Goal: Information Seeking & Learning: Check status

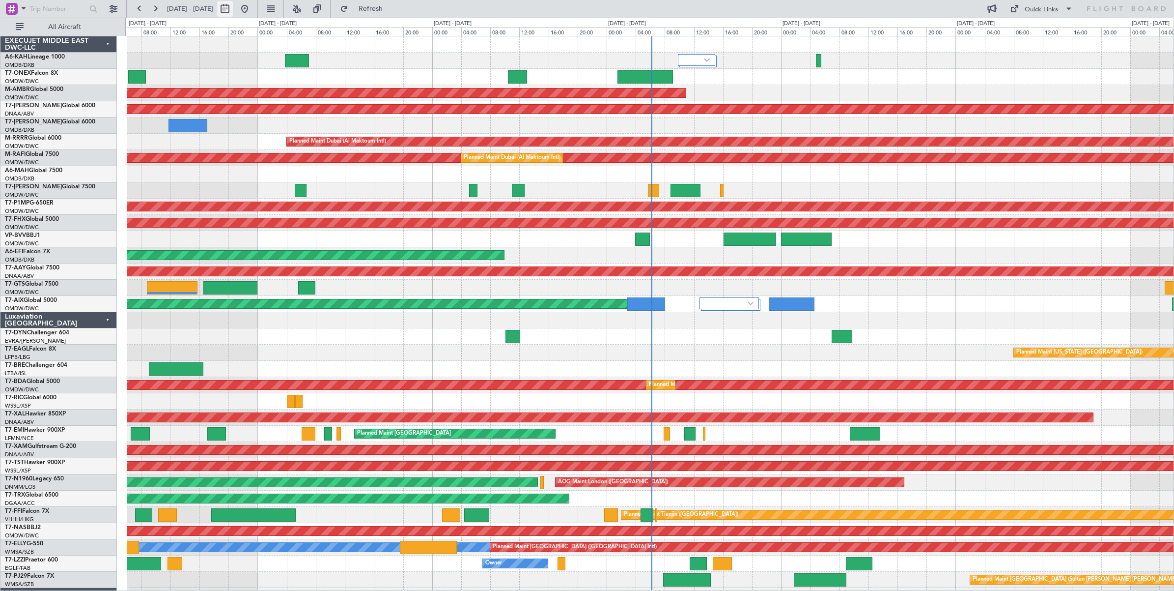
click at [233, 11] on button at bounding box center [225, 9] width 16 height 16
select select "9"
select select "2025"
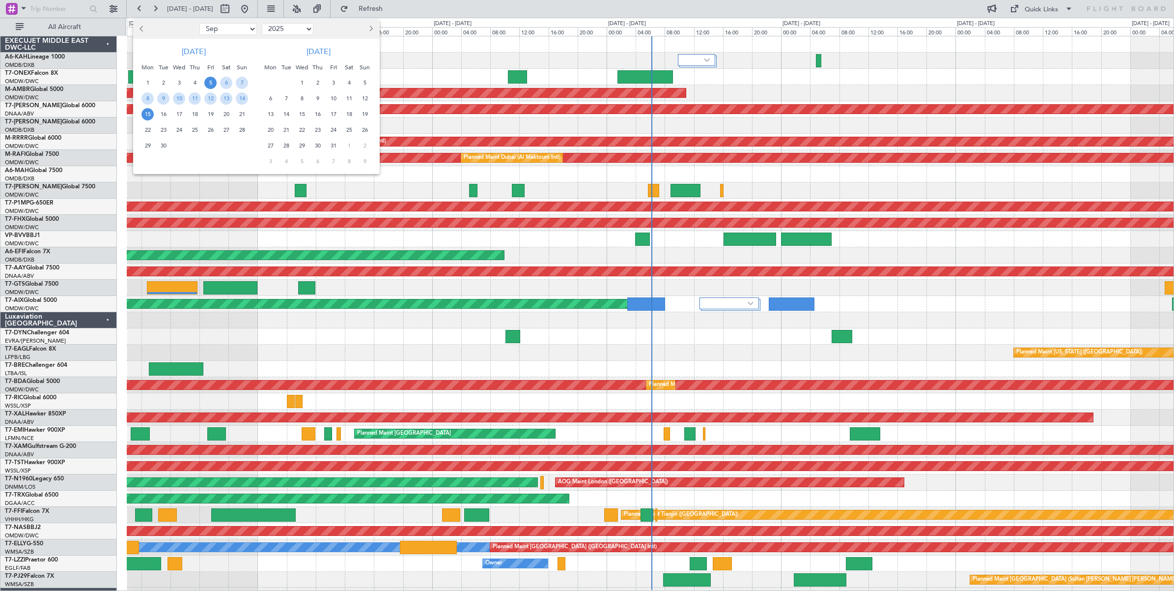
click at [239, 29] on select "Jan Feb Mar Apr May Jun [DATE] Aug Sep Oct Nov Dec" at bounding box center [227, 29] width 57 height 12
select select "8"
click at [199, 23] on select "Jan Feb Mar Apr May Jun [DATE] Aug Sep Oct Nov Dec" at bounding box center [227, 29] width 57 height 12
click at [226, 146] on span "30" at bounding box center [226, 146] width 12 height 12
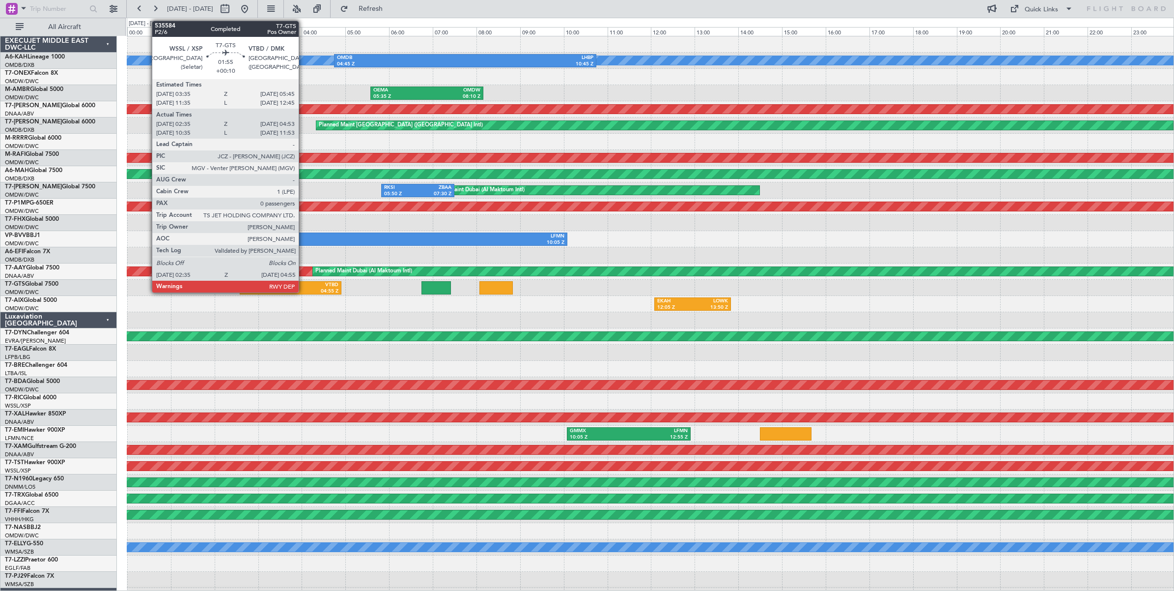
click at [304, 286] on div "VTBD" at bounding box center [315, 285] width 48 height 7
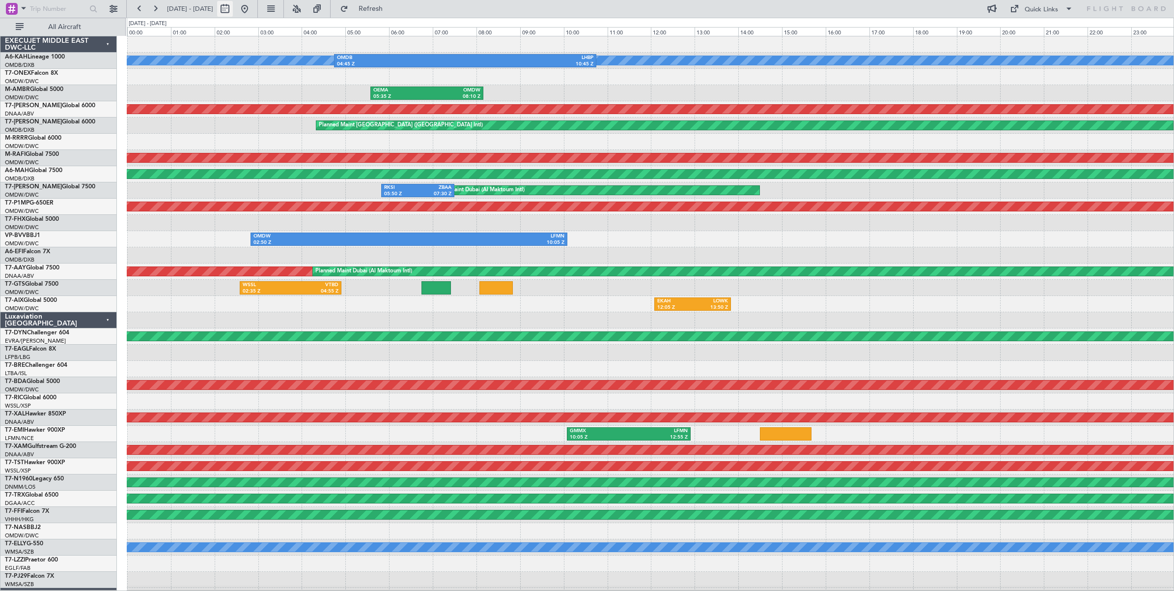
click at [233, 7] on button at bounding box center [225, 9] width 16 height 16
select select "8"
select select "2025"
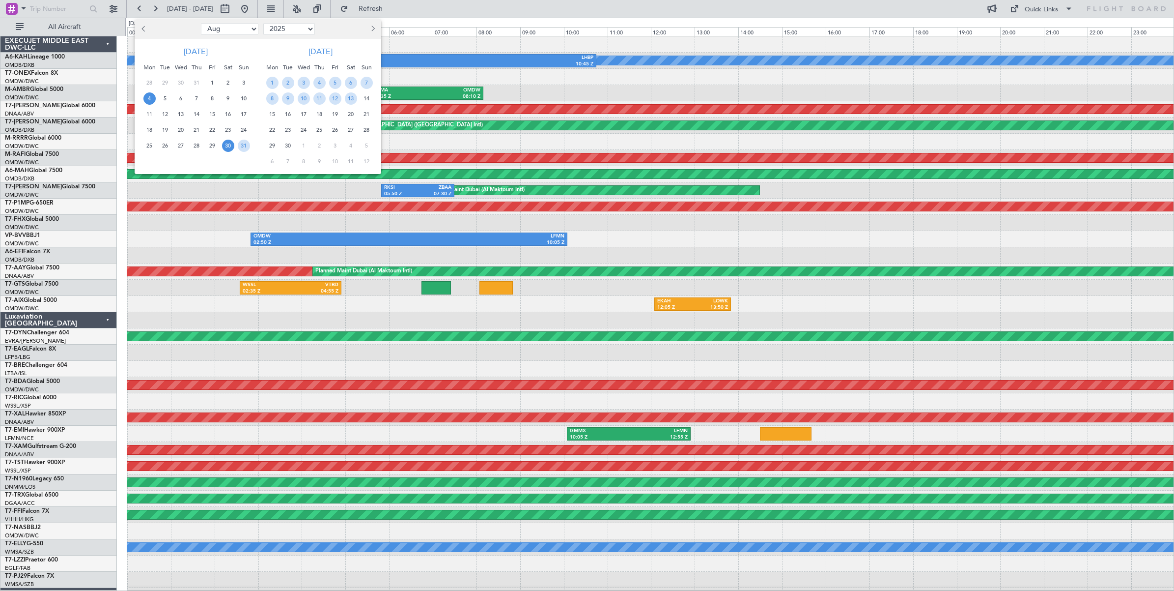
click at [151, 100] on span "4" at bounding box center [149, 98] width 12 height 12
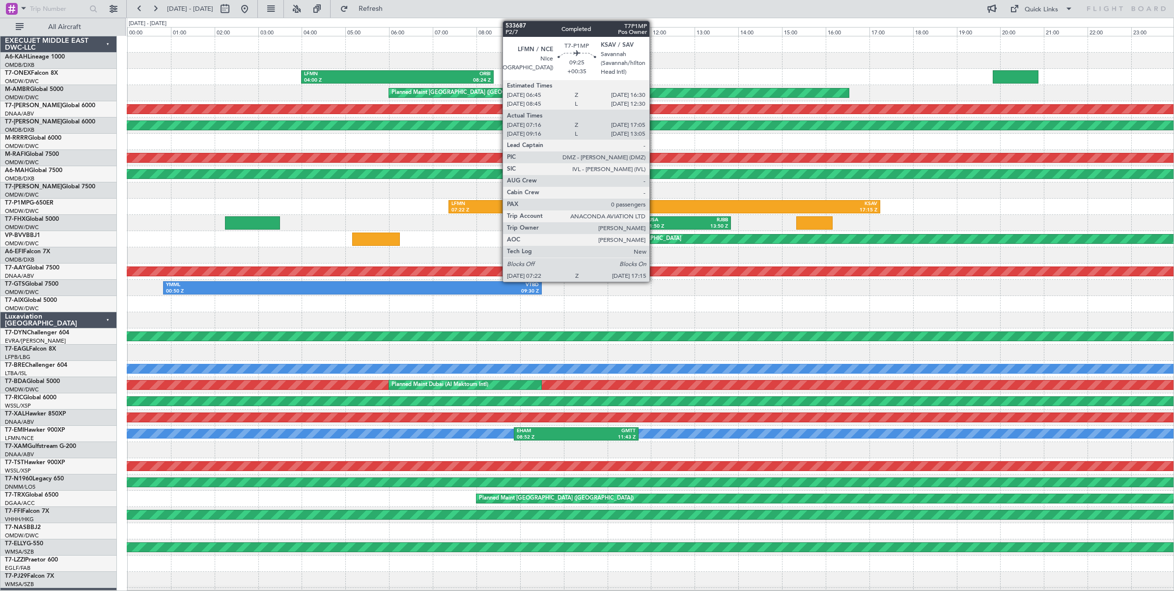
click at [654, 206] on div "LFMN" at bounding box center [558, 203] width 213 height 7
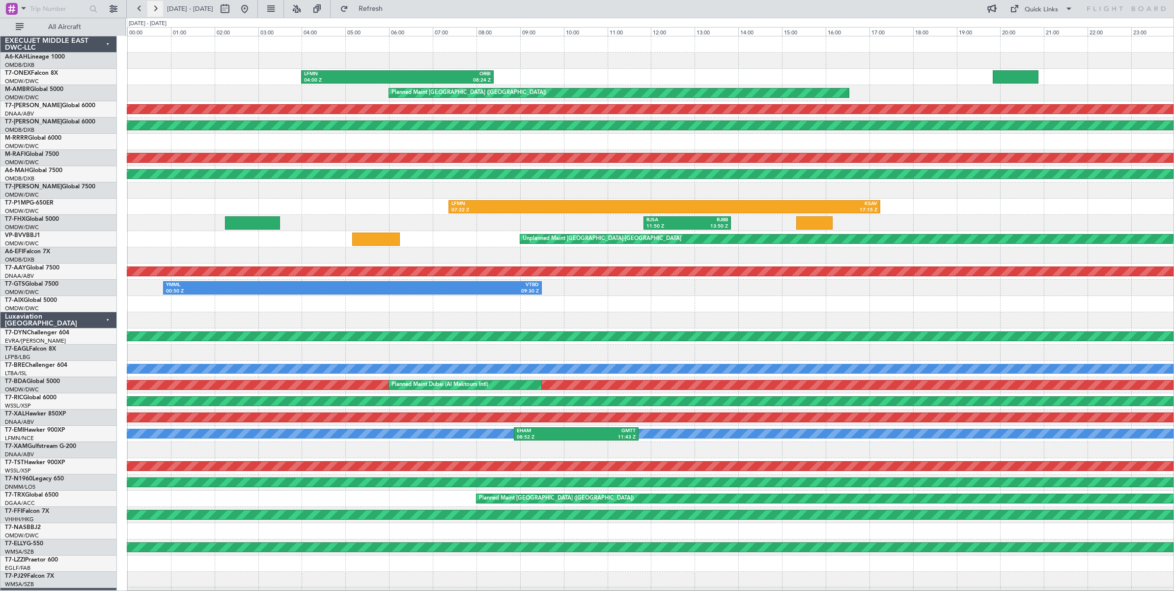
click at [153, 11] on button at bounding box center [155, 9] width 16 height 16
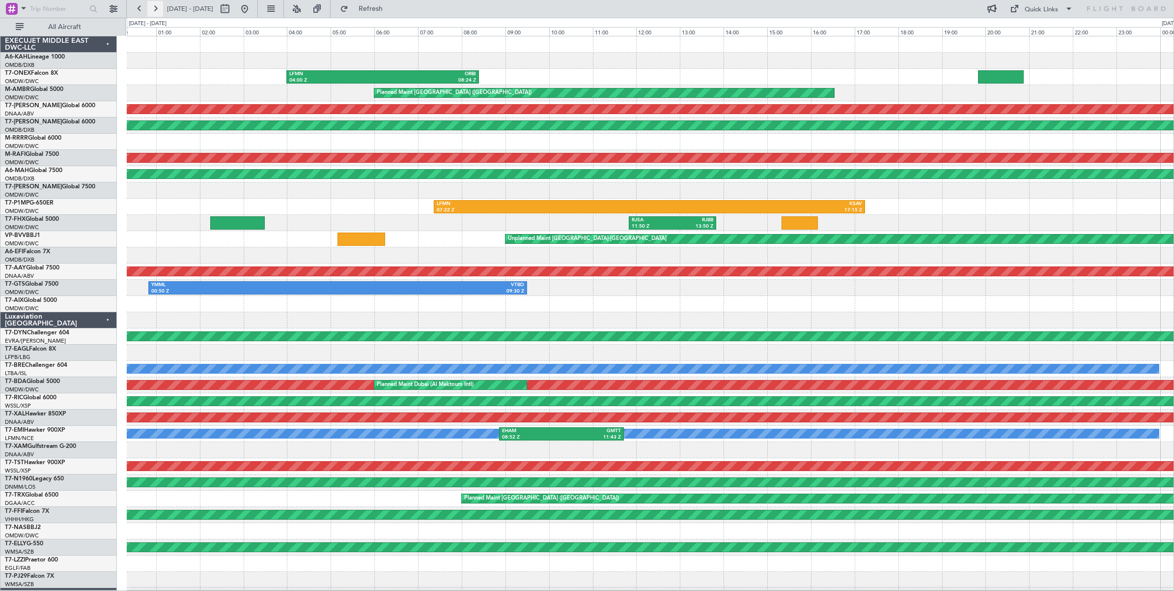
click at [153, 11] on button at bounding box center [155, 9] width 16 height 16
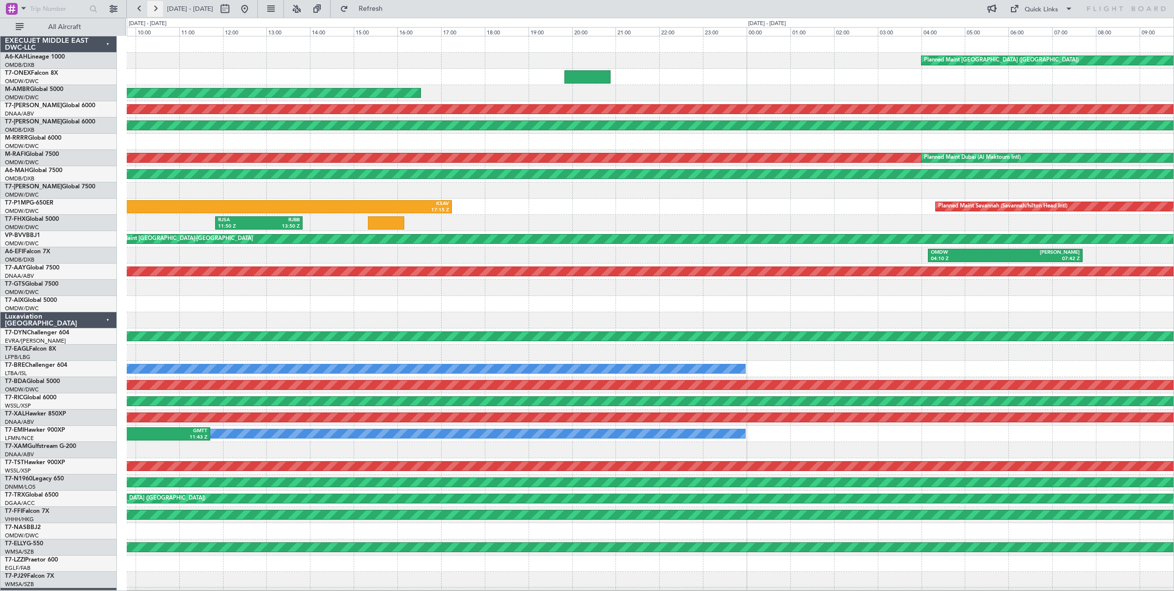
click at [153, 11] on button at bounding box center [155, 9] width 16 height 16
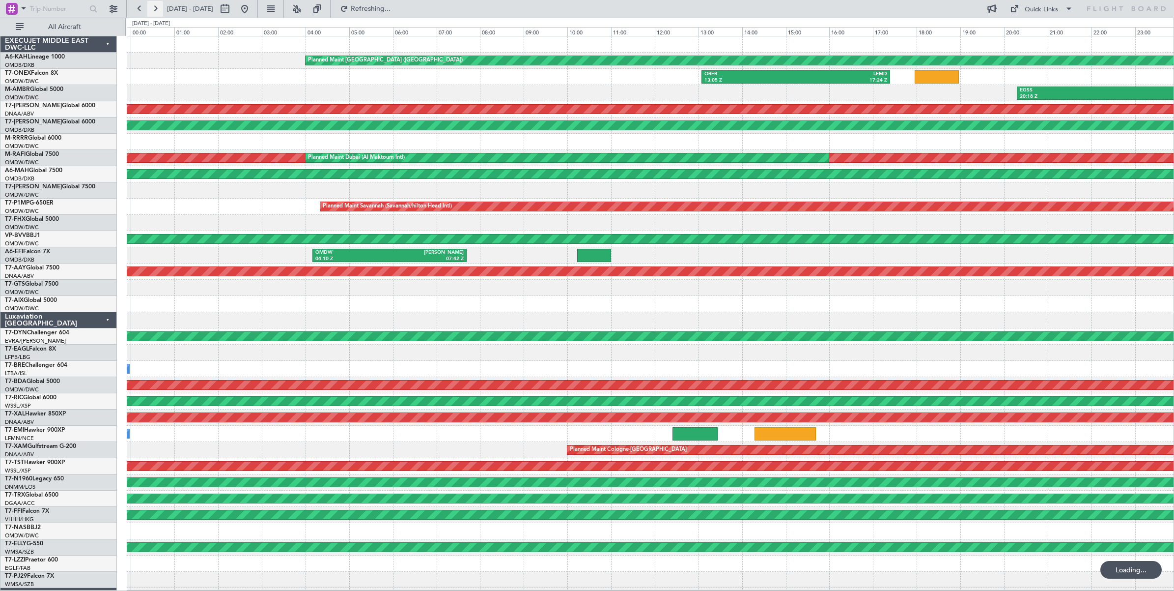
click at [153, 11] on button at bounding box center [155, 9] width 16 height 16
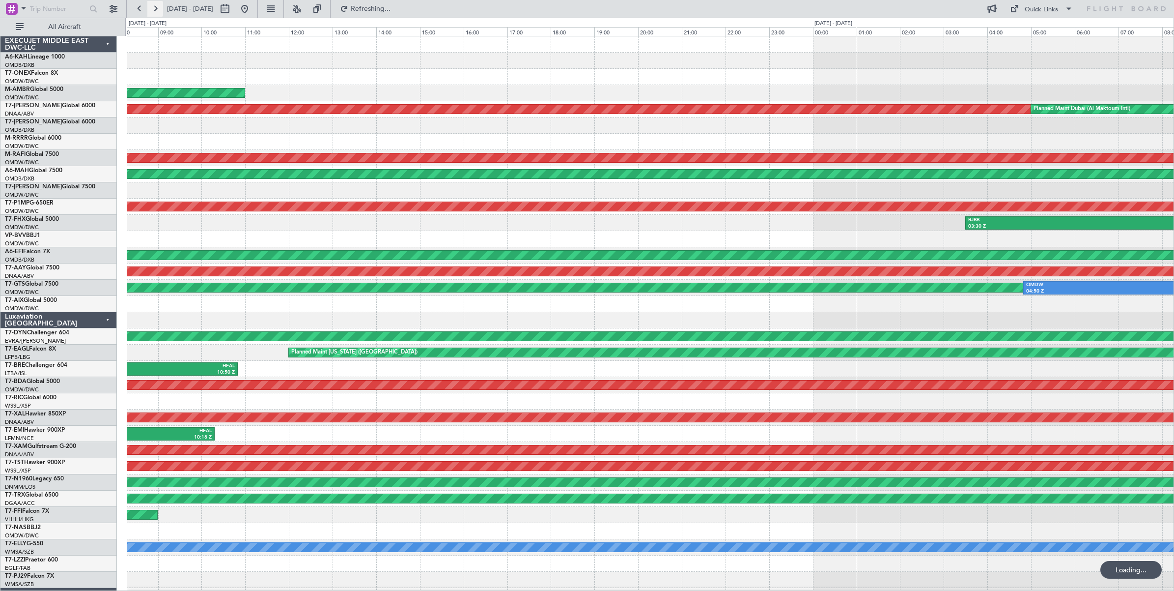
click at [153, 11] on button at bounding box center [155, 9] width 16 height 16
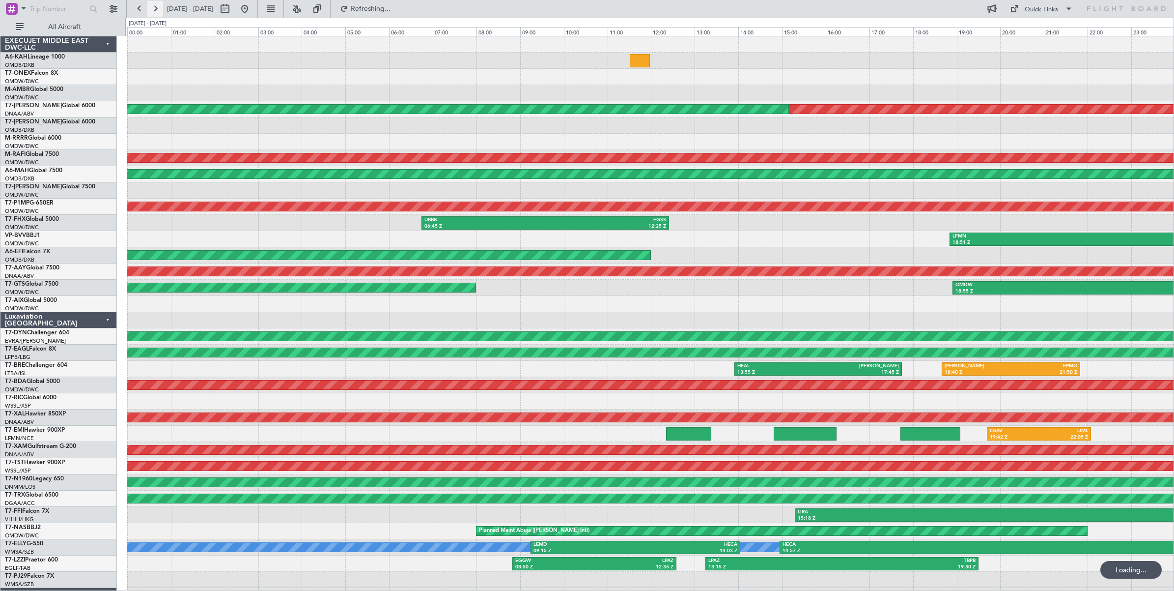
click at [153, 11] on button at bounding box center [155, 9] width 16 height 16
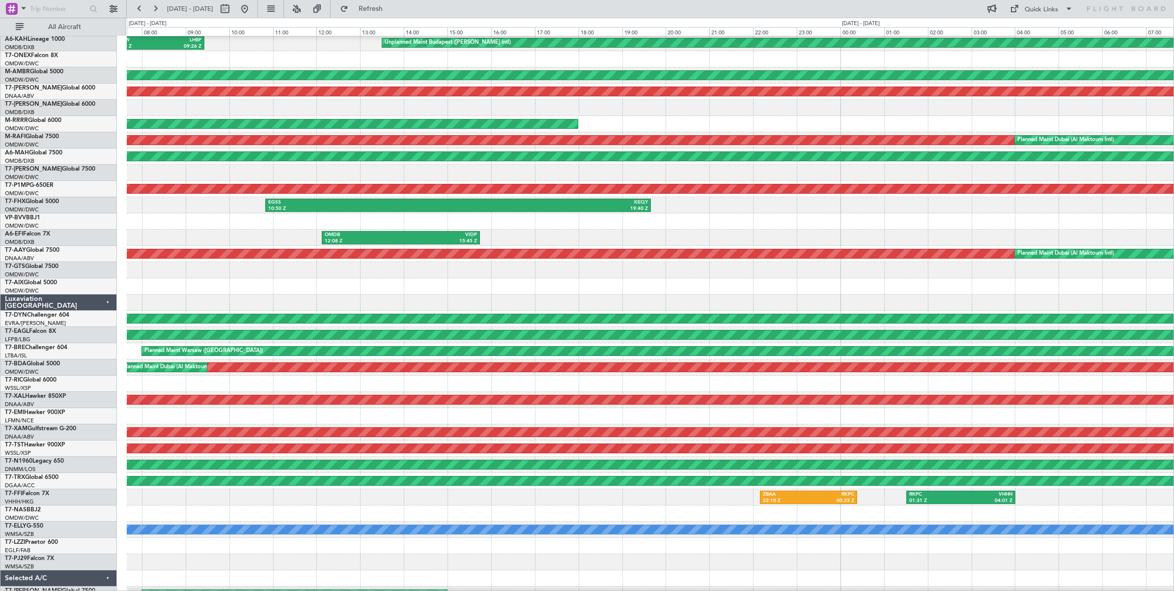
click at [266, 236] on div "OMDB 12:08 Z VIDP 15:45 Z" at bounding box center [650, 237] width 1047 height 16
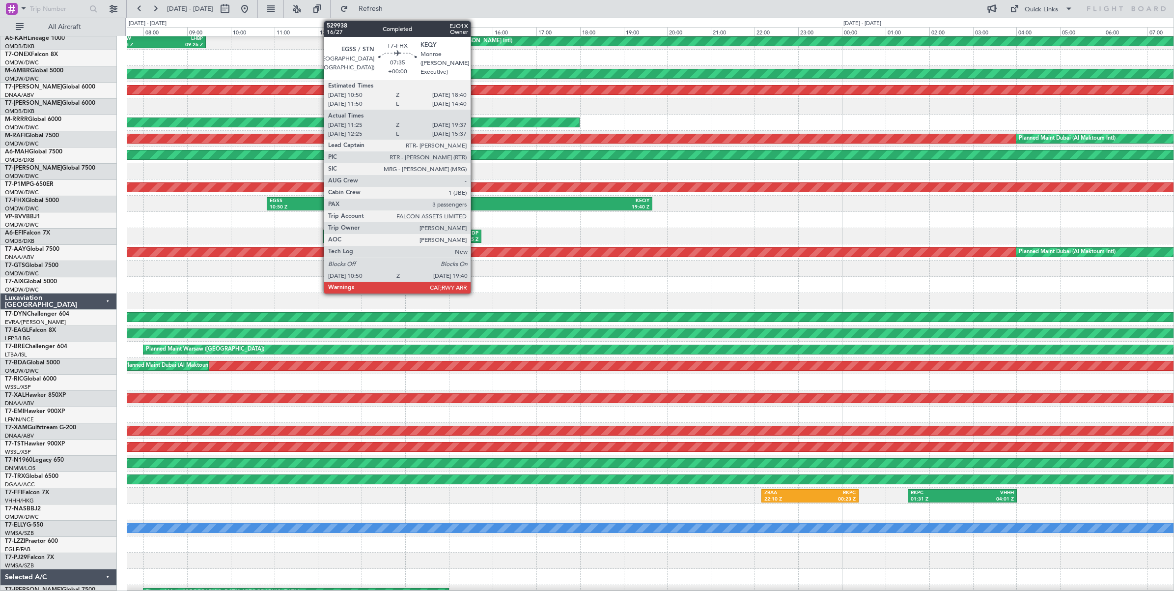
click at [476, 205] on div "19:40 Z" at bounding box center [555, 207] width 190 height 7
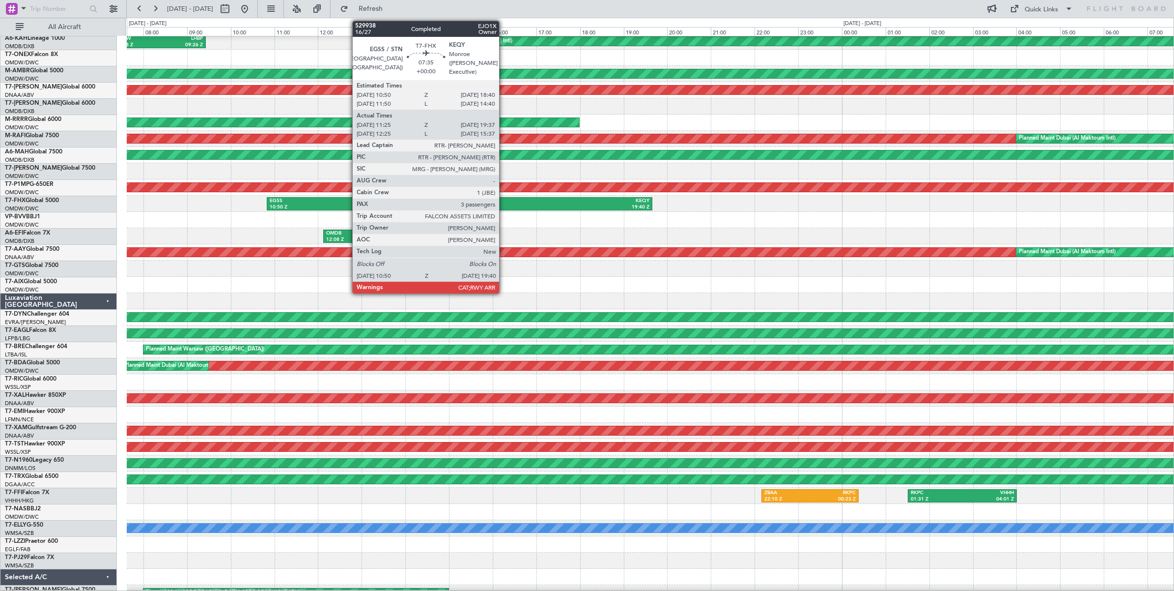
click at [504, 200] on div "KEQY" at bounding box center [555, 201] width 190 height 7
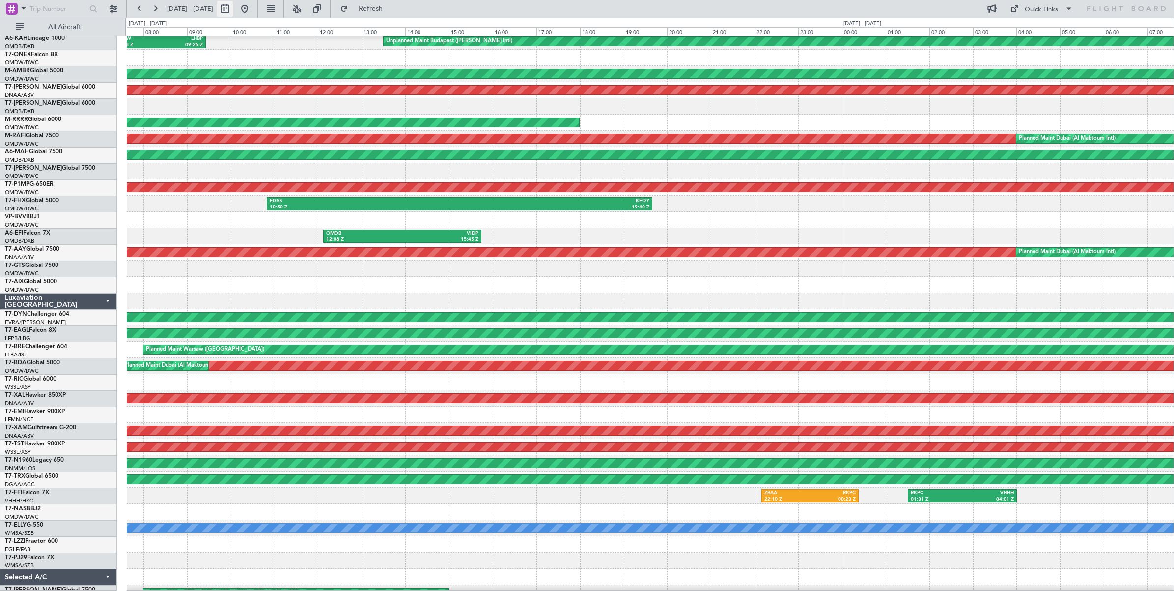
click at [233, 11] on button at bounding box center [225, 9] width 16 height 16
select select "8"
select select "2025"
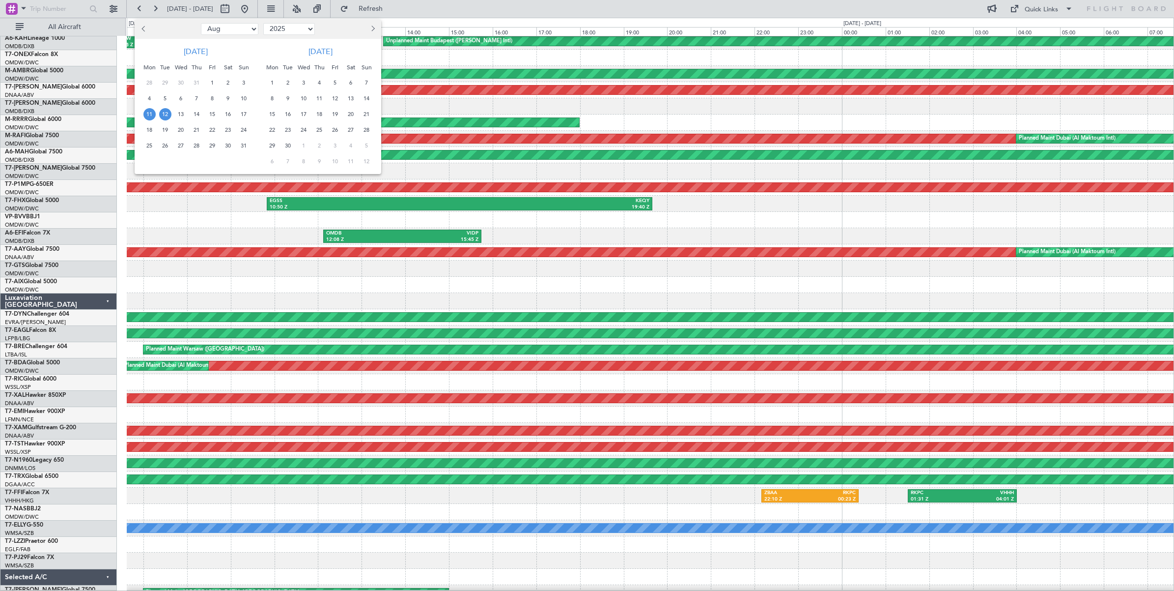
click at [228, 131] on span "23" at bounding box center [228, 130] width 12 height 12
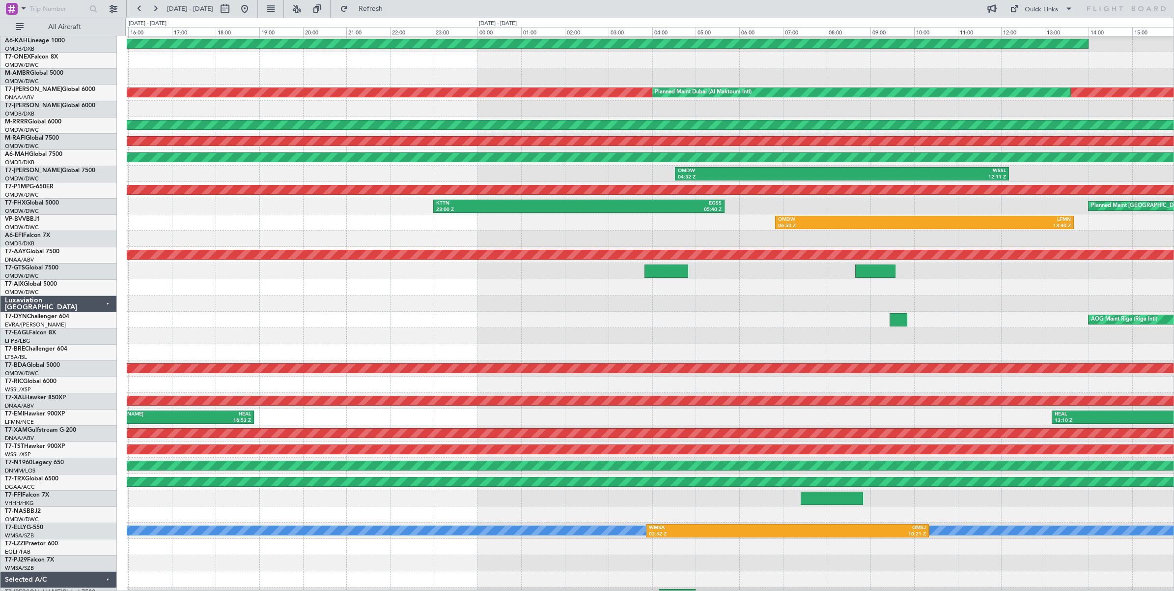
scroll to position [18, 0]
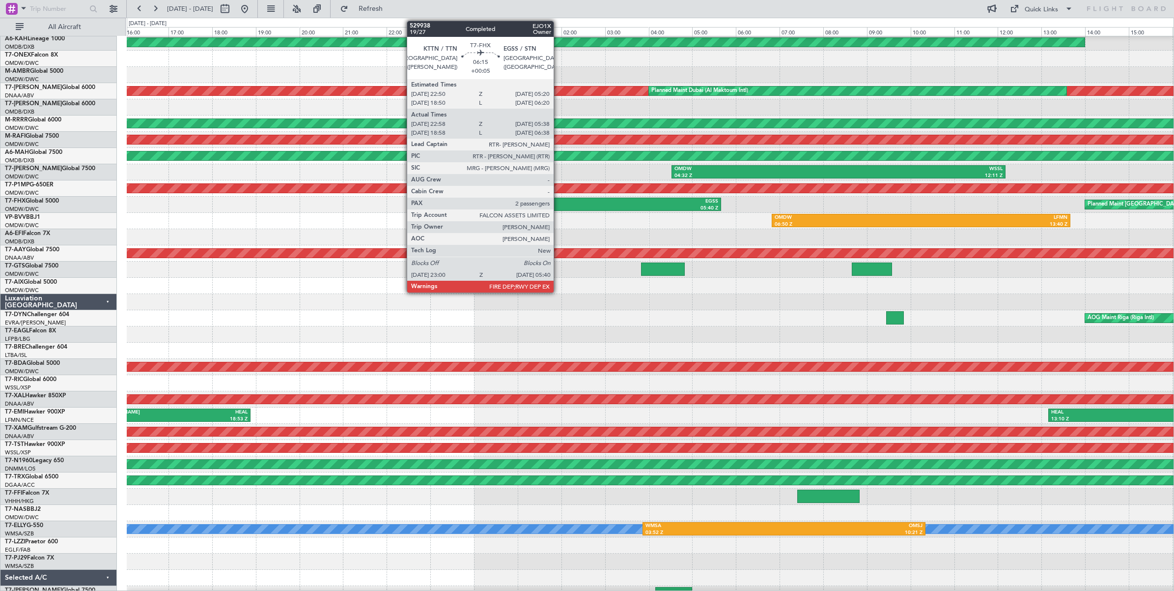
click at [559, 203] on div "KTTN" at bounding box center [504, 201] width 142 height 7
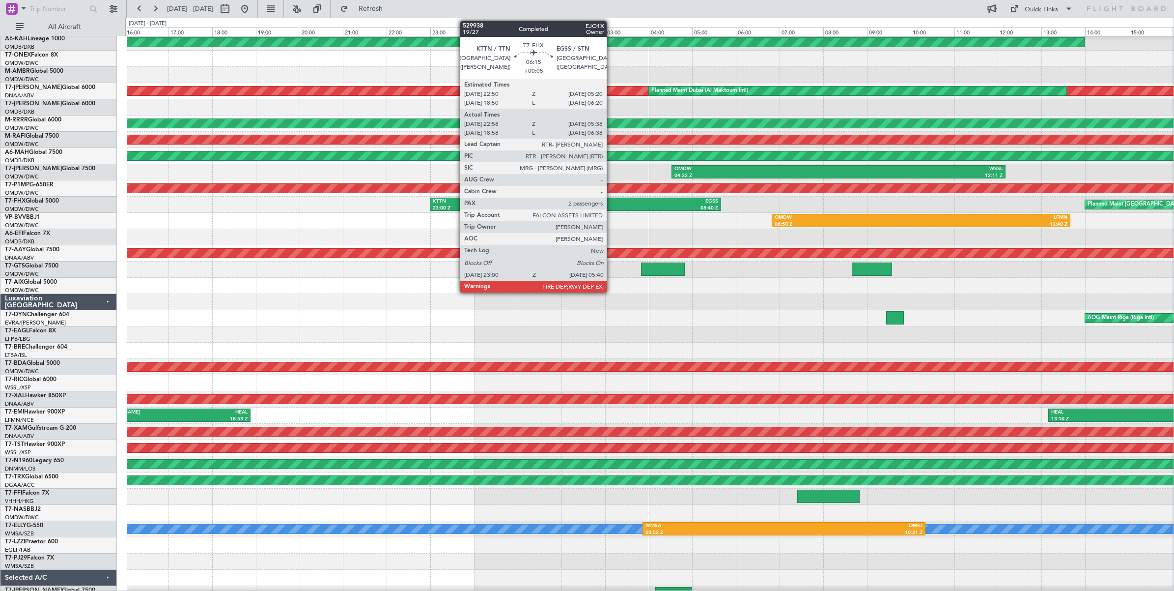
click at [611, 204] on div "EGSS" at bounding box center [647, 201] width 142 height 7
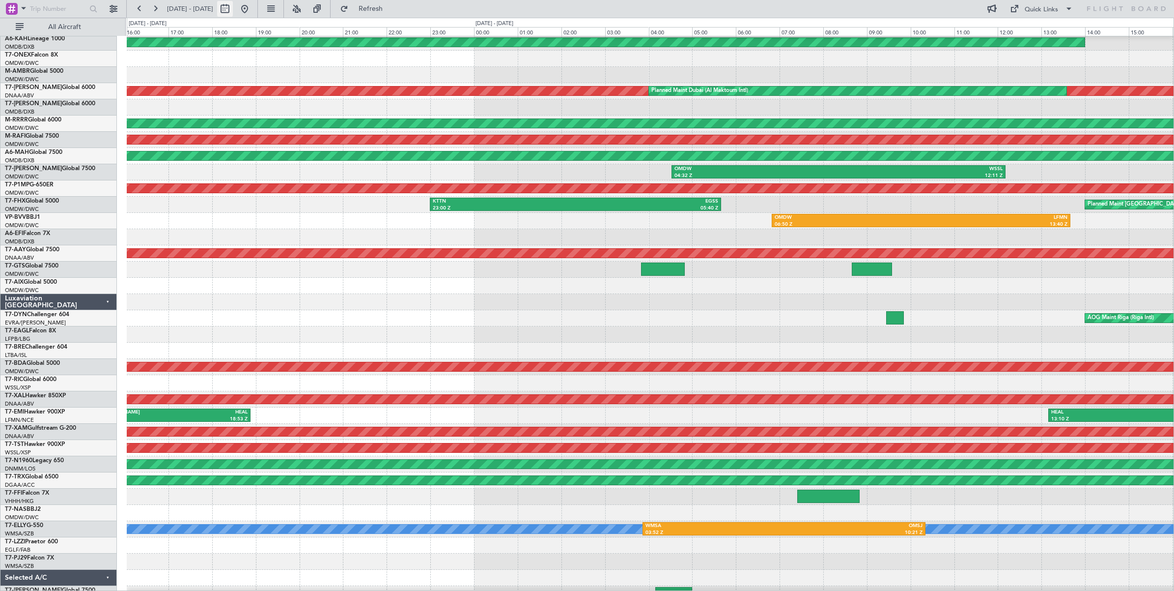
click at [233, 11] on button at bounding box center [225, 9] width 16 height 16
select select "8"
select select "2025"
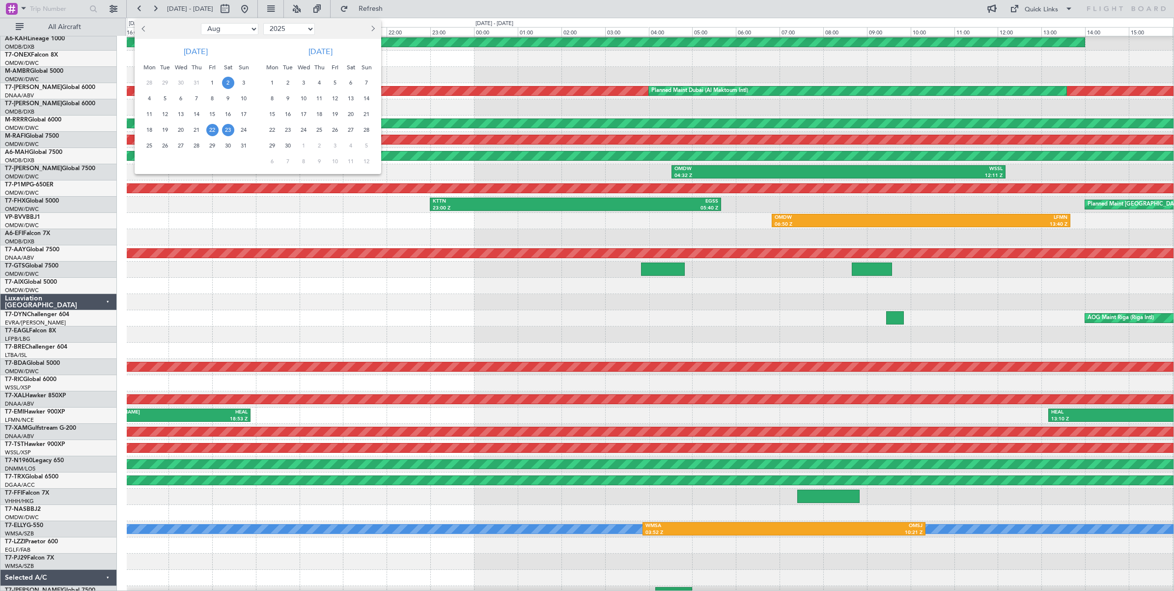
click at [228, 82] on span "2" at bounding box center [228, 83] width 12 height 12
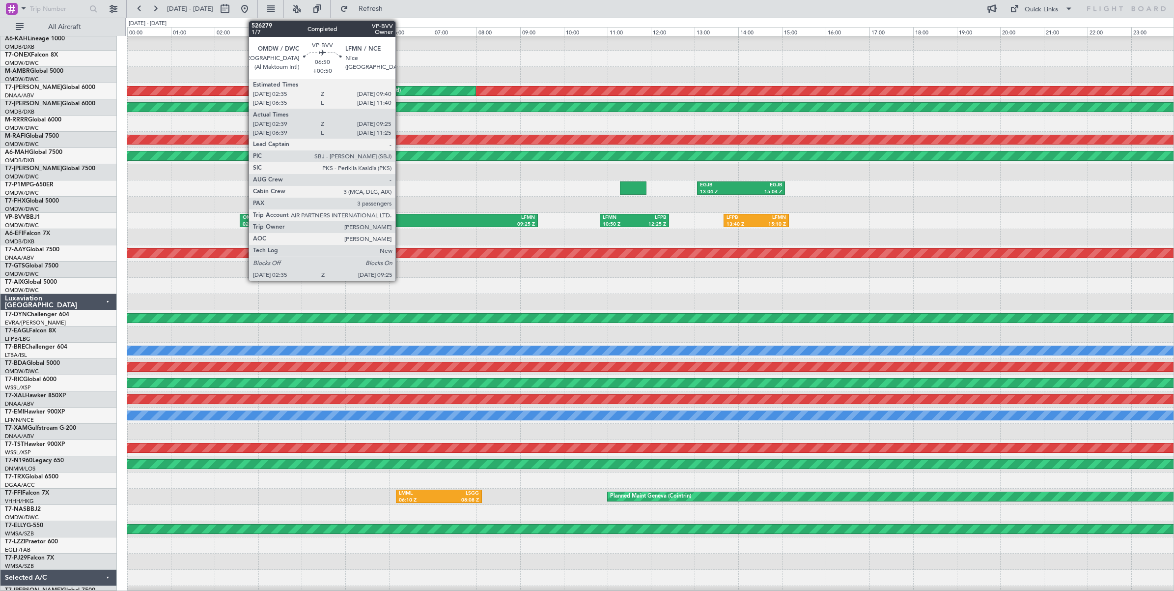
click at [400, 217] on div "LFMN" at bounding box center [462, 217] width 146 height 7
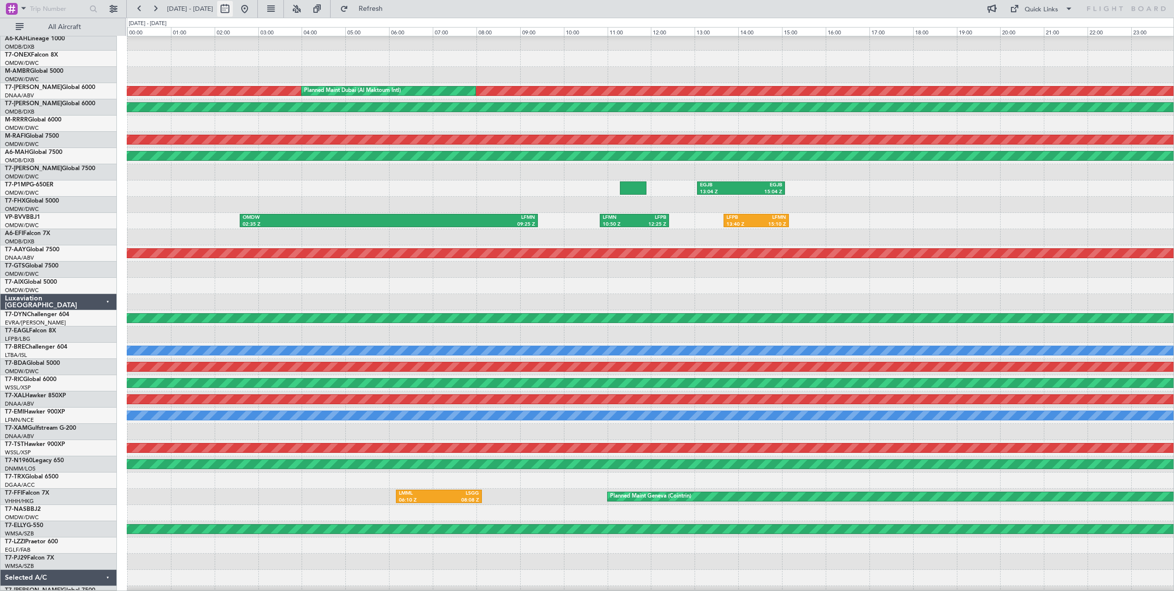
click at [233, 11] on button at bounding box center [225, 9] width 16 height 16
select select "8"
select select "2025"
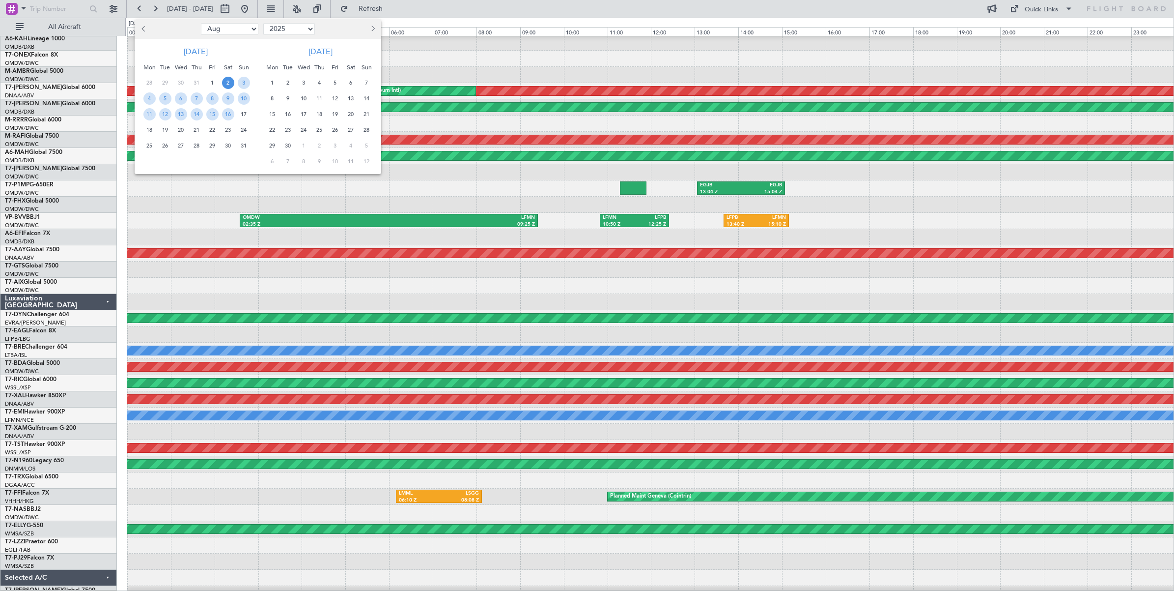
click at [227, 131] on span "23" at bounding box center [228, 130] width 12 height 12
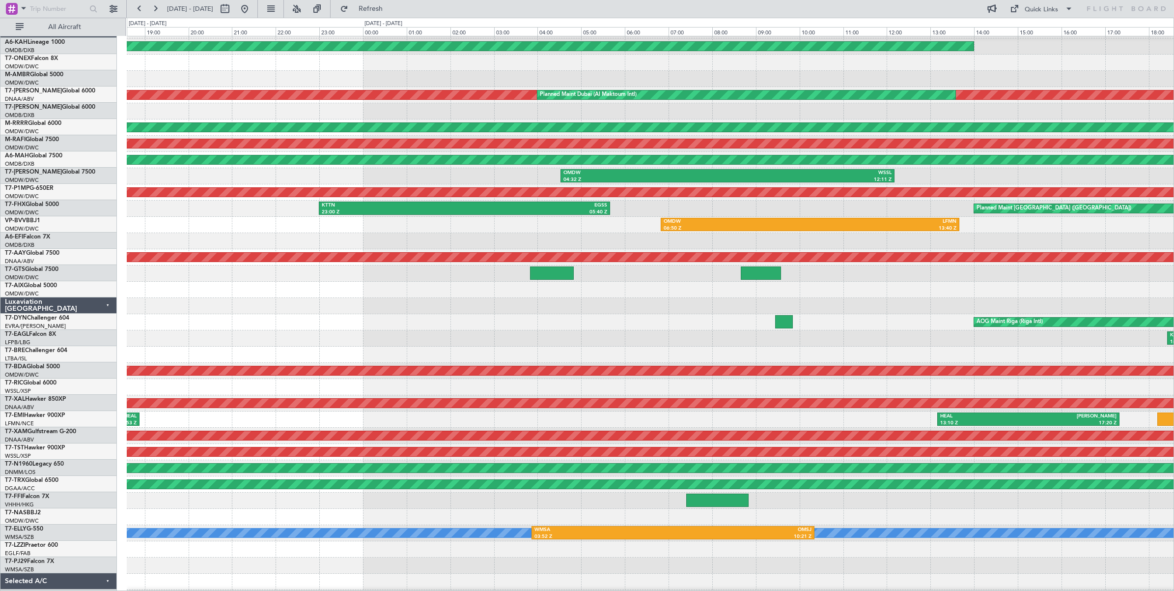
scroll to position [16, 0]
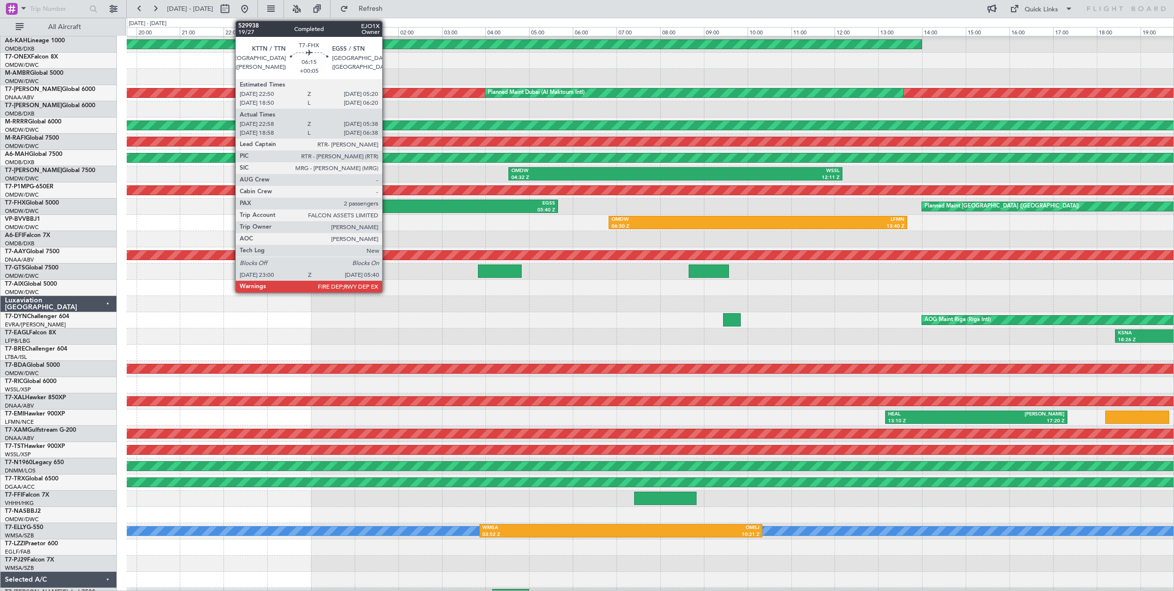
click at [387, 207] on div "23:00 Z" at bounding box center [341, 210] width 142 height 7
click at [385, 207] on div "23:00 Z" at bounding box center [341, 210] width 142 height 7
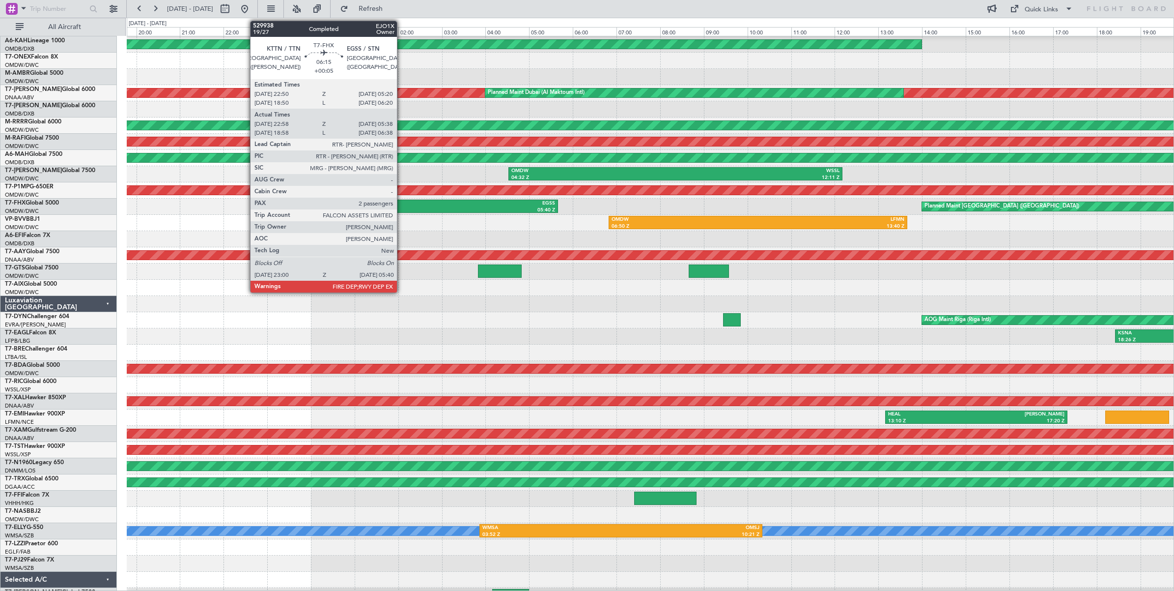
click at [402, 207] on div "23:00 Z" at bounding box center [341, 210] width 142 height 7
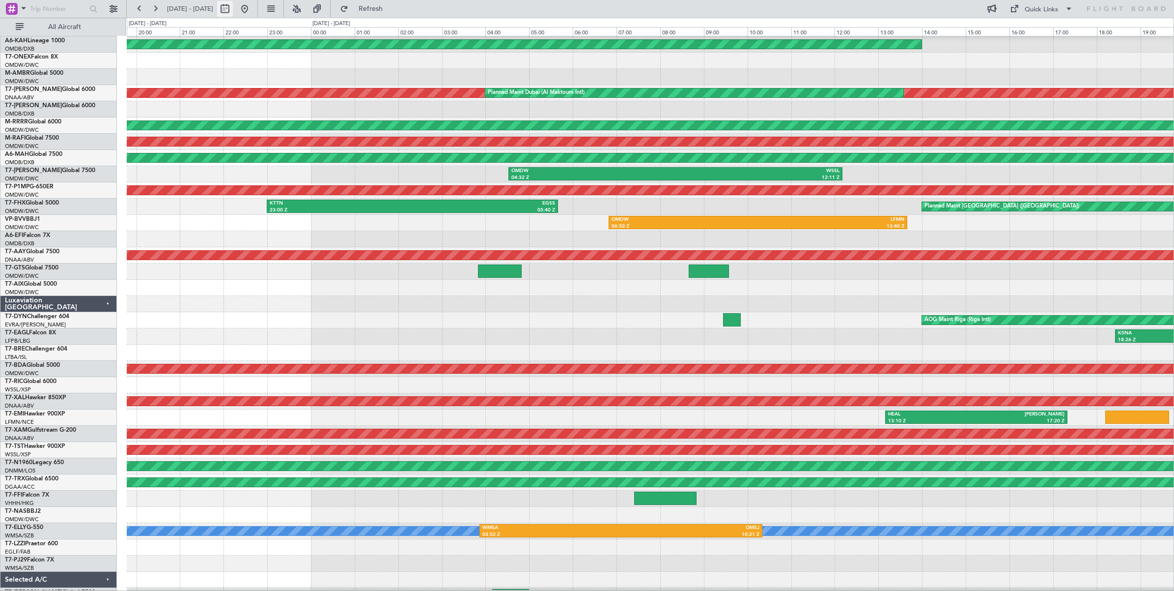
click at [233, 11] on button at bounding box center [225, 9] width 16 height 16
select select "8"
select select "2025"
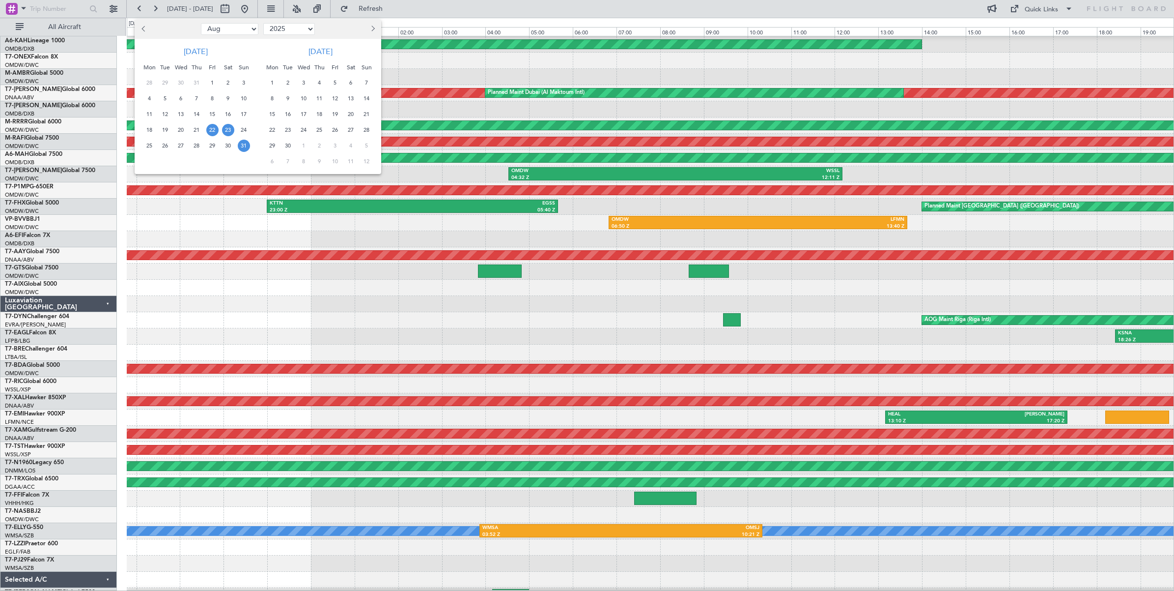
click at [245, 148] on span "31" at bounding box center [244, 146] width 12 height 12
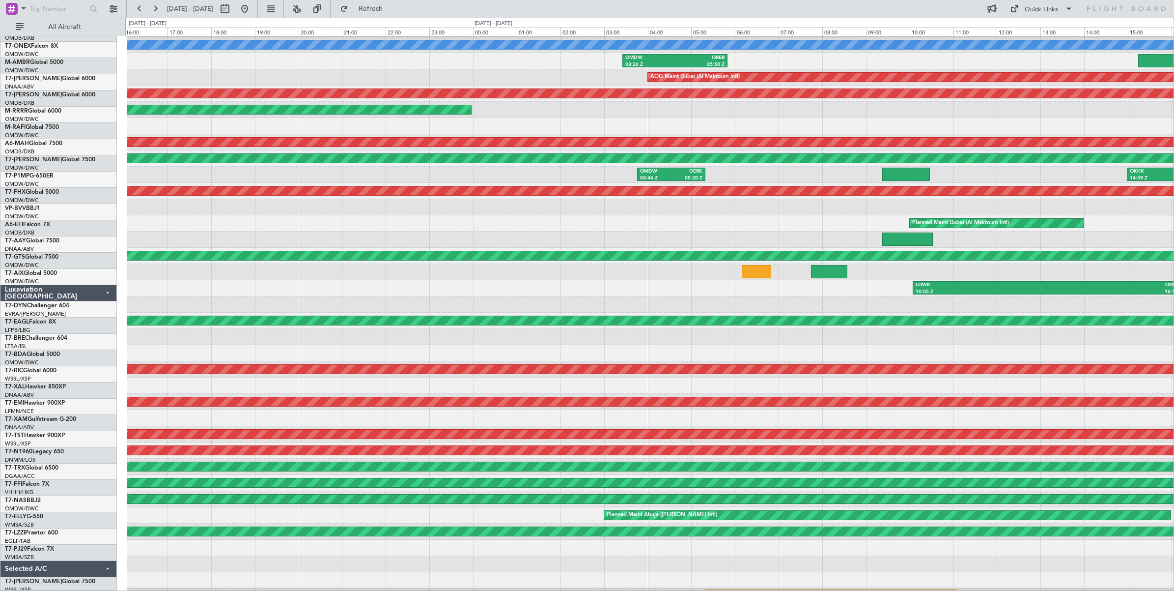
click at [868, 197] on div "No Crew OMDB 04:45 Z LHBP 10:45 Z OMDW 03:26 Z ORER 05:50 Z AOG Maint [GEOGRAPH…" at bounding box center [650, 313] width 1047 height 584
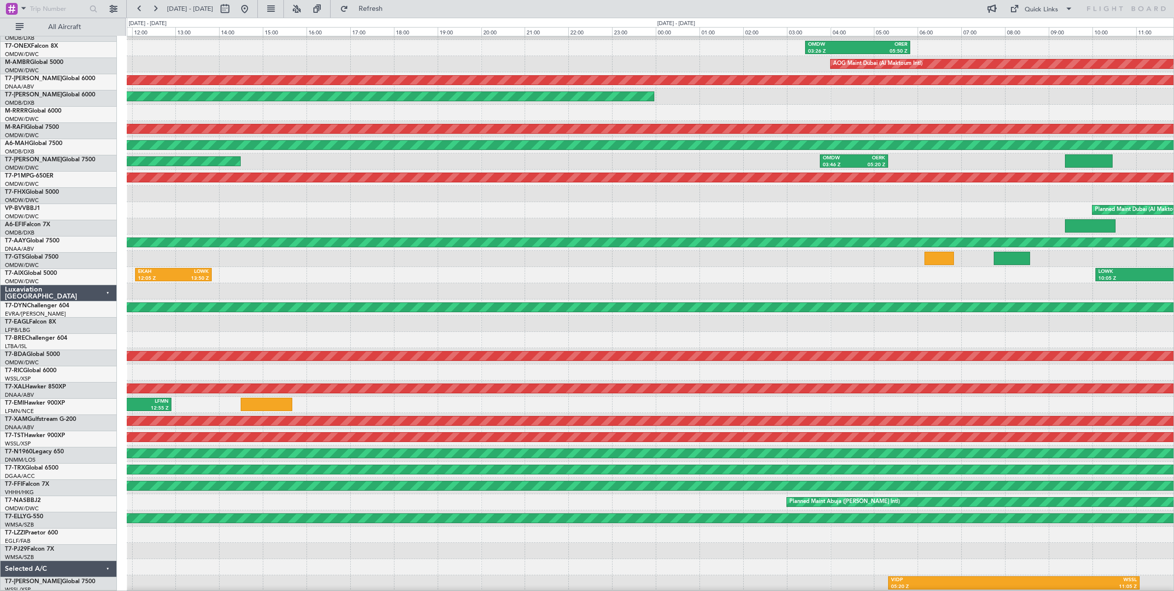
scroll to position [29, 0]
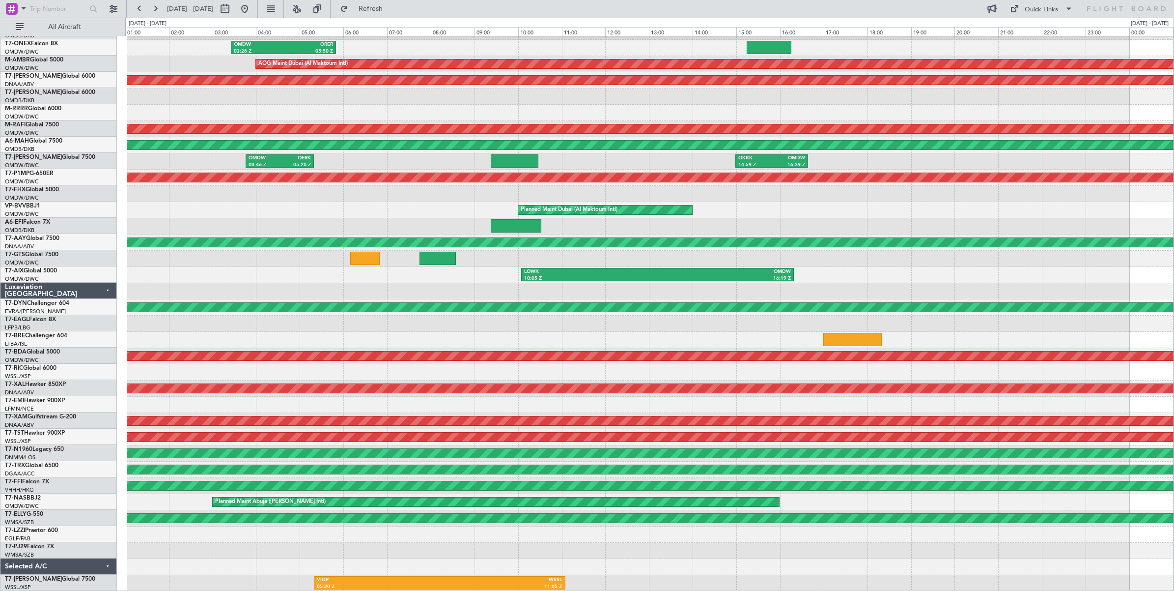
click at [160, 185] on div "No Crew OMDW 03:26 Z ORER 05:50 Z AOG Maint [GEOGRAPHIC_DATA] (Al Maktoum Intl)…" at bounding box center [650, 299] width 1047 height 584
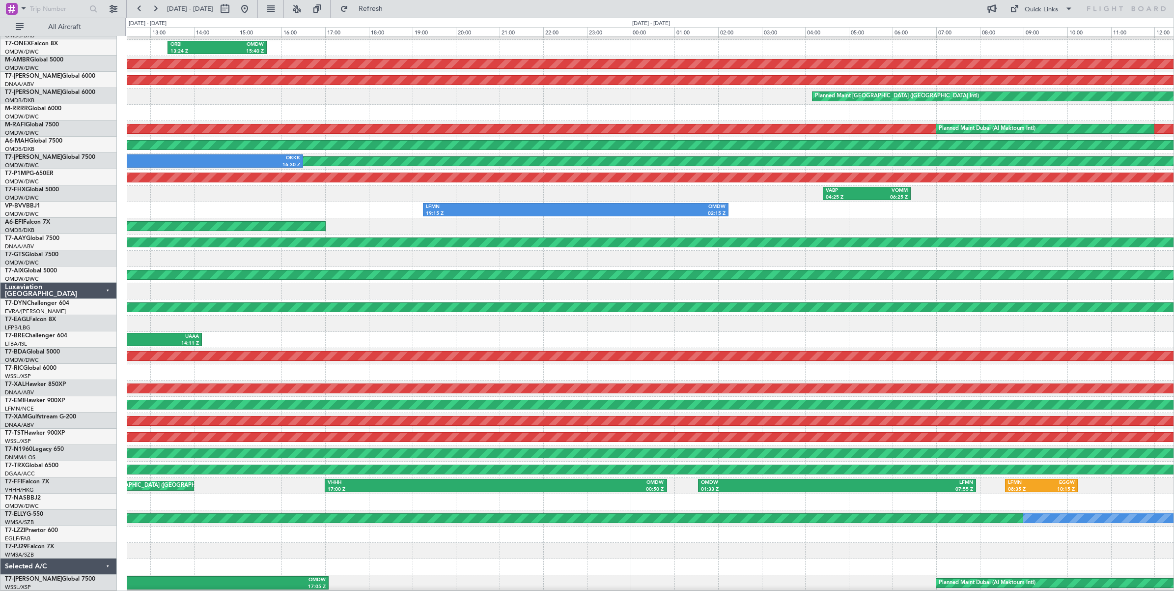
click at [318, 202] on div "LFMN 19:15 Z OMDW 02:15 Z" at bounding box center [650, 210] width 1047 height 16
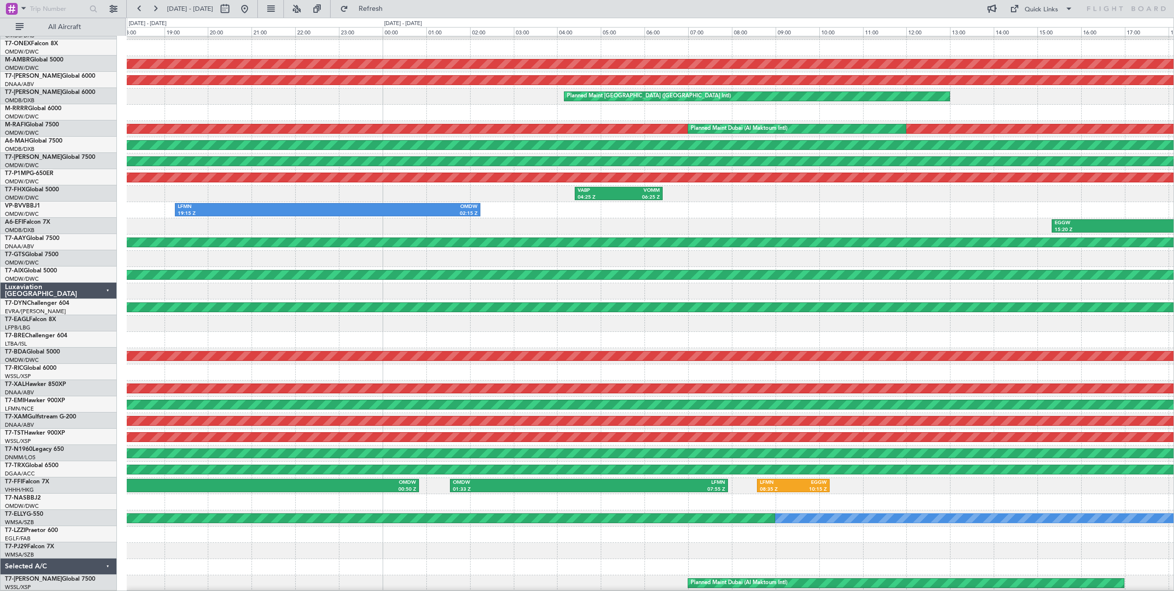
click at [333, 216] on div "ORBI 13:24 Z OMDW 15:40 Z AOG Maint [GEOGRAPHIC_DATA] (Al Maktoum Intl) Unplann…" at bounding box center [650, 299] width 1047 height 584
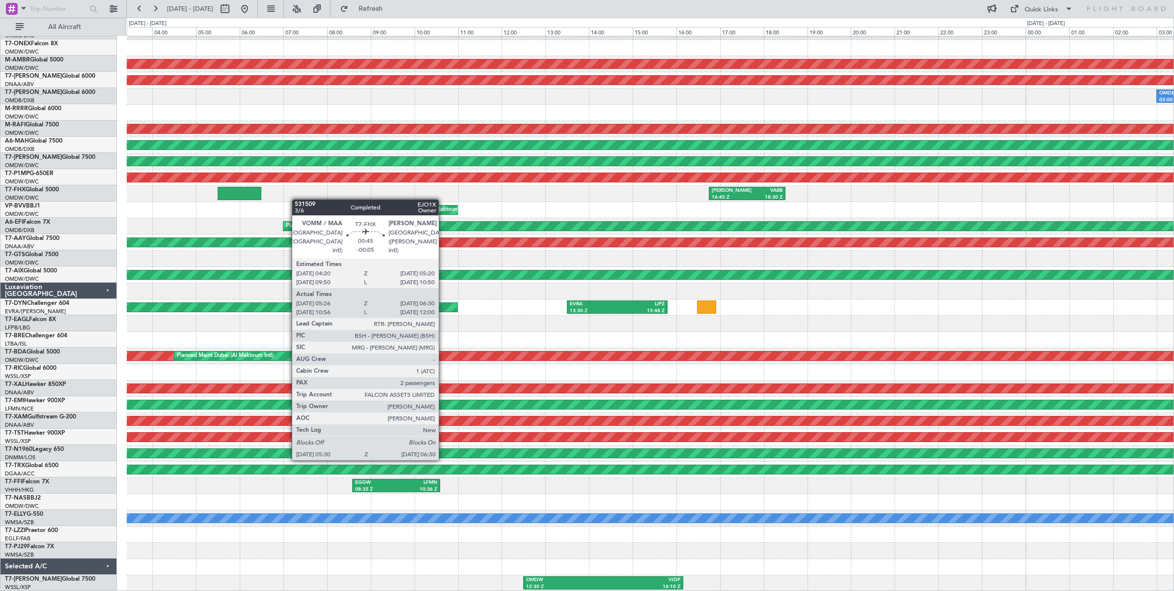
click at [238, 195] on div "Planned Maint Dubai (Al Maktoum Intl) AOG Maint [GEOGRAPHIC_DATA] (Al Maktoum I…" at bounding box center [650, 299] width 1047 height 584
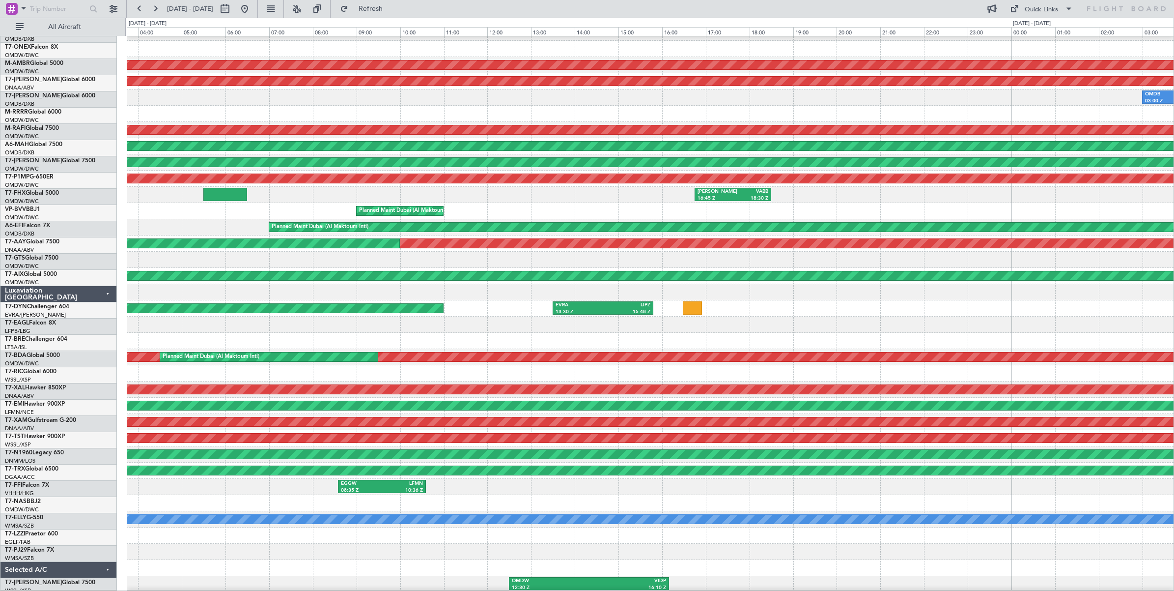
scroll to position [27, 0]
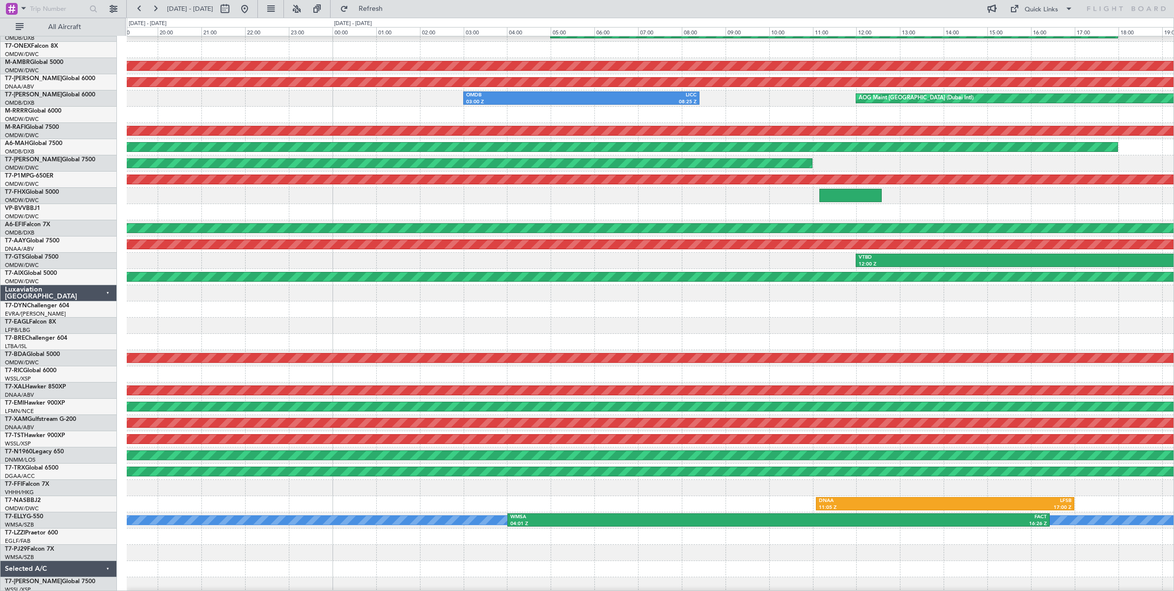
click at [271, 205] on div at bounding box center [650, 212] width 1047 height 16
drag, startPoint x: 138, startPoint y: 7, endPoint x: 140, endPoint y: 13, distance: 6.2
click at [138, 15] on button at bounding box center [140, 9] width 16 height 16
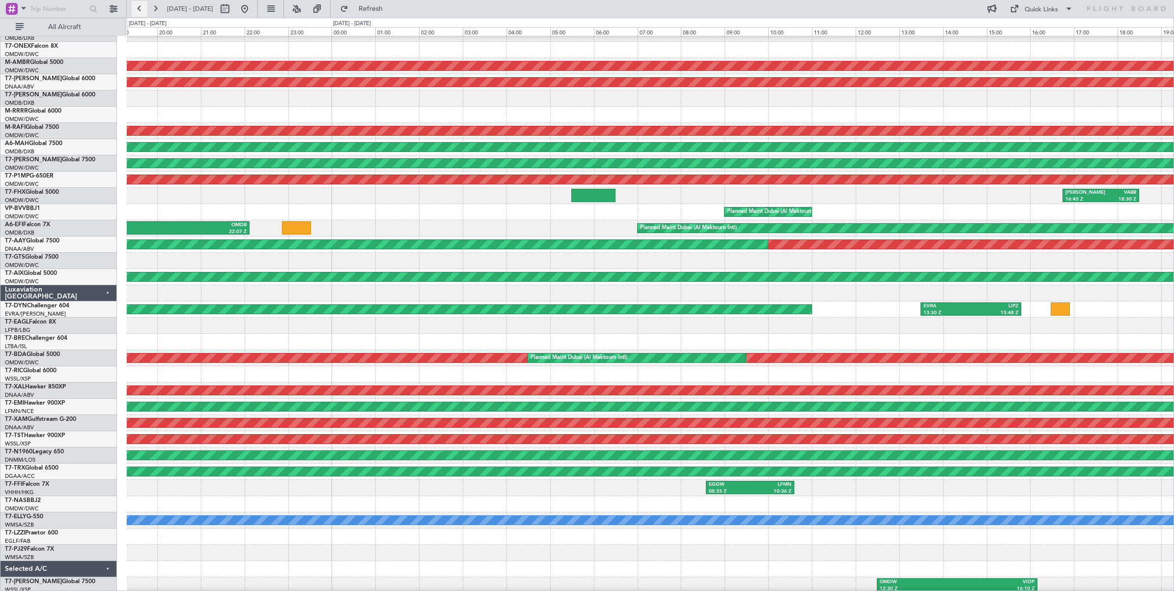
click at [140, 10] on button at bounding box center [140, 9] width 16 height 16
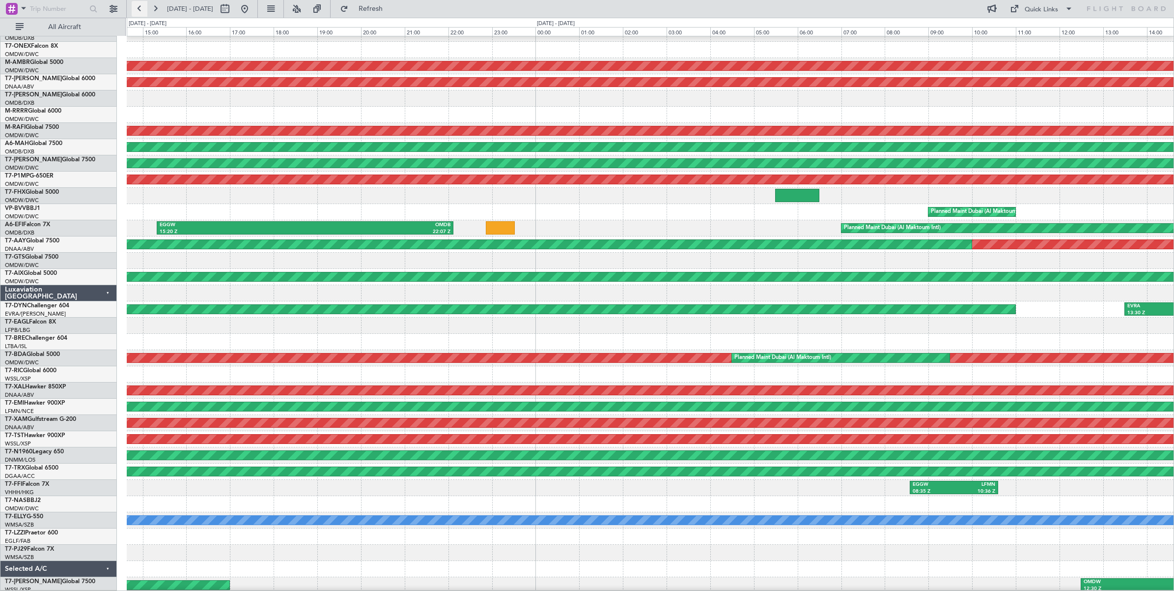
click at [140, 10] on button at bounding box center [140, 9] width 16 height 16
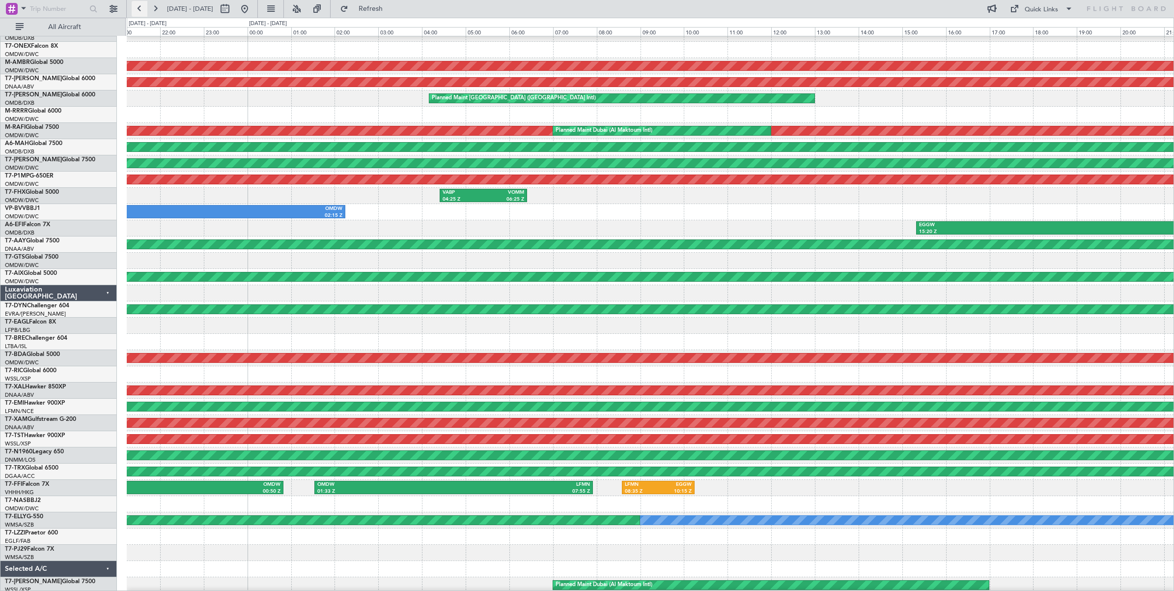
click at [140, 10] on button at bounding box center [140, 9] width 16 height 16
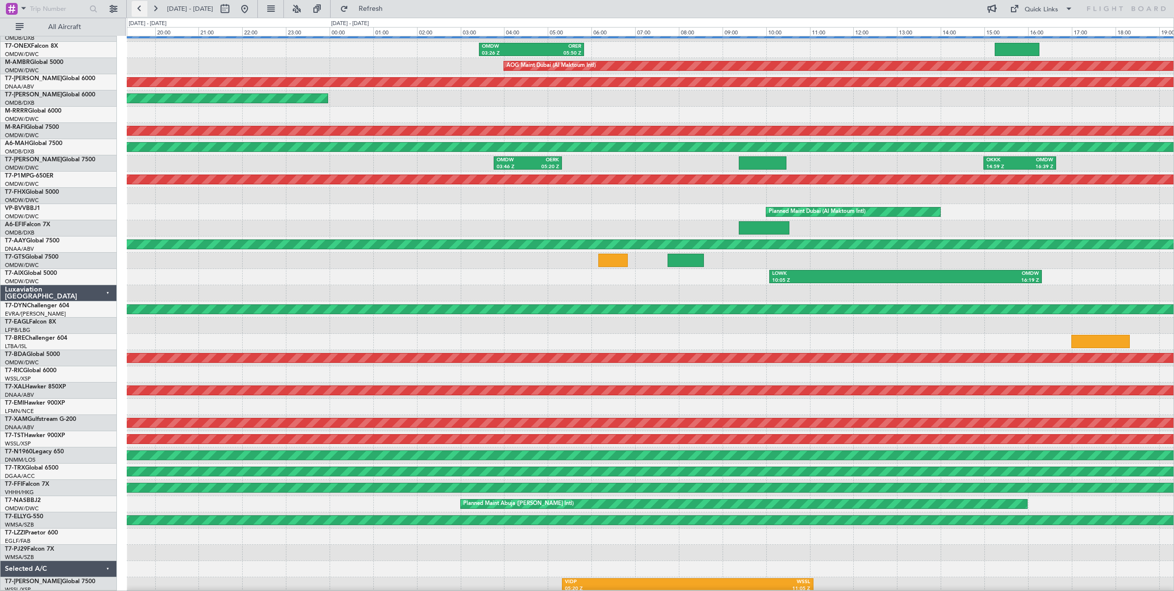
click at [140, 10] on button at bounding box center [140, 9] width 16 height 16
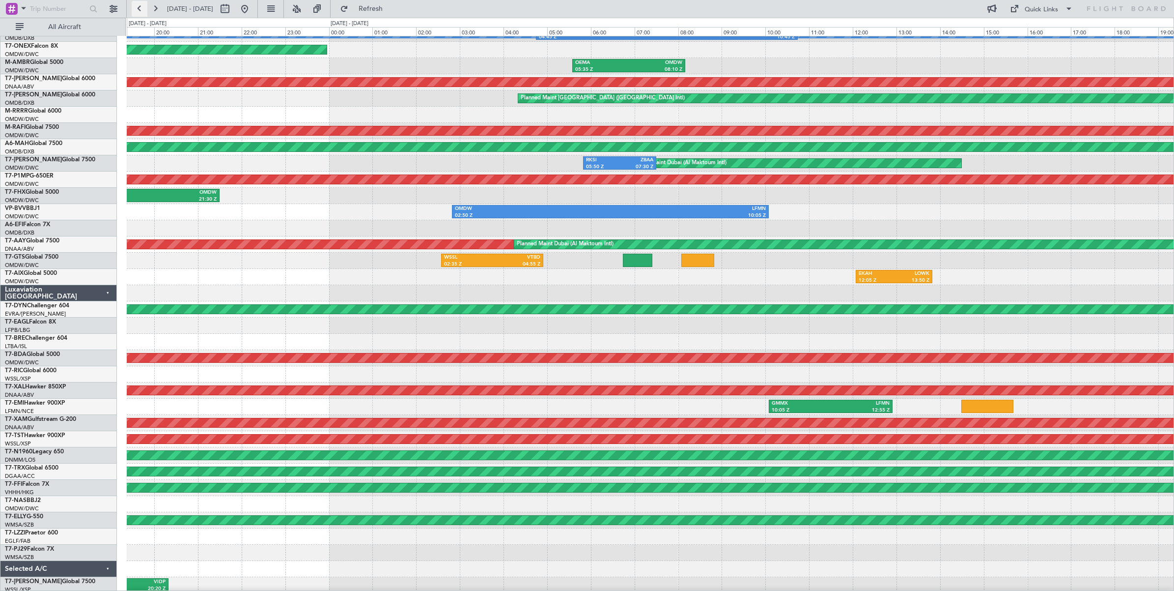
click at [140, 10] on button at bounding box center [140, 9] width 16 height 16
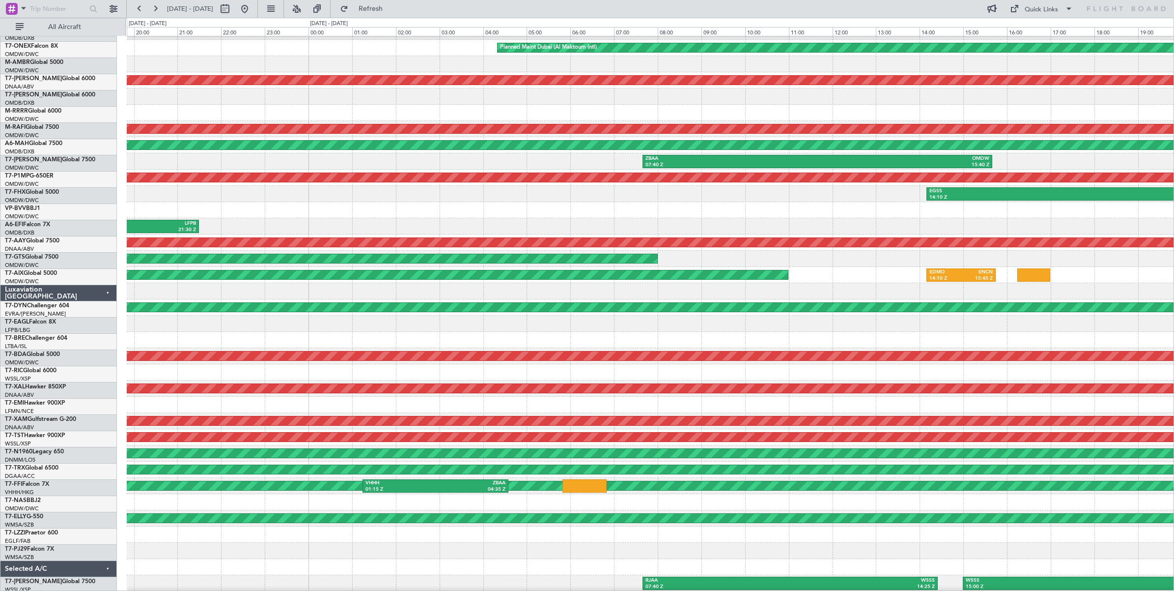
scroll to position [29, 0]
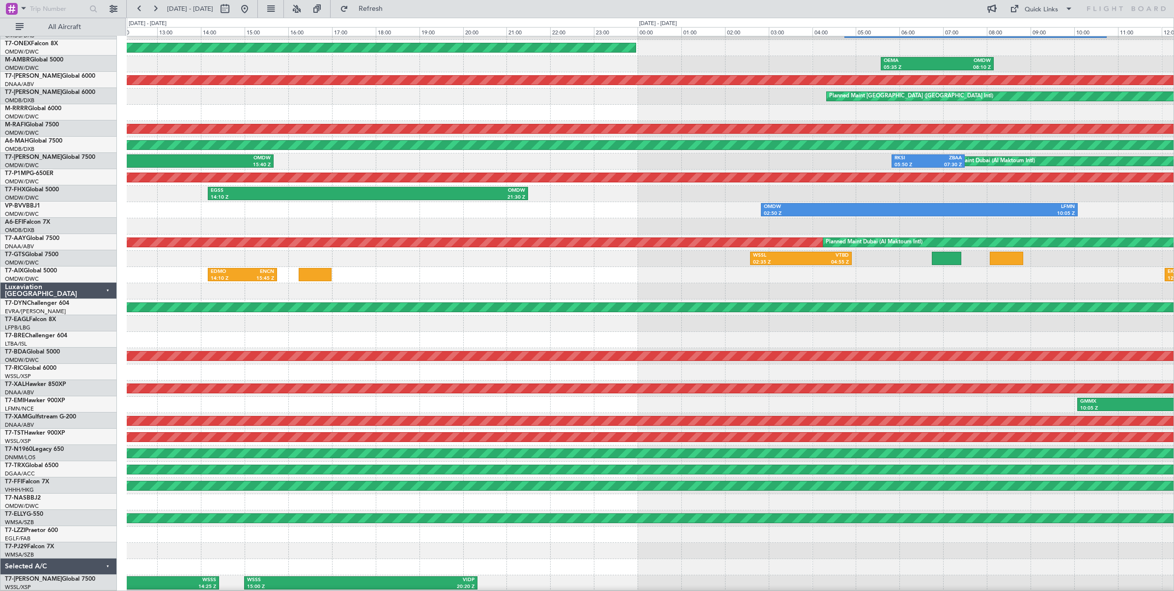
click at [61, 168] on div "No Crew OMDB 04:45 Z LHBP 10:45 Z Planned Maint [GEOGRAPHIC_DATA] (Al Maktoum I…" at bounding box center [587, 304] width 1174 height 573
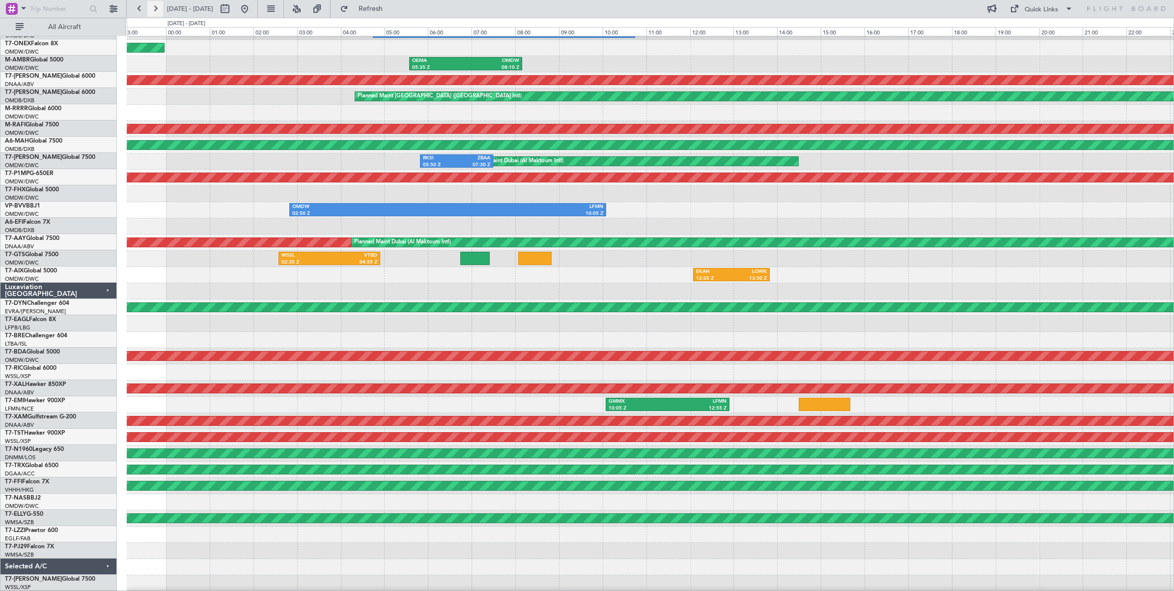
click at [155, 10] on button at bounding box center [155, 9] width 16 height 16
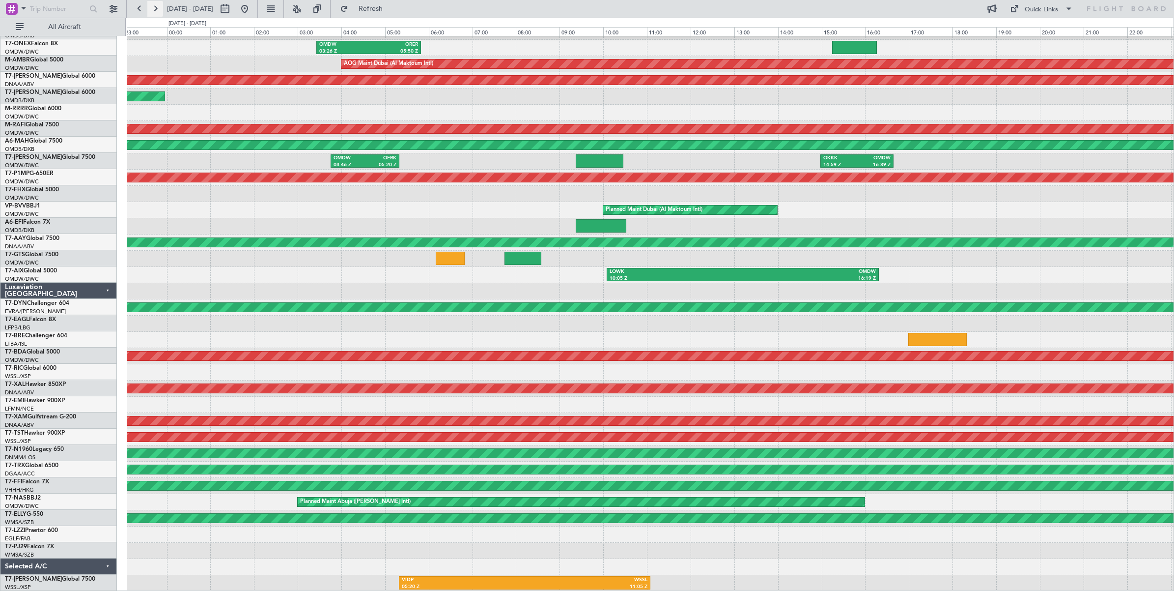
click at [155, 10] on button at bounding box center [155, 9] width 16 height 16
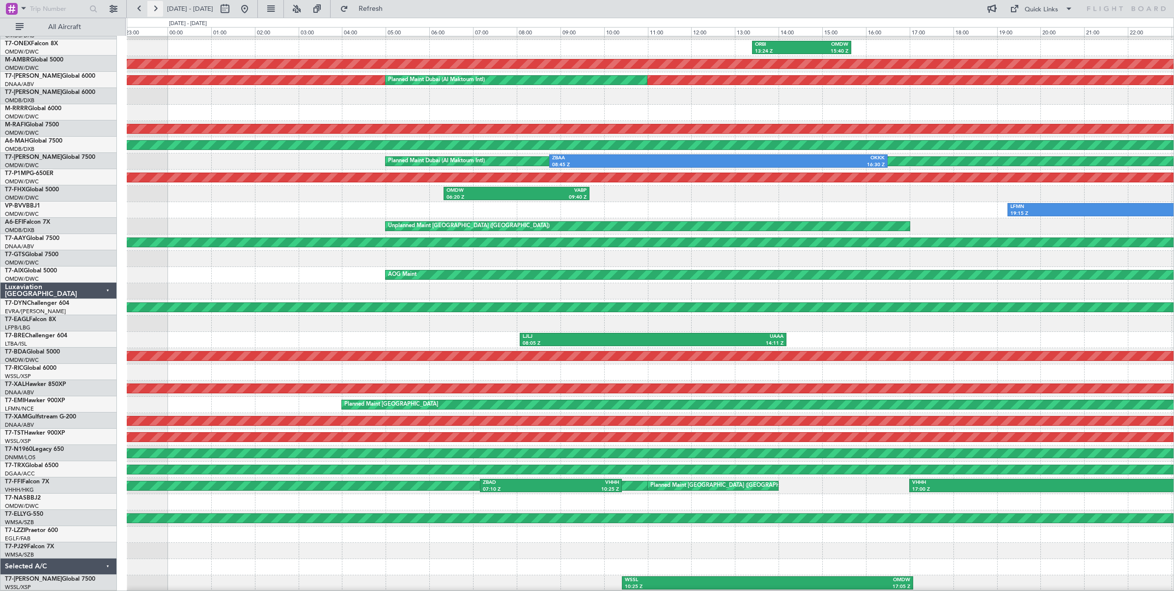
click at [155, 10] on button at bounding box center [155, 9] width 16 height 16
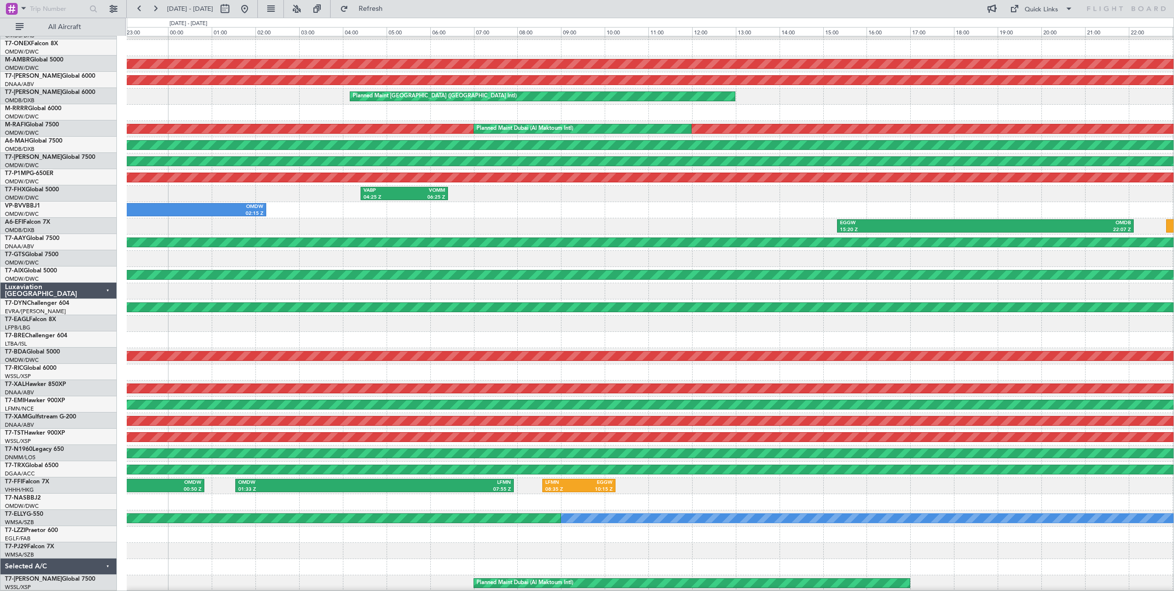
scroll to position [28, 0]
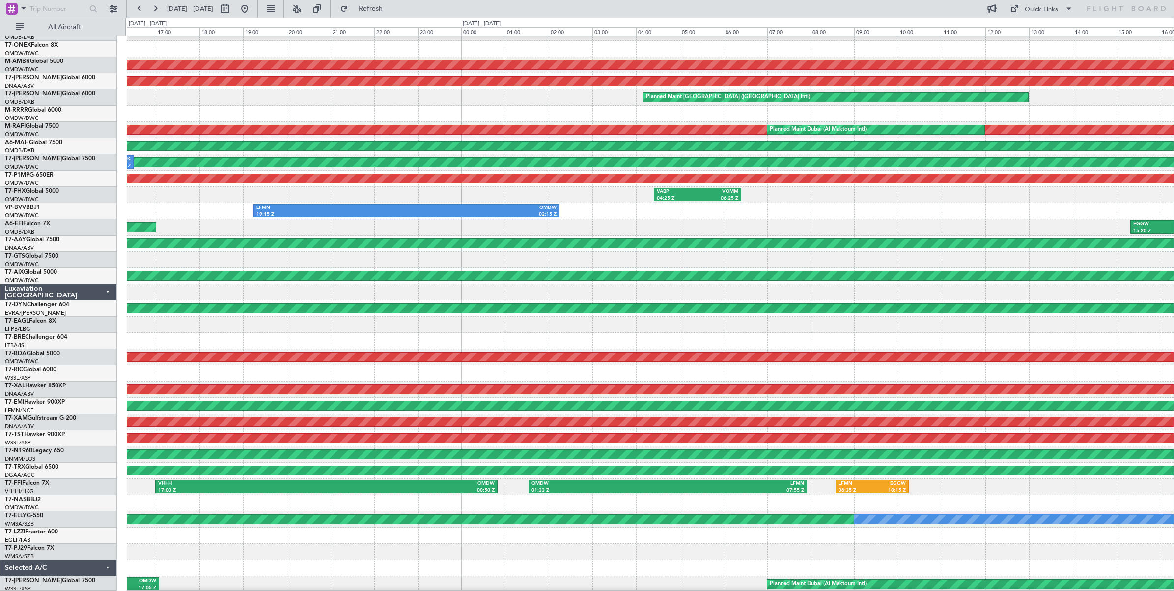
click at [496, 226] on div "EGGW 15:20 Z OMDB 22:07 Z Unplanned Maint [GEOGRAPHIC_DATA] ([GEOGRAPHIC_DATA])" at bounding box center [650, 227] width 1047 height 16
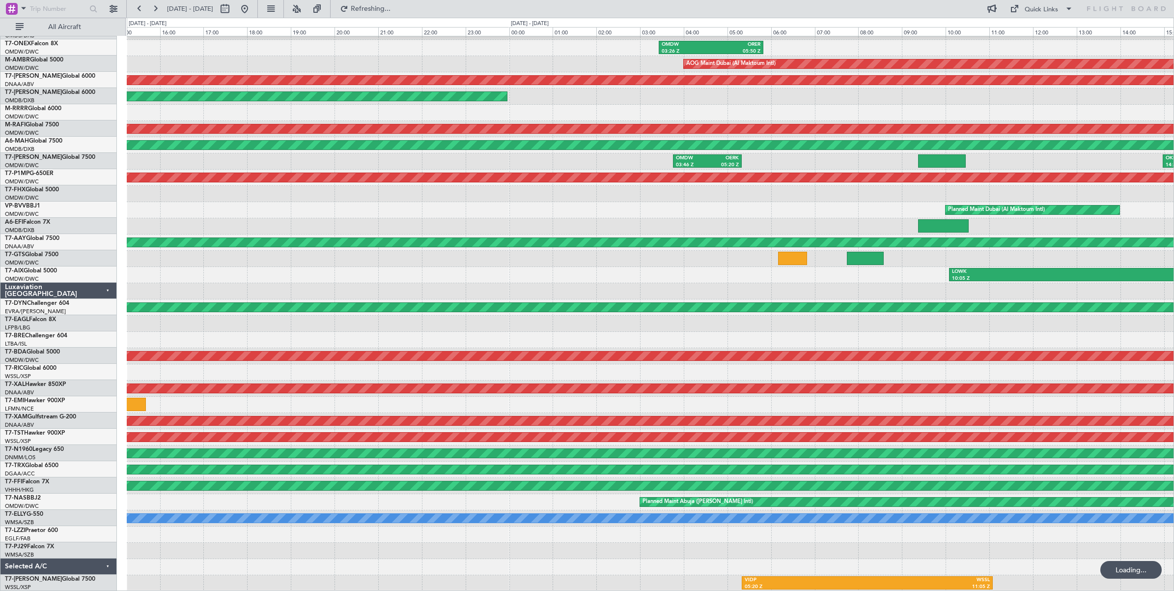
scroll to position [29, 0]
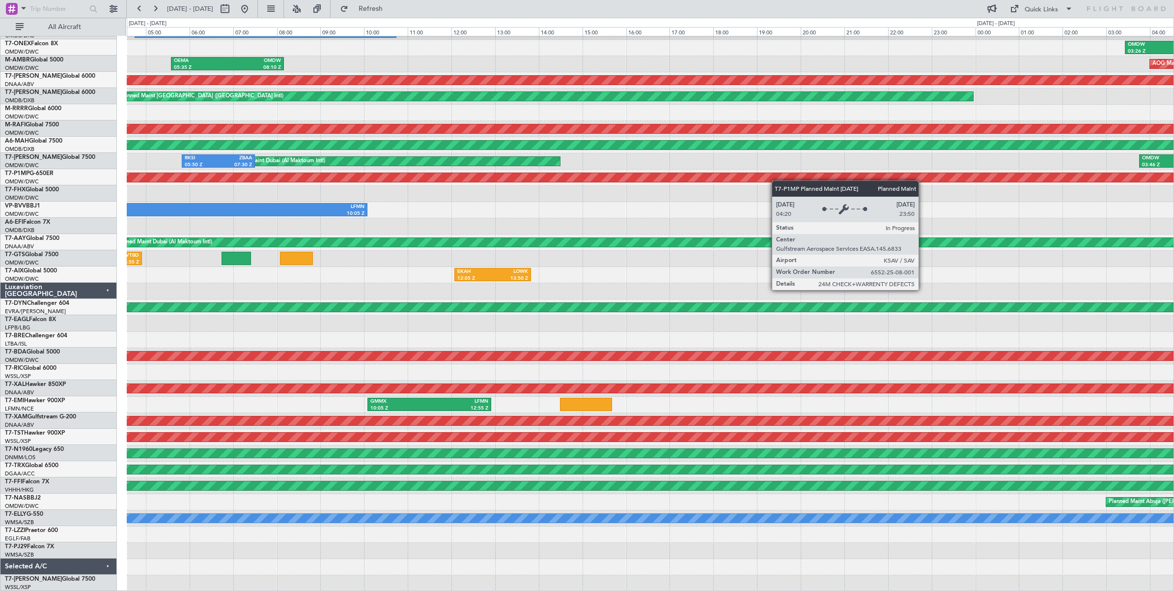
click at [883, 173] on div "No Crew OMDB 04:45 Z LHBP 10:45 Z OMDW 03:26 Z ORER 05:50 Z Planned Maint [GEOG…" at bounding box center [650, 299] width 1047 height 584
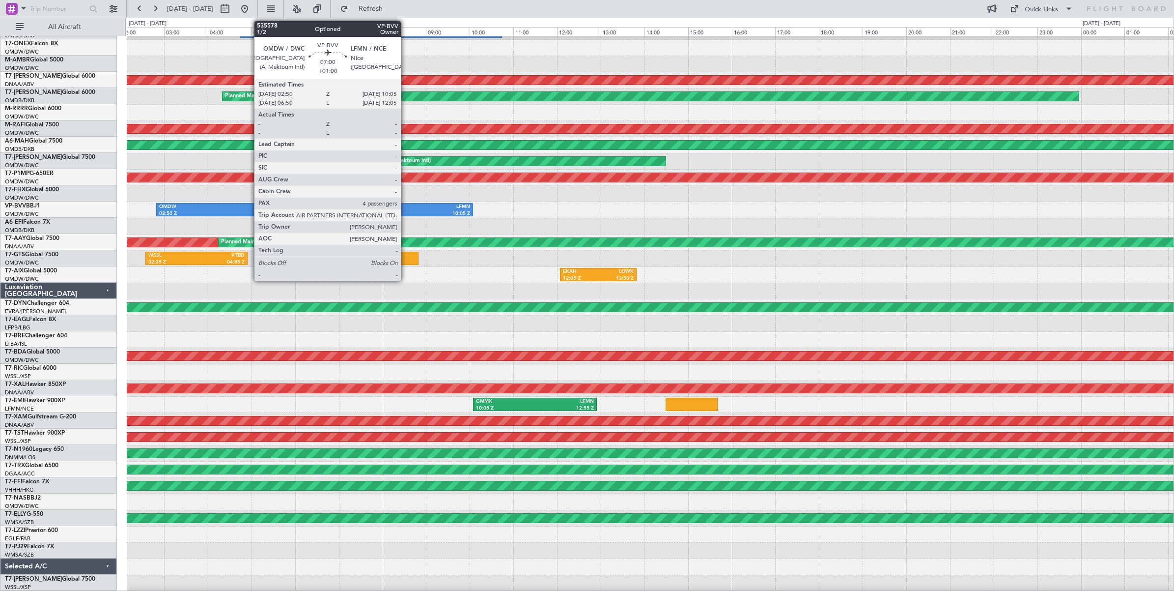
click at [405, 210] on div "10:05 Z" at bounding box center [392, 213] width 155 height 7
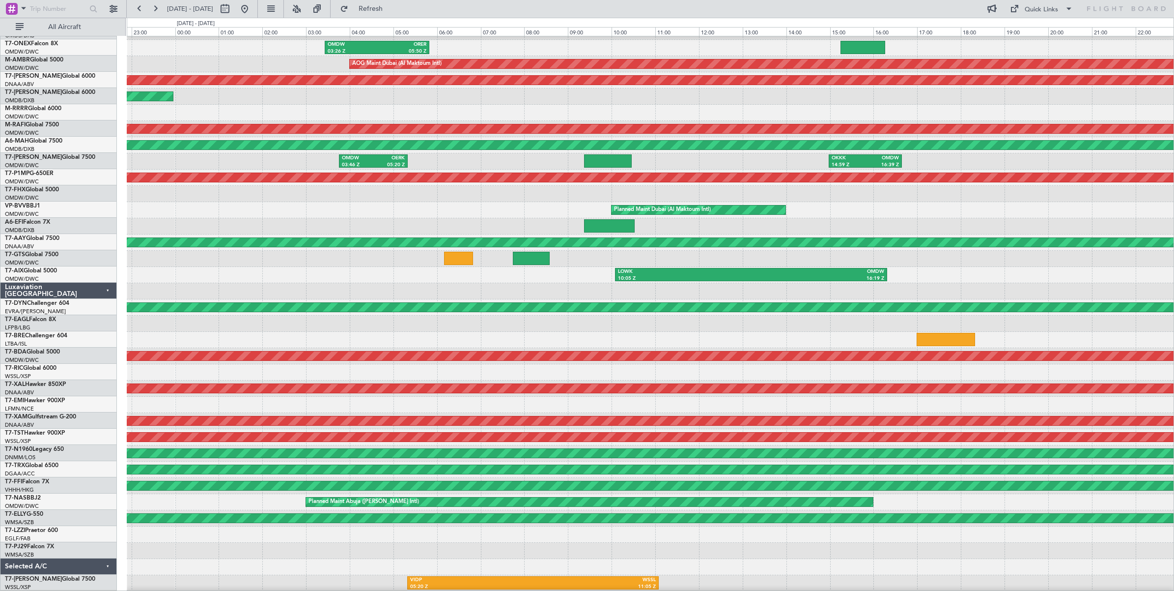
click at [0, 184] on html "[DATE] - [DATE] Refresh Quick Links All Aircraft No Crew OMDW 03:26 Z ORER 05:5…" at bounding box center [587, 295] width 1174 height 591
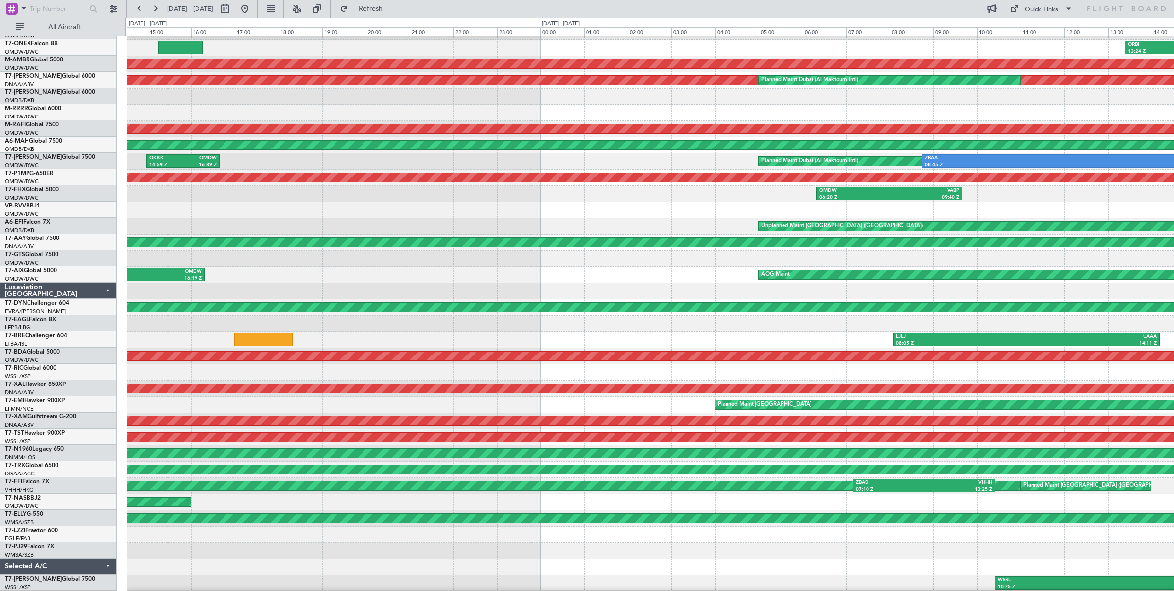
click at [101, 180] on div "No Crew ORBI 13:24 Z OMDW 15:40 Z AOG Maint [GEOGRAPHIC_DATA] (Al Maktoum Intl)…" at bounding box center [587, 304] width 1174 height 573
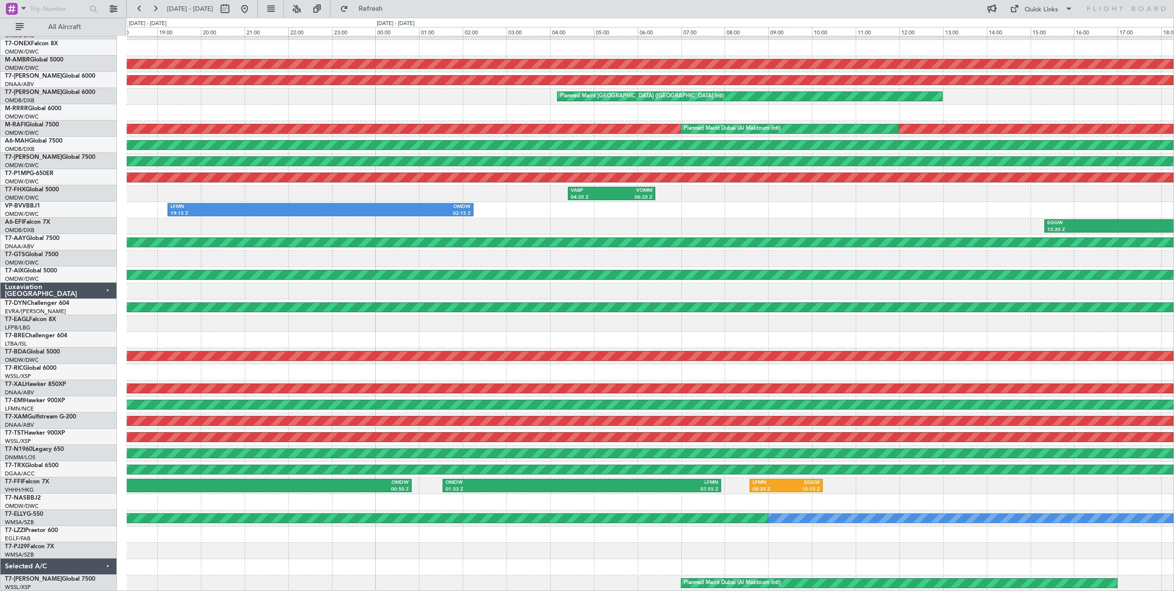
click at [283, 223] on div "EGGW 15:20 Z OMDB 22:07 Z Unplanned Maint [GEOGRAPHIC_DATA] ([GEOGRAPHIC_DATA])" at bounding box center [650, 226] width 1047 height 16
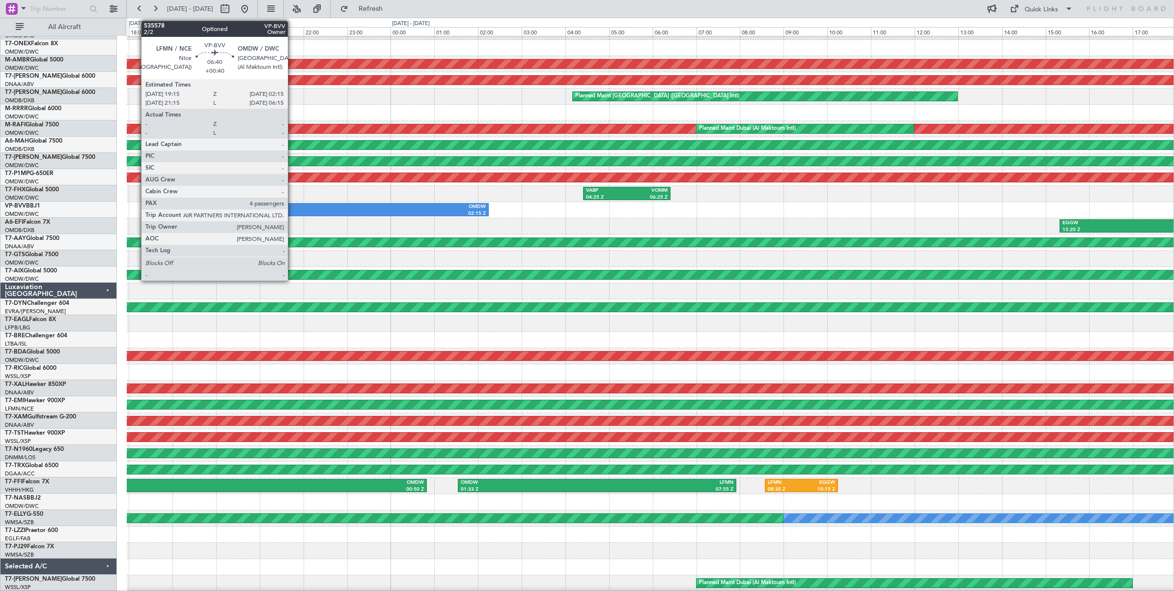
click at [293, 207] on div "LFMN" at bounding box center [261, 206] width 150 height 7
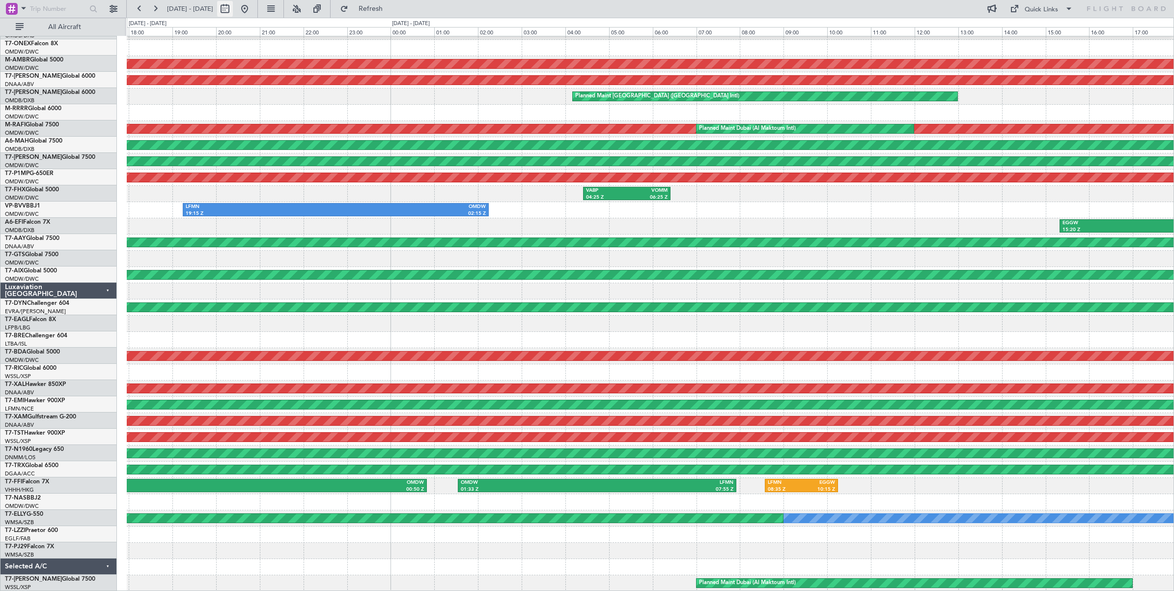
click at [233, 13] on button at bounding box center [225, 9] width 16 height 16
select select "9"
select select "2025"
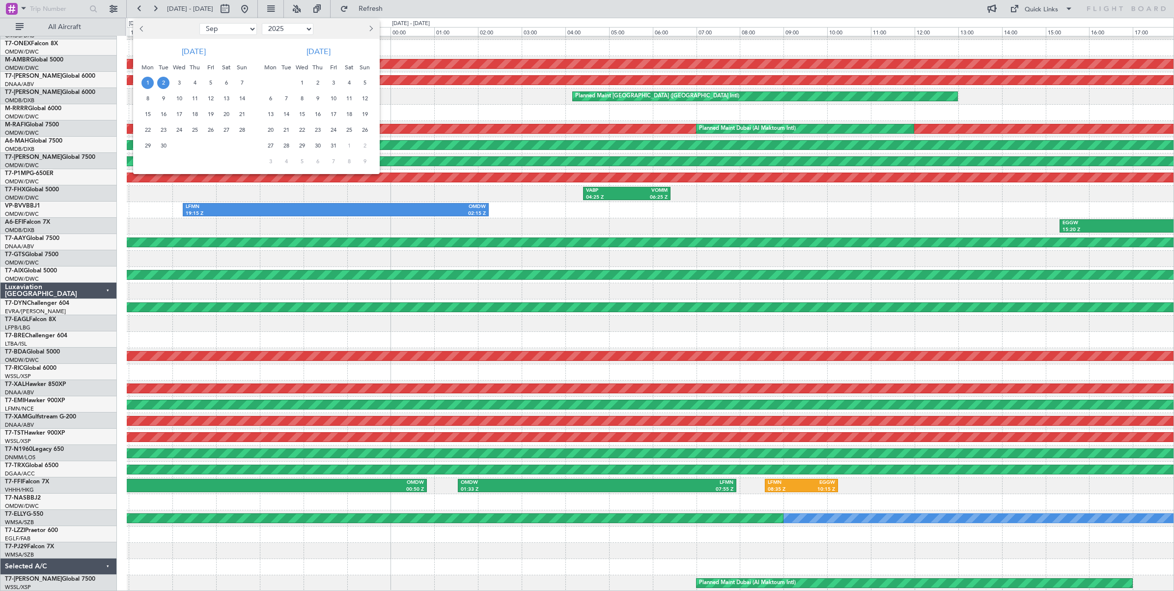
click at [237, 30] on select "Jan Feb Mar Apr May Jun [DATE] Aug Sep Oct Nov Dec" at bounding box center [227, 29] width 57 height 12
select select "8"
click at [199, 23] on select "Jan Feb Mar Apr May Jun [DATE] Aug Sep Oct Nov Dec" at bounding box center [227, 29] width 57 height 12
click at [148, 112] on span "11" at bounding box center [148, 114] width 12 height 12
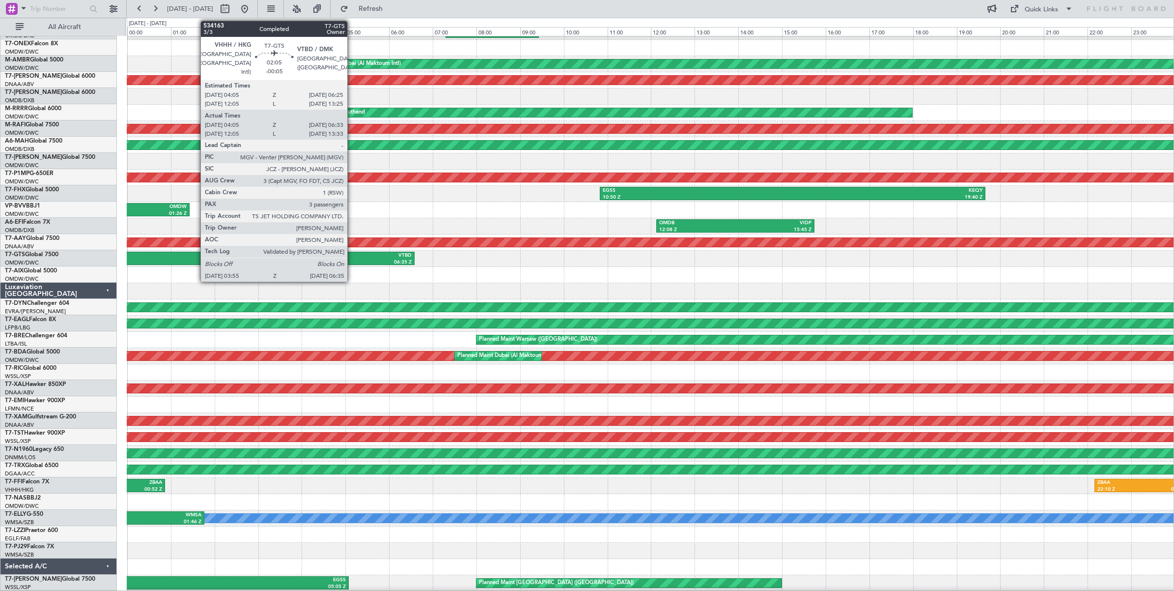
click at [352, 261] on div "03:55 Z" at bounding box center [329, 262] width 56 height 7
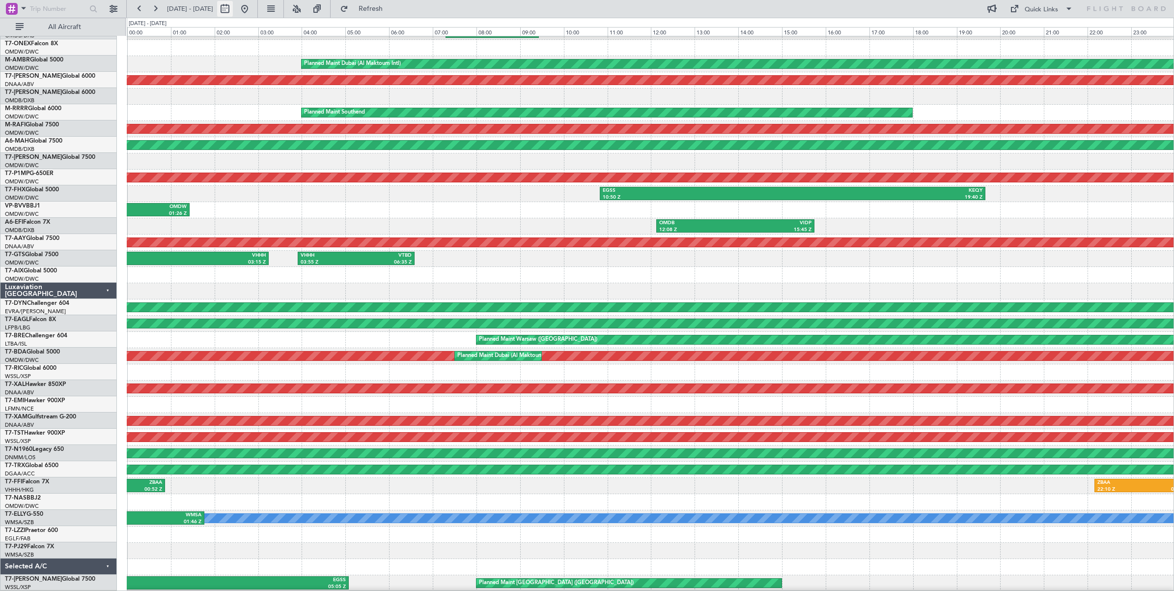
click at [233, 10] on button at bounding box center [225, 9] width 16 height 16
select select "8"
select select "2025"
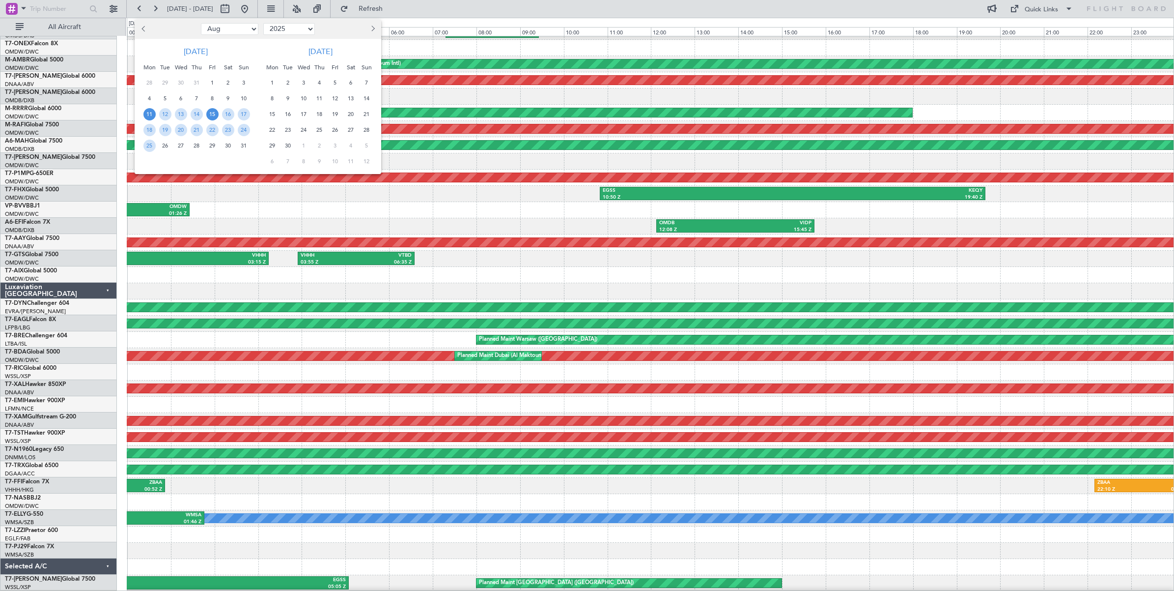
click at [213, 112] on span "15" at bounding box center [212, 114] width 12 height 12
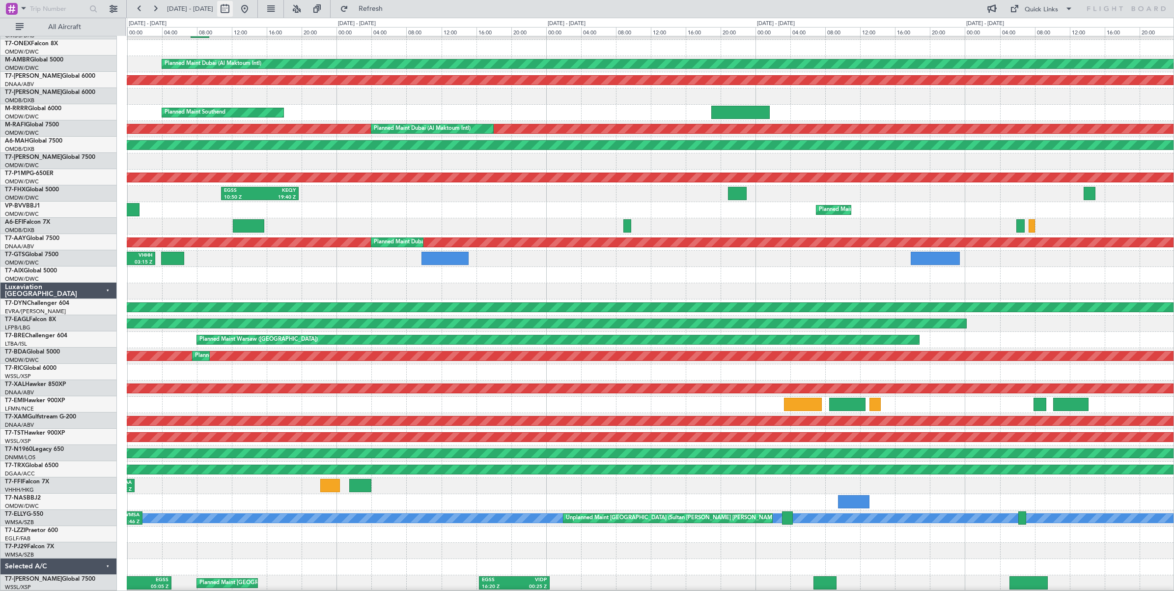
click at [233, 14] on button at bounding box center [225, 9] width 16 height 16
select select "8"
select select "2025"
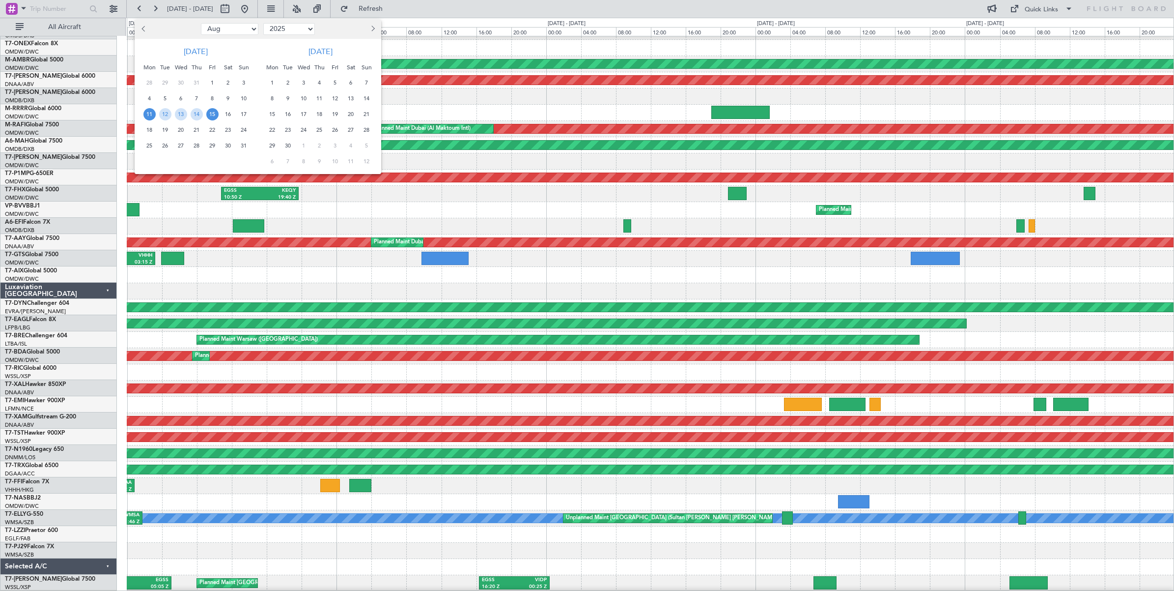
click at [210, 114] on span "15" at bounding box center [212, 114] width 12 height 12
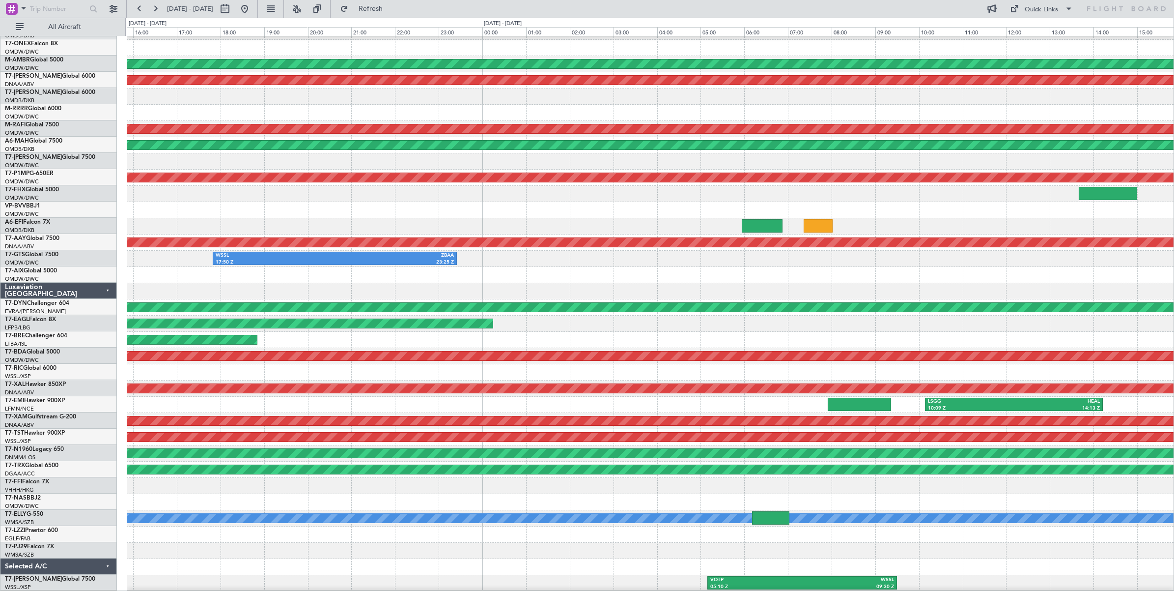
click at [939, 157] on html "[DATE] - [DATE] Refresh Quick Links All Aircraft Unplanned Maint Budapest ([PER…" at bounding box center [587, 295] width 1174 height 591
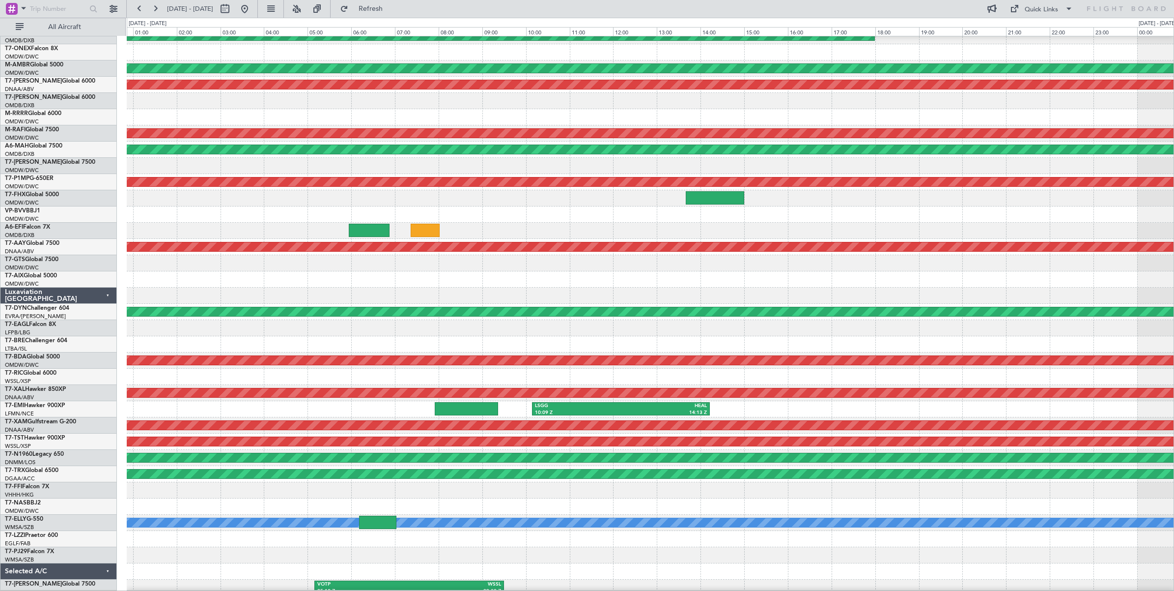
click at [261, 212] on div "OMDW 01:44 Z LFMN 08:14 Z" at bounding box center [650, 214] width 1047 height 16
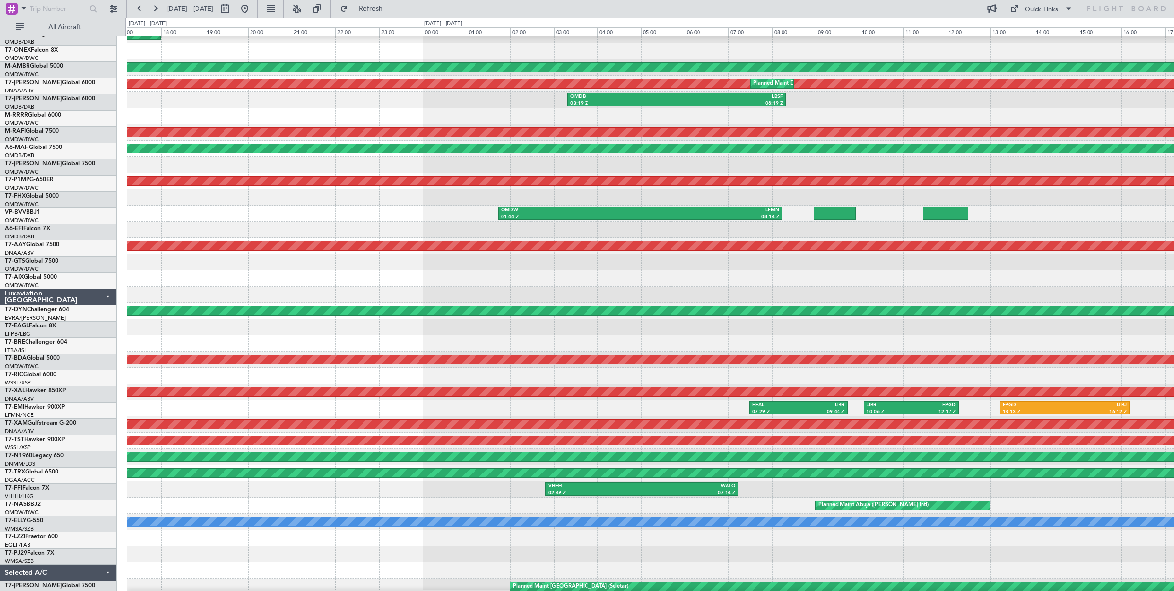
scroll to position [27, 0]
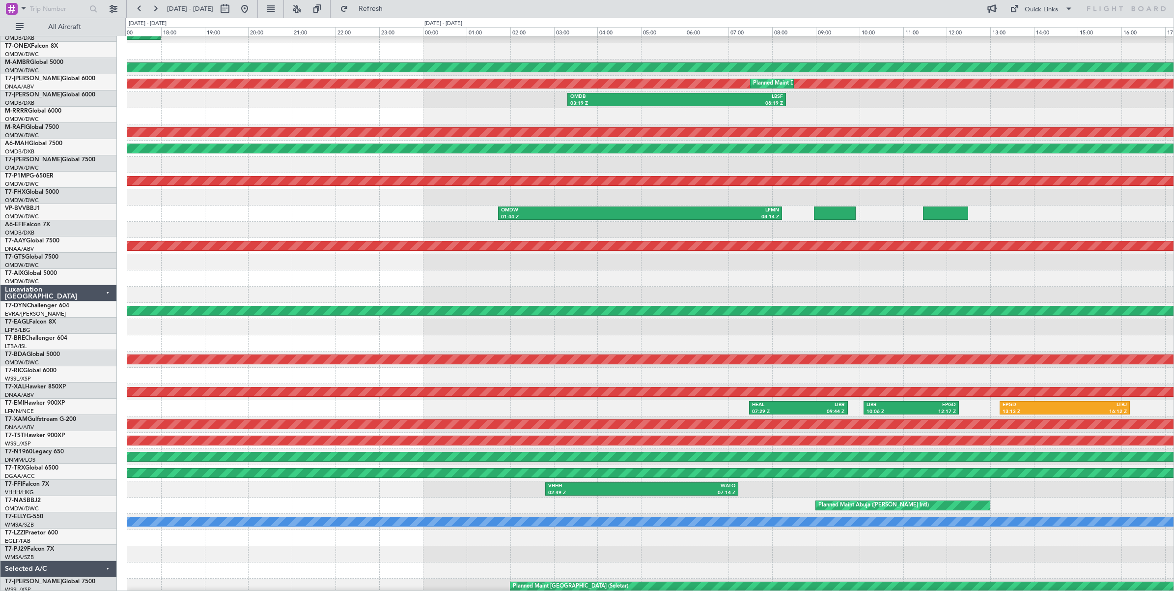
click at [155, 222] on div at bounding box center [650, 230] width 1047 height 16
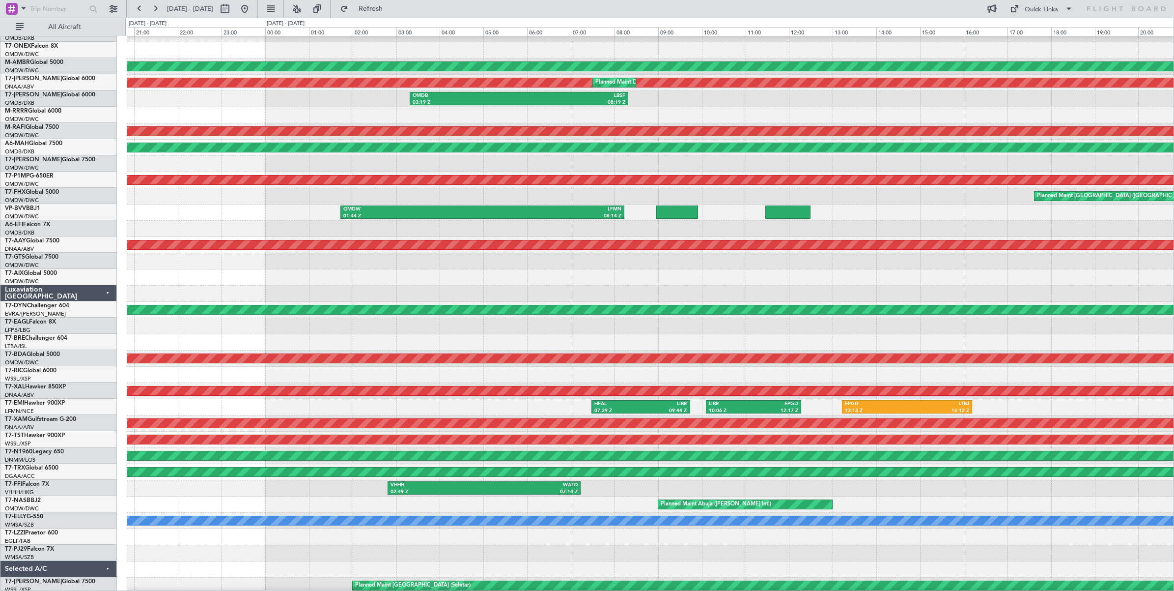
click at [543, 193] on div "Planned Maint [GEOGRAPHIC_DATA] ([GEOGRAPHIC_DATA][PERSON_NAME])" at bounding box center [650, 196] width 1047 height 16
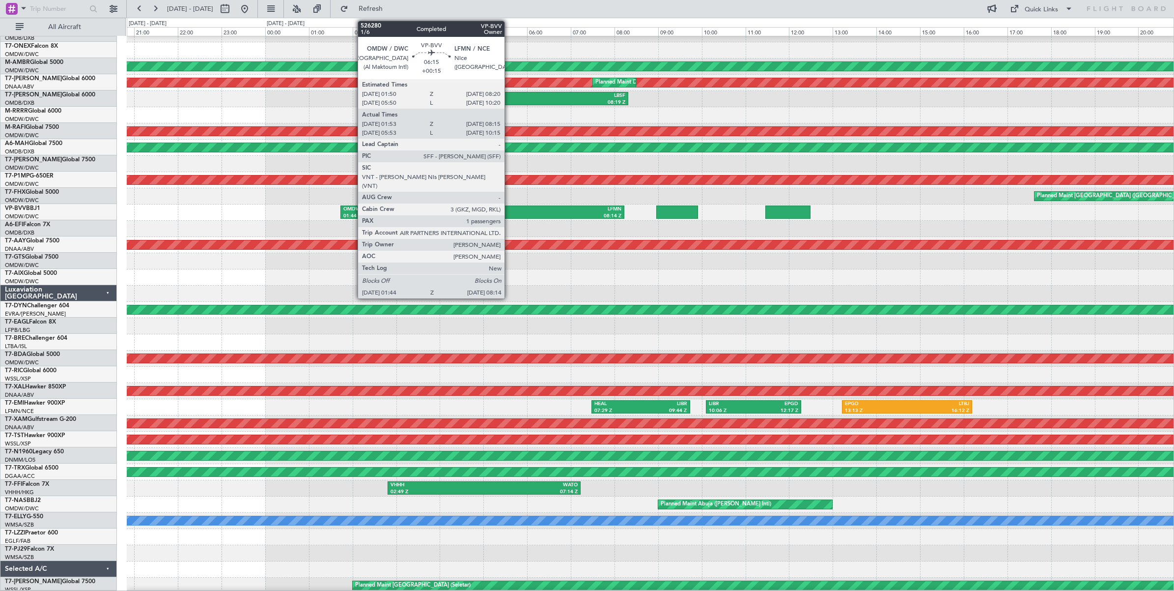
click at [510, 212] on div "LFMN" at bounding box center [552, 209] width 139 height 7
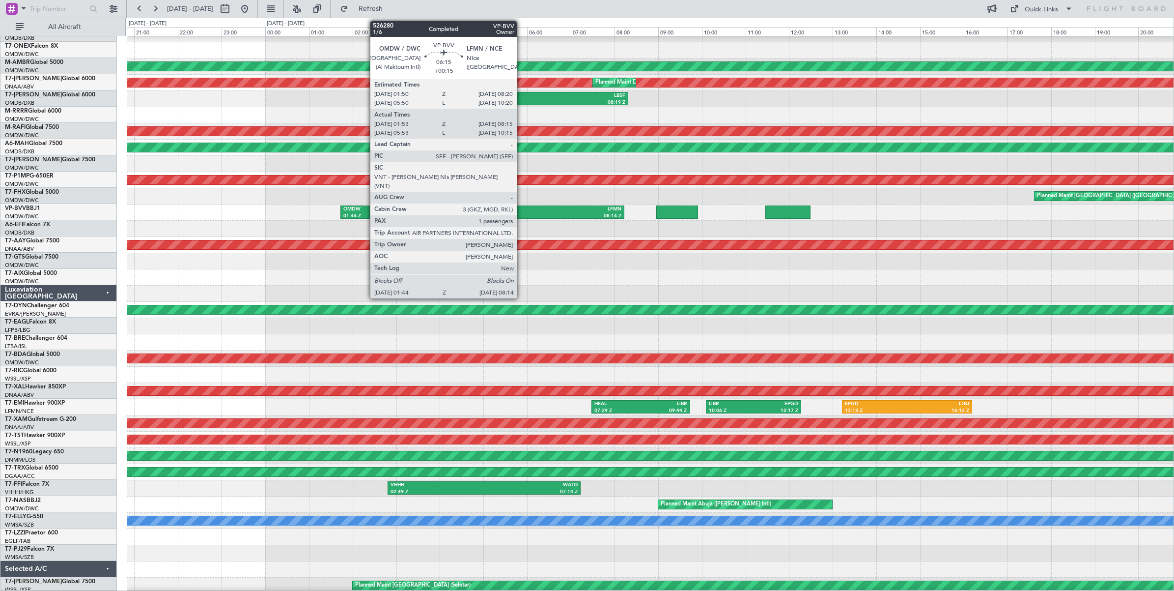
click at [522, 210] on div "LFMN" at bounding box center [552, 209] width 139 height 7
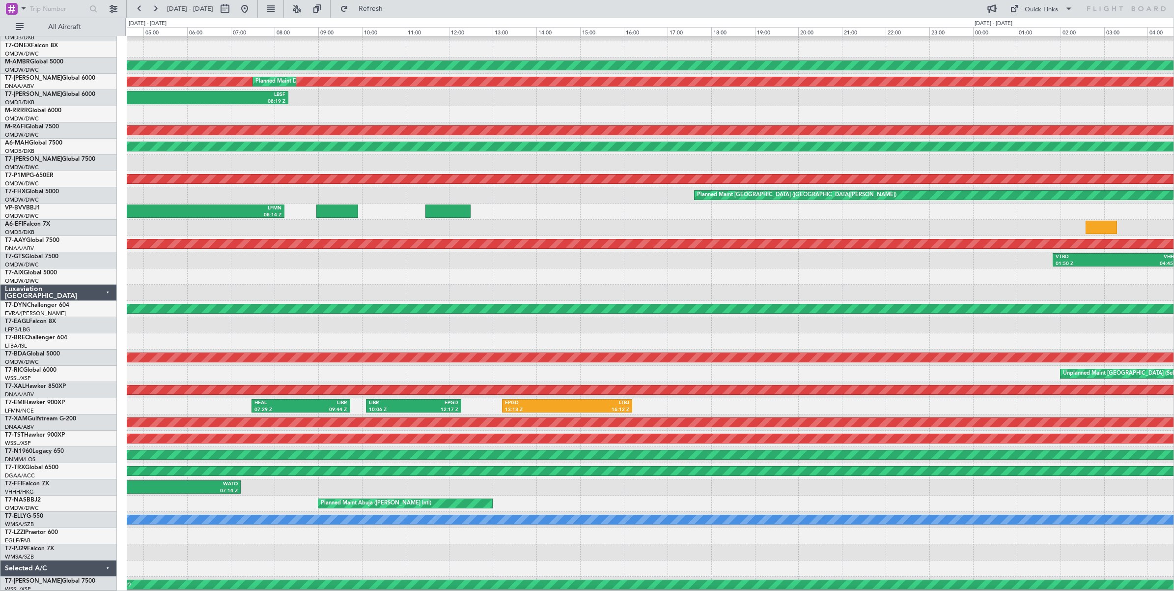
scroll to position [29, 0]
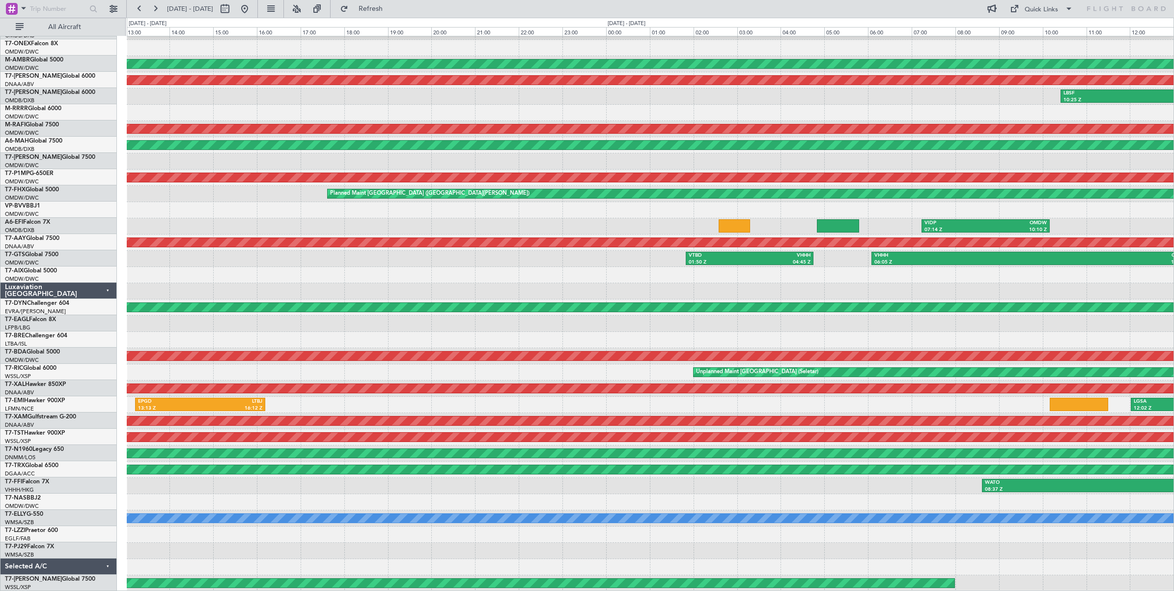
click at [302, 220] on div "VIDP 07:14 Z OMDW 10:10 Z" at bounding box center [650, 226] width 1047 height 16
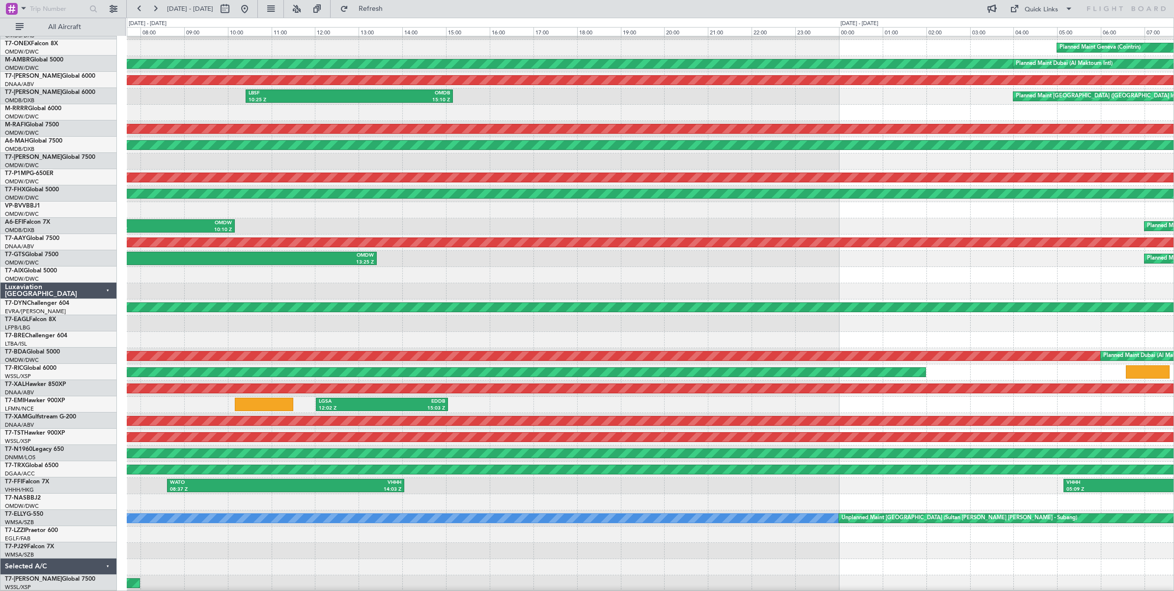
click at [323, 215] on div "LHBP 11:02 Z HEAL 14:20 Z Planned Maint Geneva ([GEOGRAPHIC_DATA]) Planned Main…" at bounding box center [650, 299] width 1047 height 584
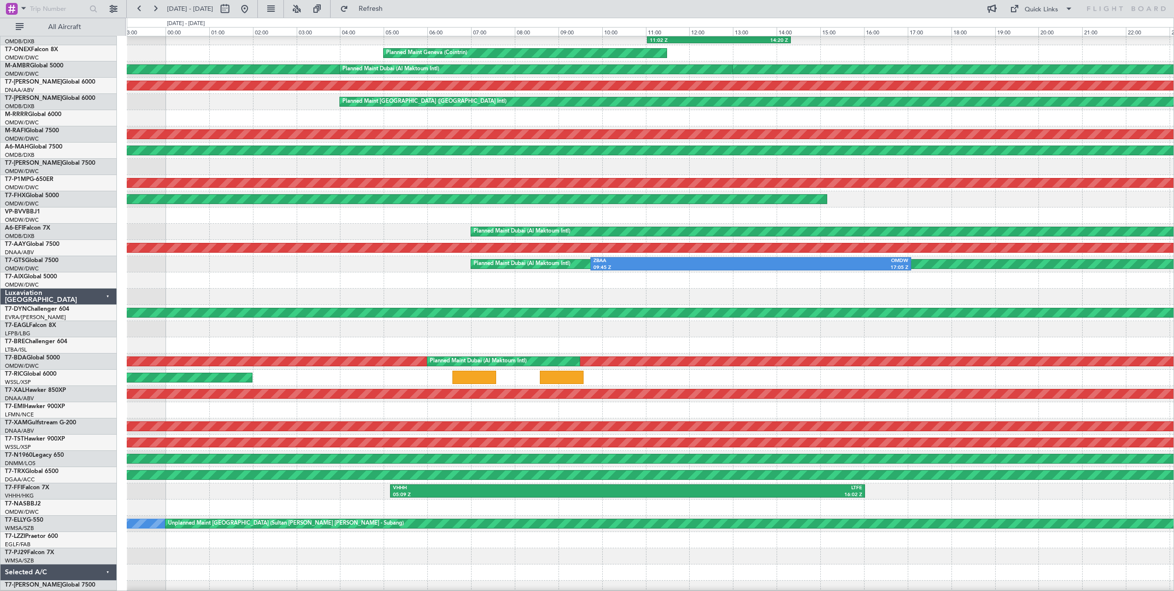
scroll to position [25, 0]
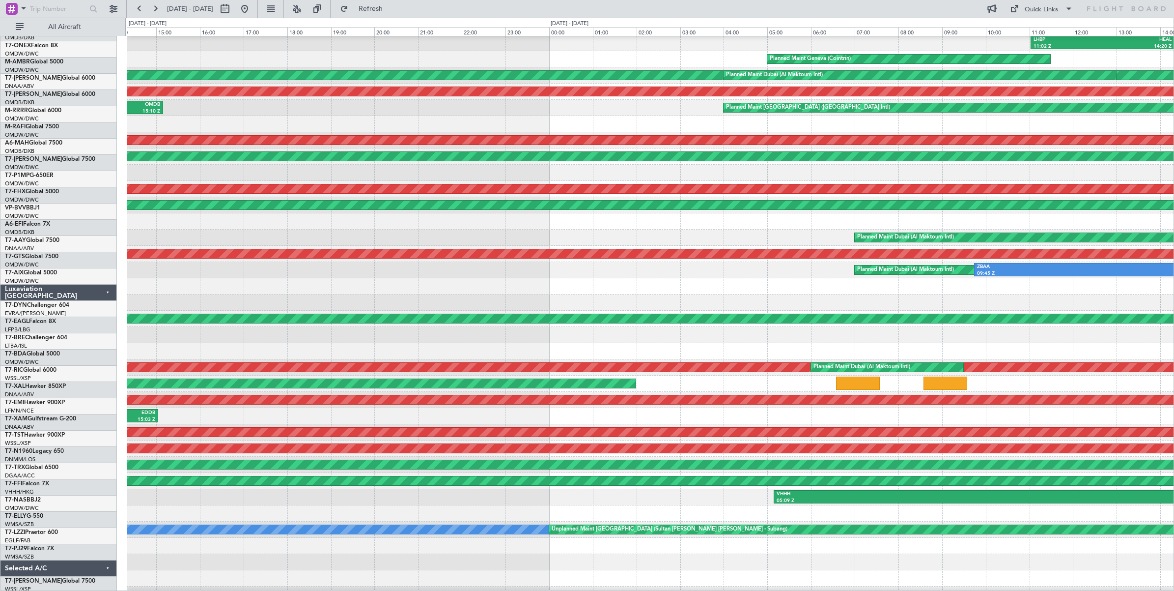
click at [939, 219] on div "LHBP 11:02 Z HEAL 14:20 Z Planned Maint Geneva ([GEOGRAPHIC_DATA]) Planned Main…" at bounding box center [650, 311] width 1047 height 584
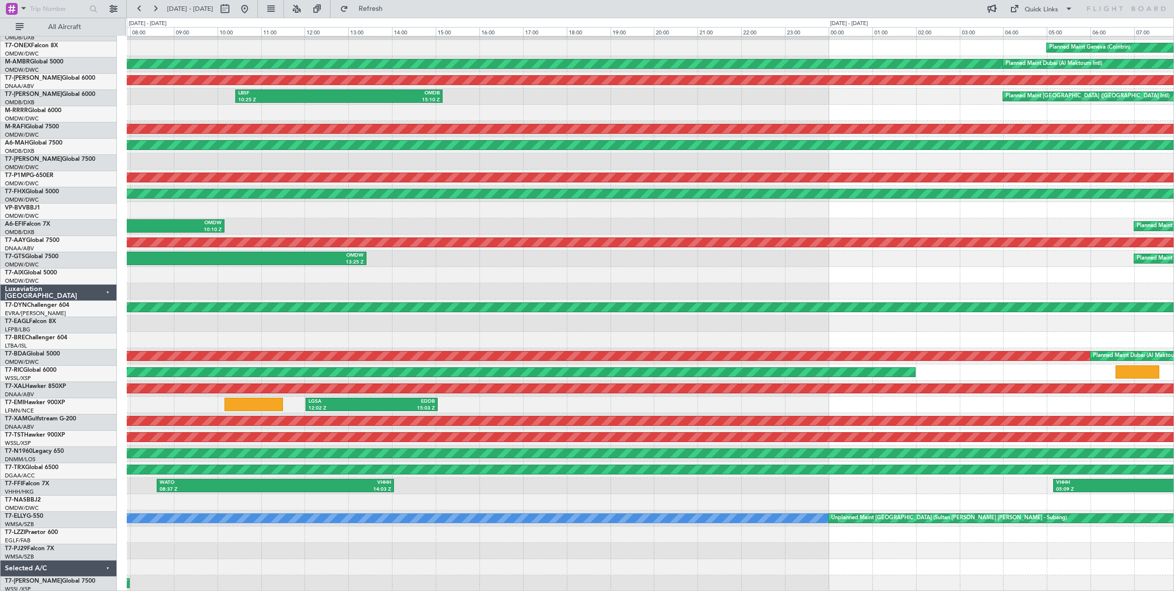
scroll to position [29, 0]
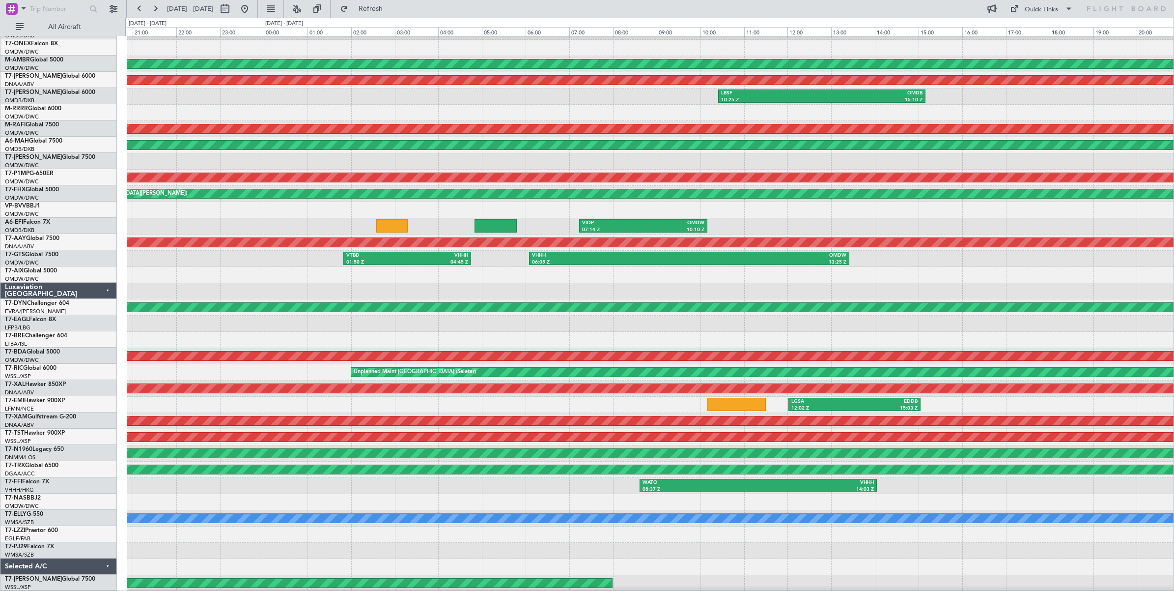
click at [765, 209] on div "Planned Maint Dubai (Al Maktoum Intl) Unplanned Maint [GEOGRAPHIC_DATA] (Al Mak…" at bounding box center [650, 299] width 1047 height 584
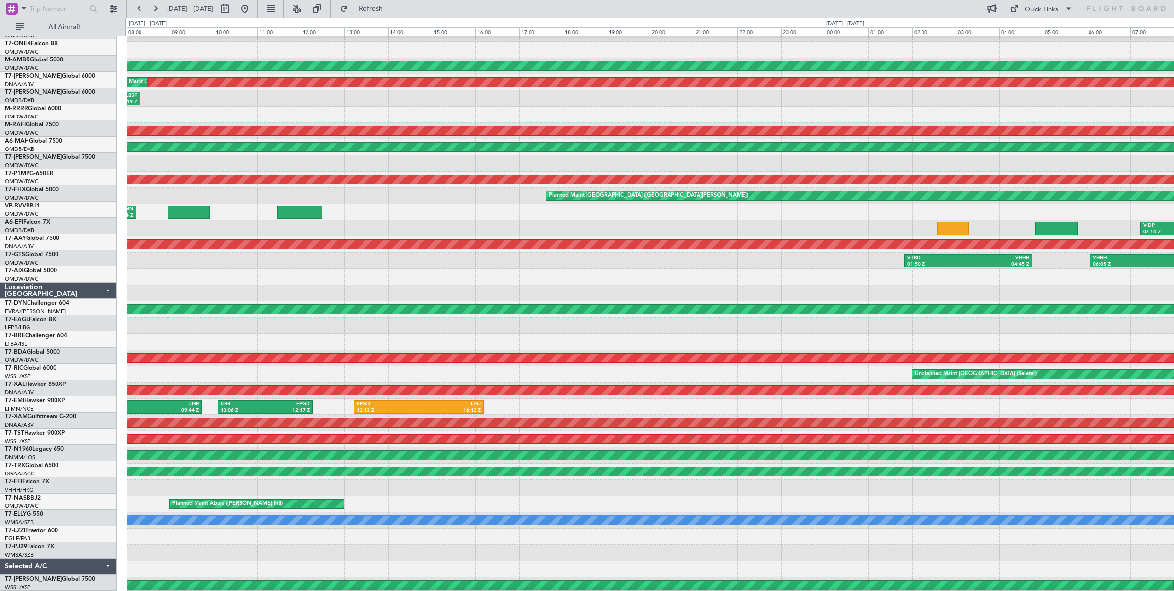
click at [820, 217] on div "Planned Maint Dubai (Al Maktoum Intl) Unplanned Maint [GEOGRAPHIC_DATA] (Al Mak…" at bounding box center [650, 301] width 1047 height 584
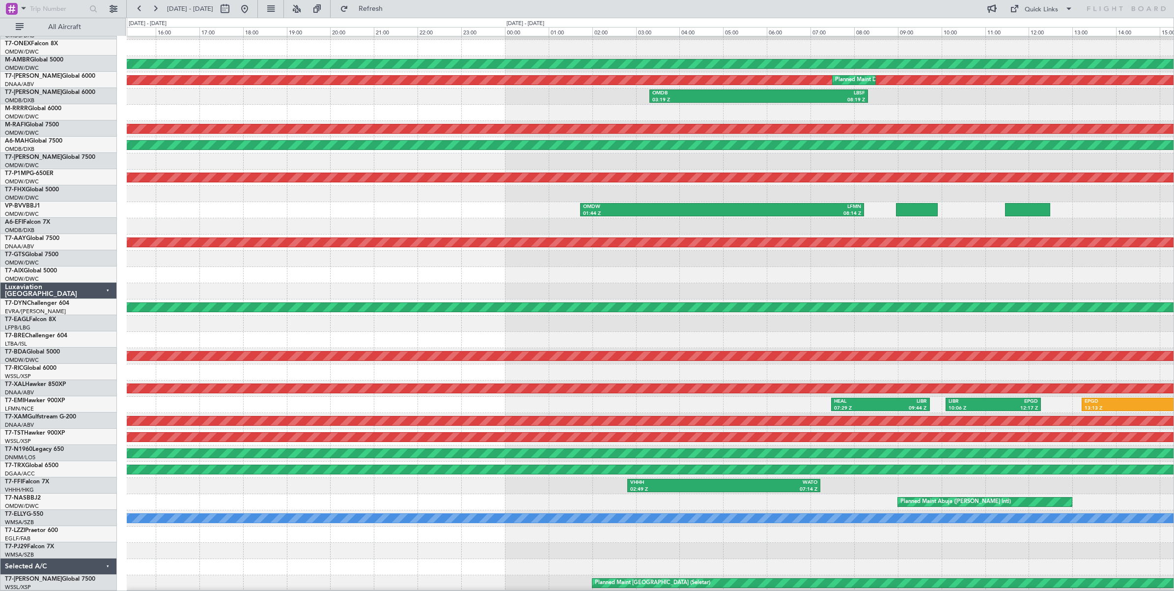
click at [875, 249] on div "Unplanned Maint Budapest ([PERSON_NAME] Intl) Planned Maint [GEOGRAPHIC_DATA] (…" at bounding box center [650, 299] width 1047 height 584
click at [233, 9] on button at bounding box center [225, 9] width 16 height 16
select select "8"
select select "2025"
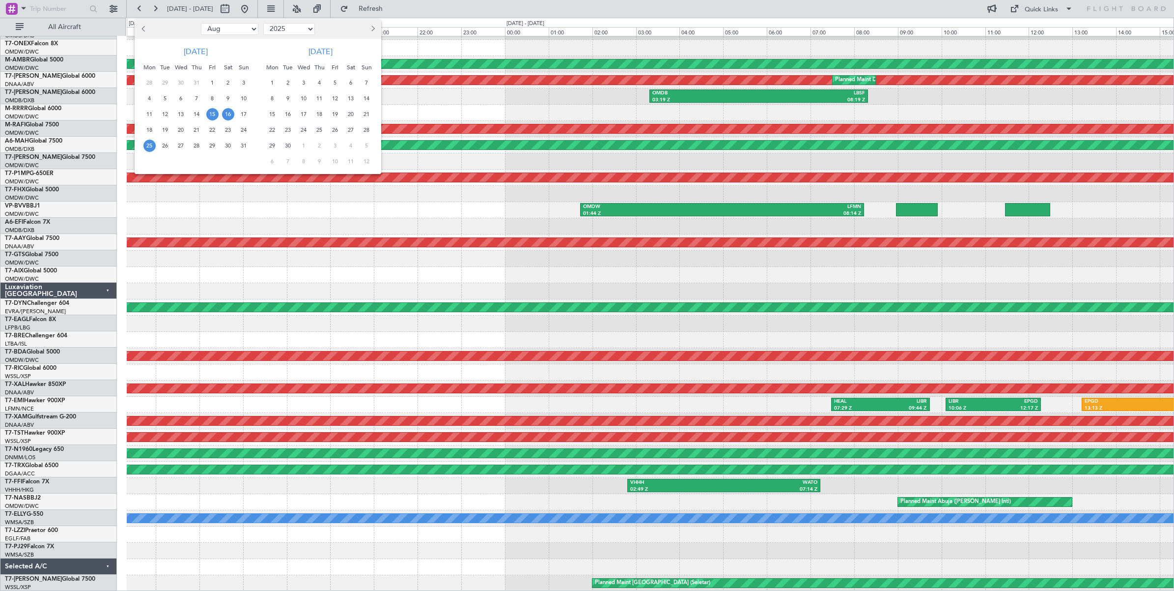
click at [151, 146] on span "25" at bounding box center [149, 146] width 12 height 12
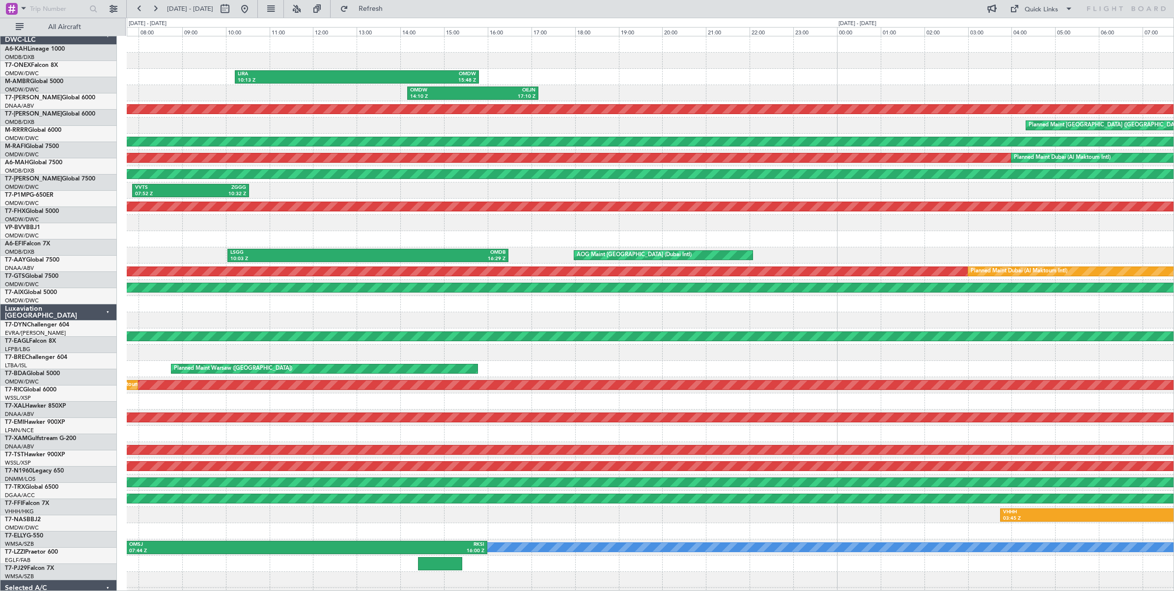
scroll to position [0, 0]
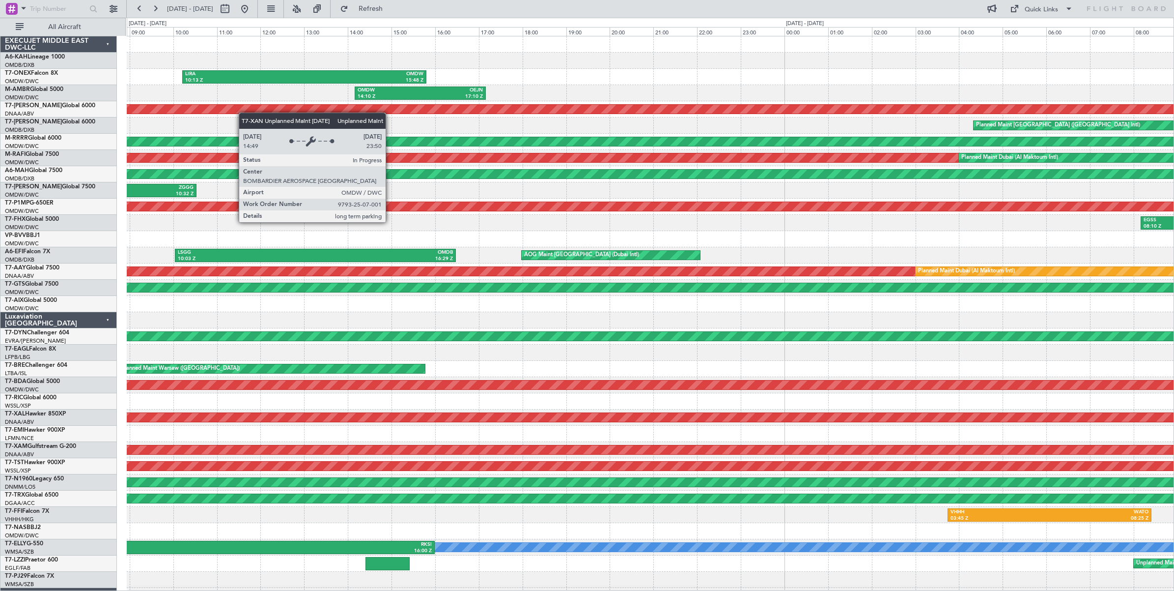
click at [239, 112] on div "LIRA 10:13 Z OMDW 15:48 Z Planned Maint [GEOGRAPHIC_DATA] (Al Maktoum Intl) OMD…" at bounding box center [650, 328] width 1047 height 584
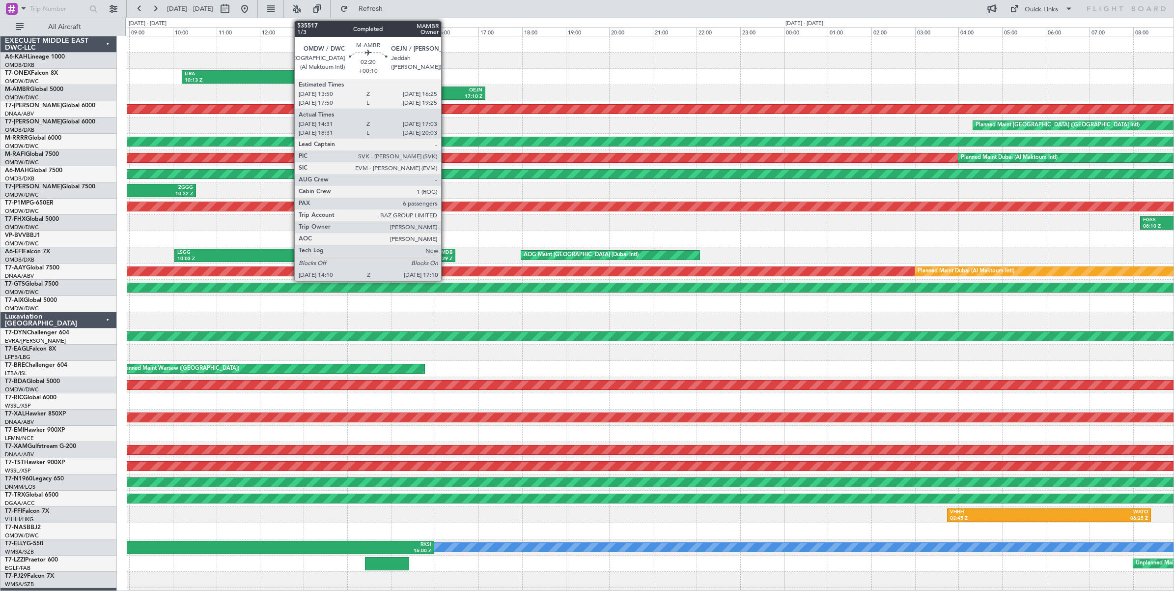
click at [446, 93] on div "17:10 Z" at bounding box center [451, 96] width 63 height 7
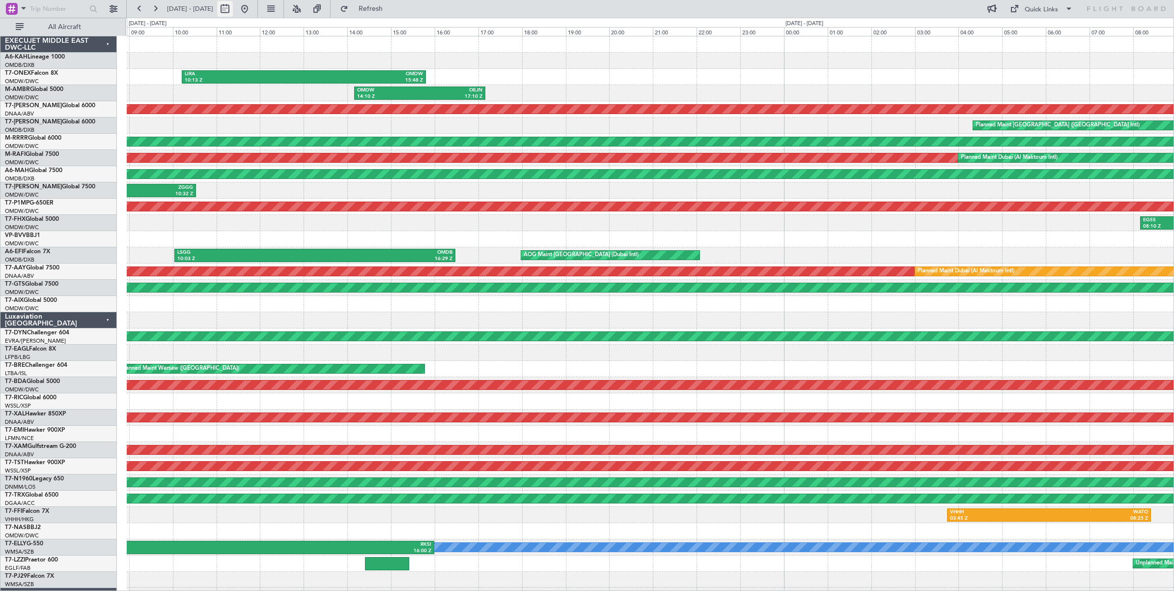
click at [233, 11] on button at bounding box center [225, 9] width 16 height 16
select select "8"
select select "2025"
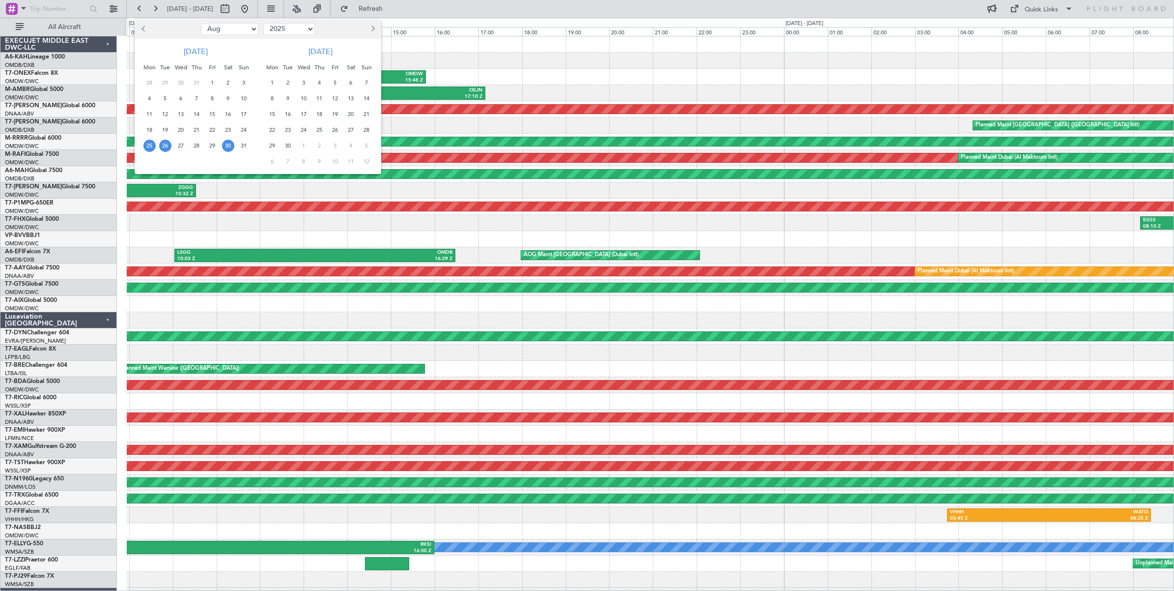
click at [227, 145] on span "30" at bounding box center [228, 146] width 12 height 12
click at [228, 143] on span "30" at bounding box center [228, 146] width 12 height 12
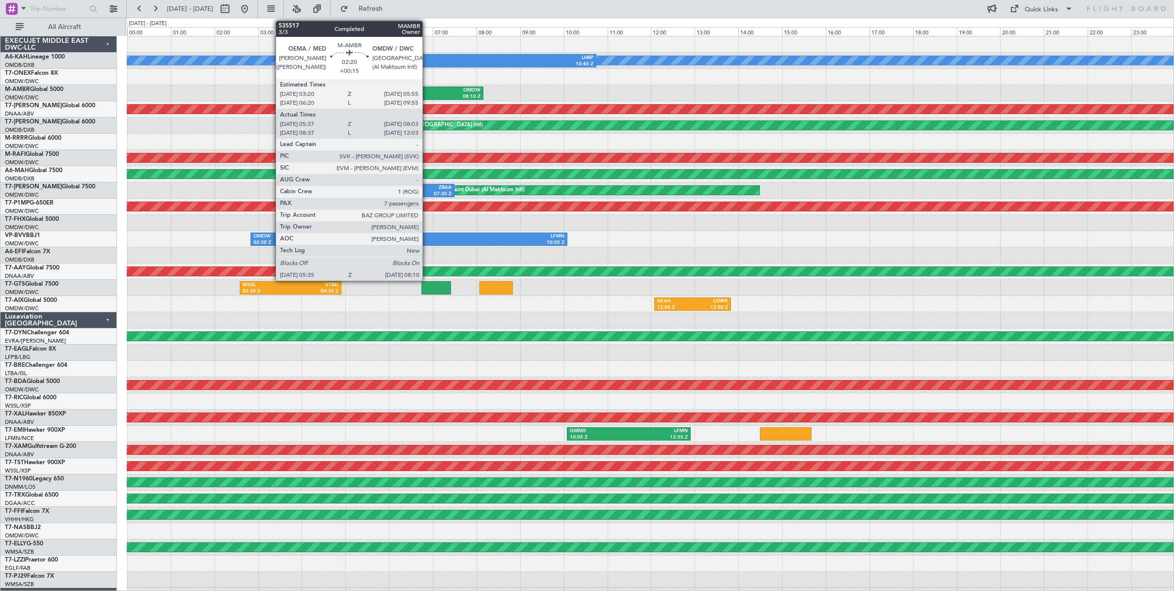
click at [427, 92] on div "OMDW" at bounding box center [454, 90] width 54 height 7
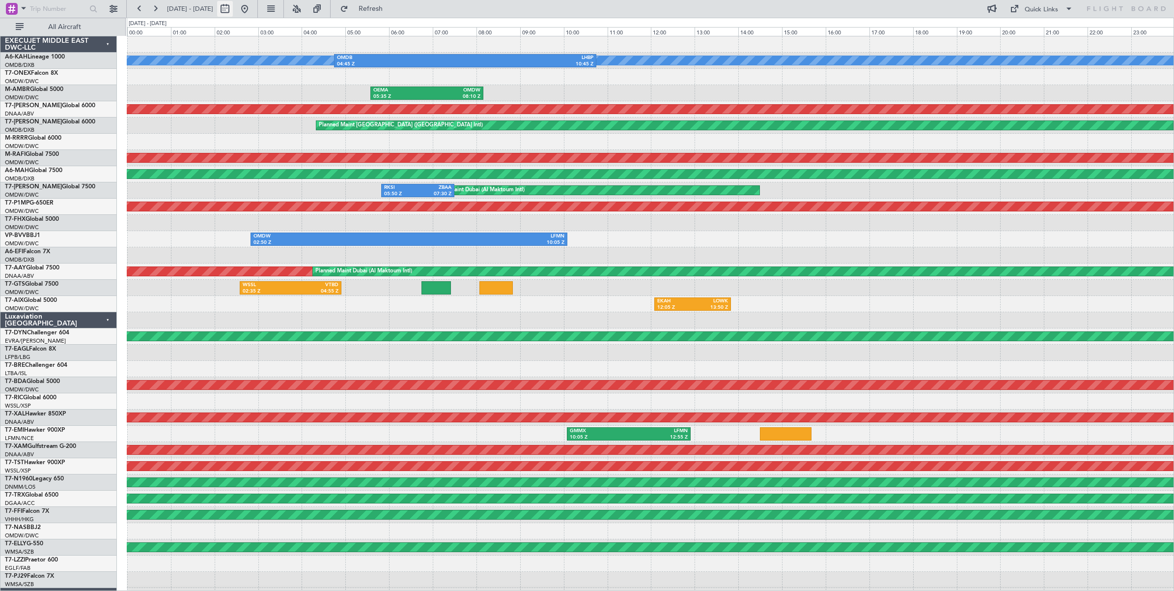
click at [233, 10] on button at bounding box center [225, 9] width 16 height 16
select select "8"
select select "2025"
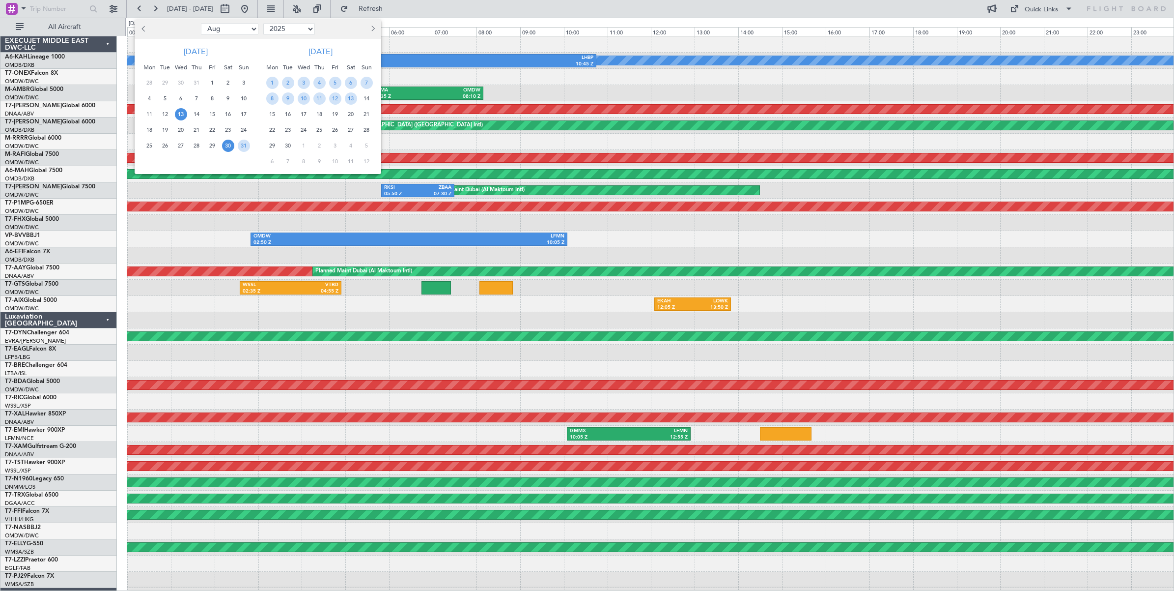
click at [181, 113] on span "13" at bounding box center [181, 114] width 12 height 12
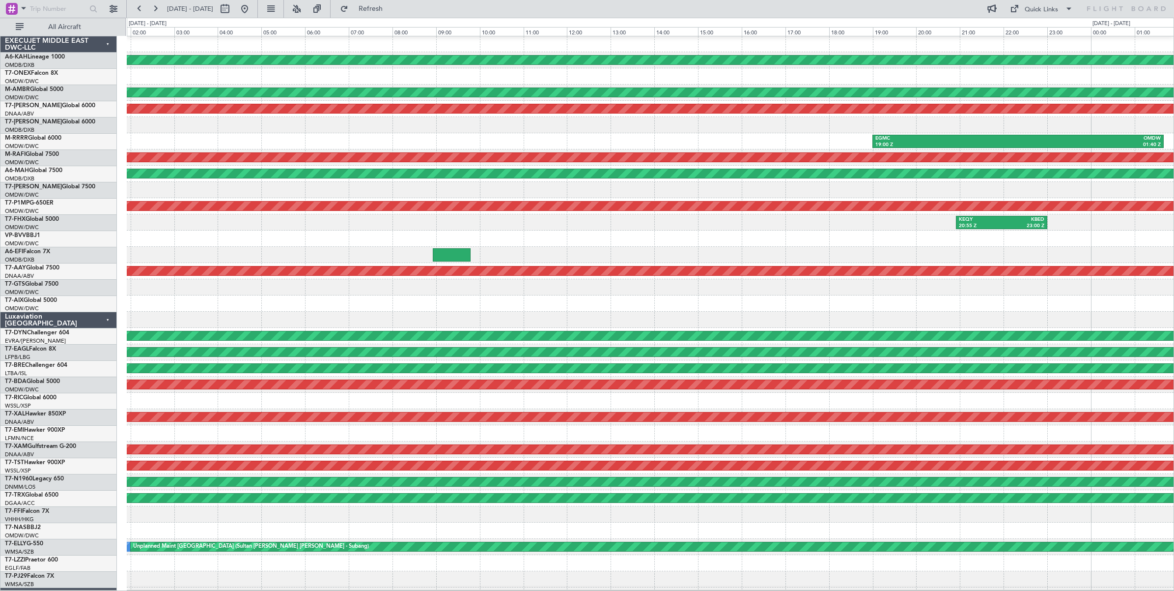
scroll to position [6, 0]
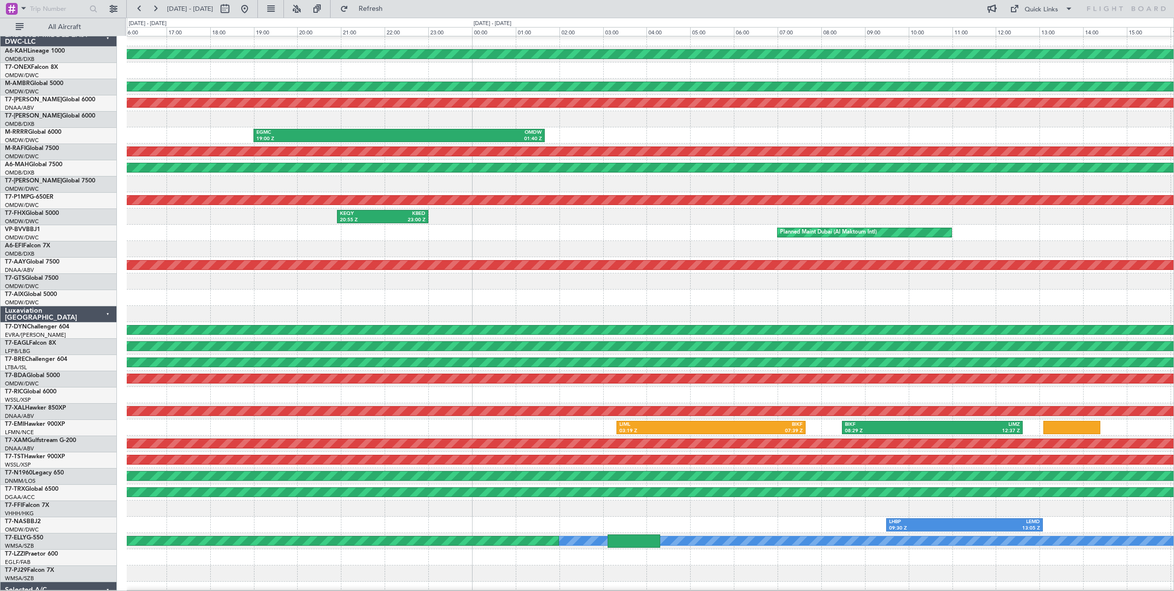
click at [183, 136] on div "EGMC 19:00 Z OMDW 01:40 Z" at bounding box center [650, 135] width 1047 height 16
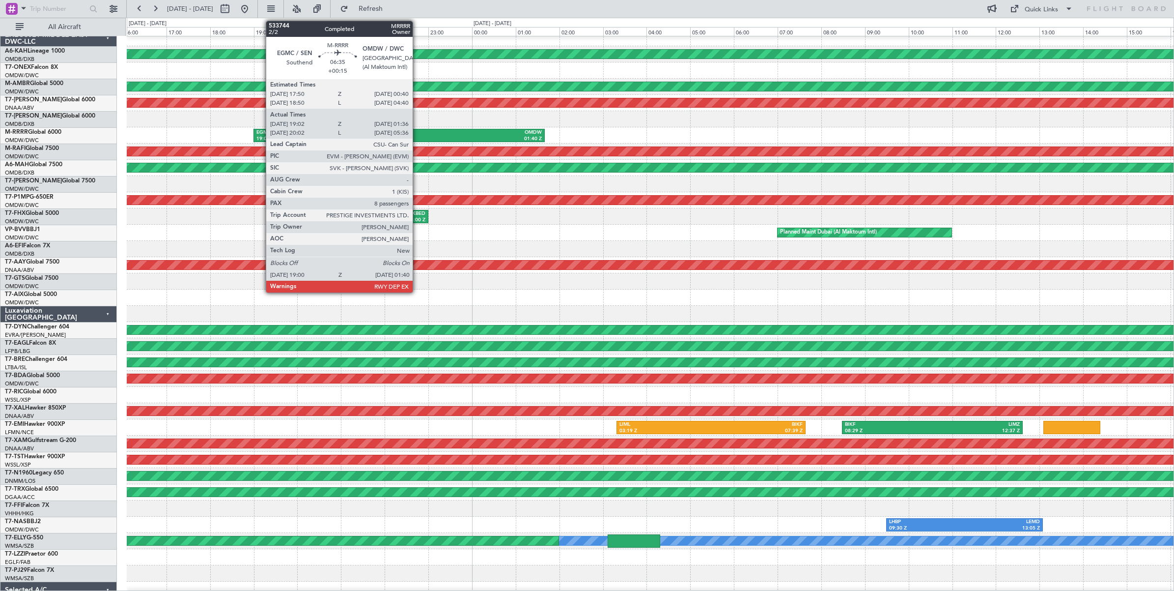
click at [418, 137] on div "01:40 Z" at bounding box center [470, 139] width 142 height 7
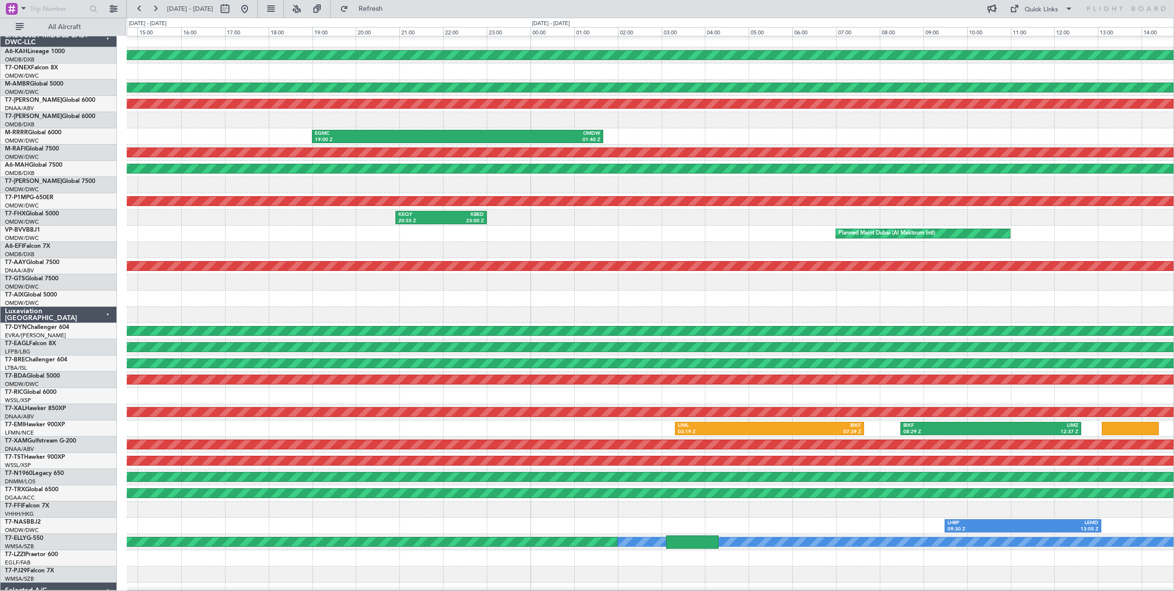
click at [684, 134] on div "EGMC 19:00 Z OMDW 01:40 Z" at bounding box center [650, 136] width 1047 height 16
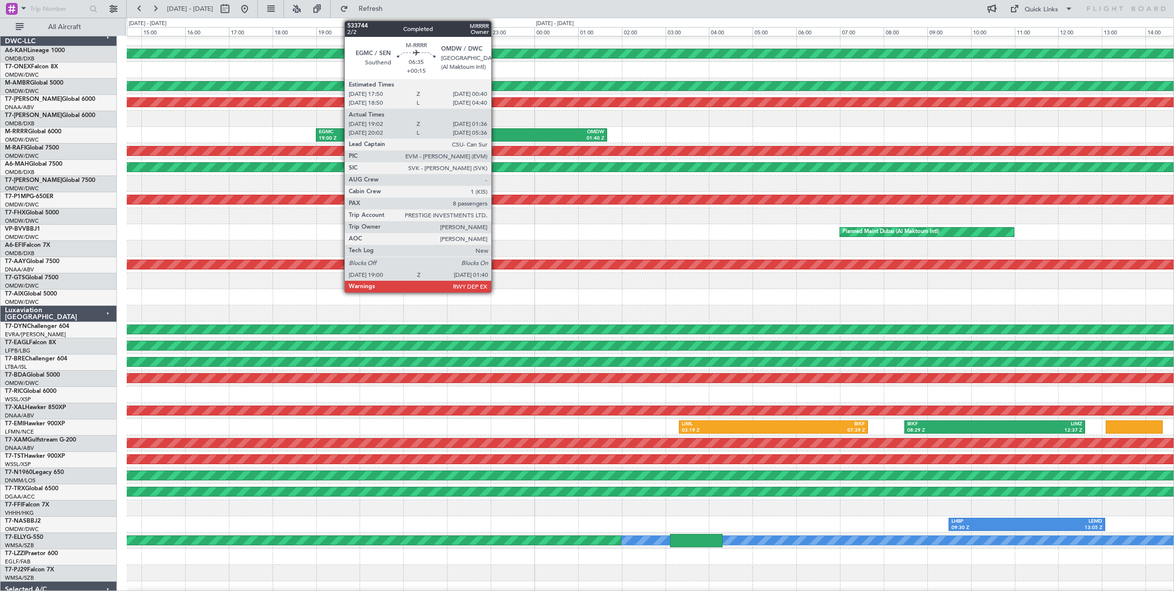
click at [496, 137] on div "01:40 Z" at bounding box center [532, 138] width 142 height 7
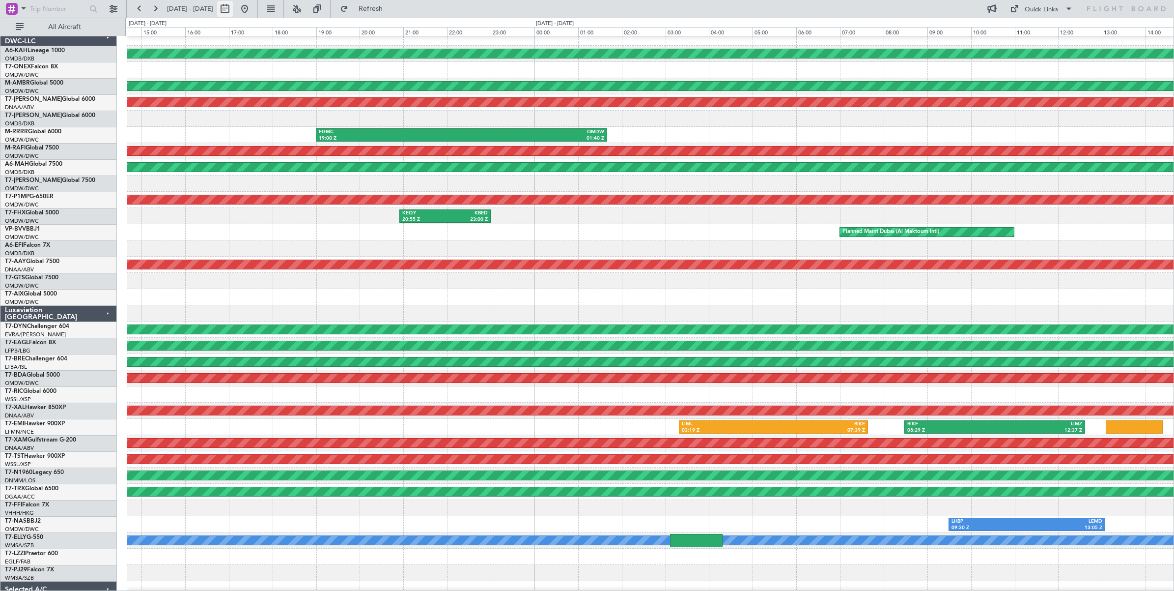
click at [233, 11] on button at bounding box center [225, 9] width 16 height 16
select select "8"
select select "2025"
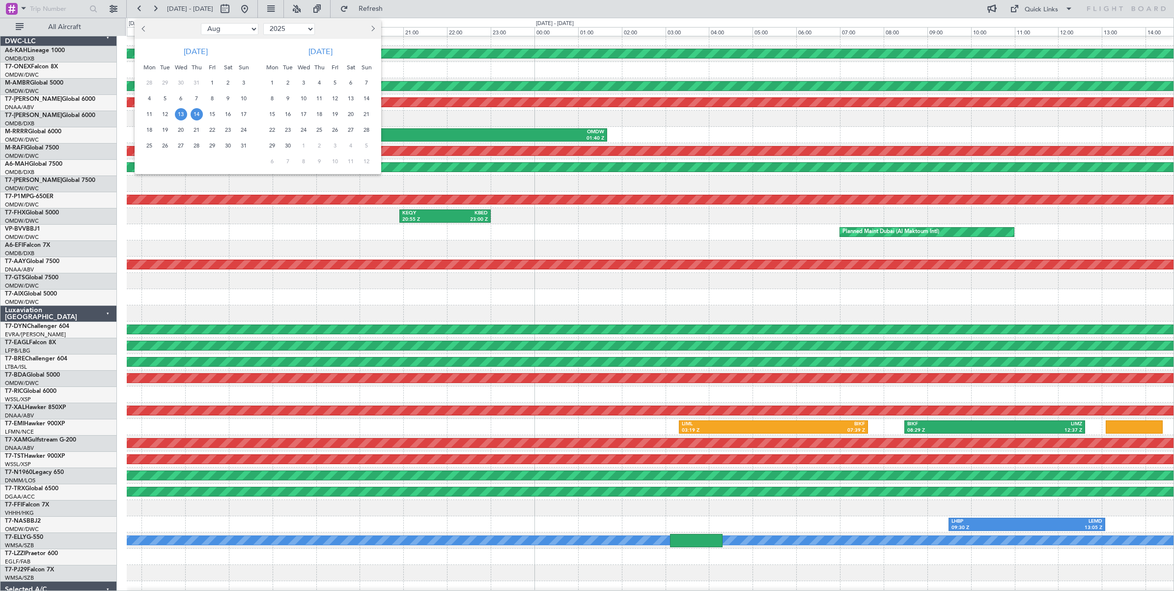
click at [197, 145] on span "28" at bounding box center [197, 146] width 12 height 12
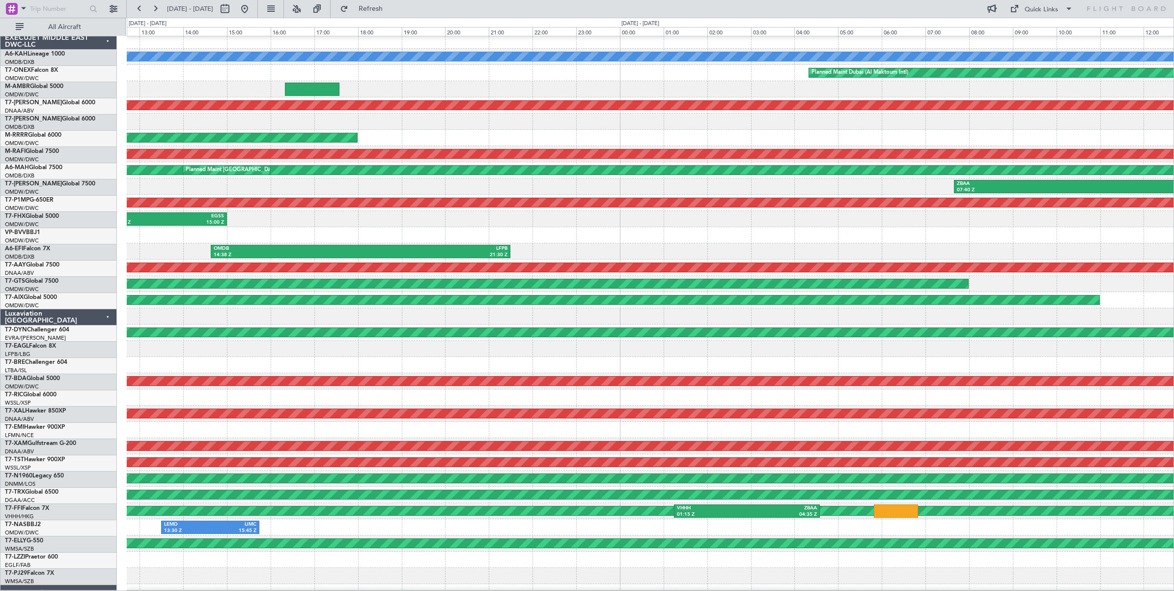
scroll to position [1, 0]
click at [153, 84] on div at bounding box center [650, 89] width 1047 height 16
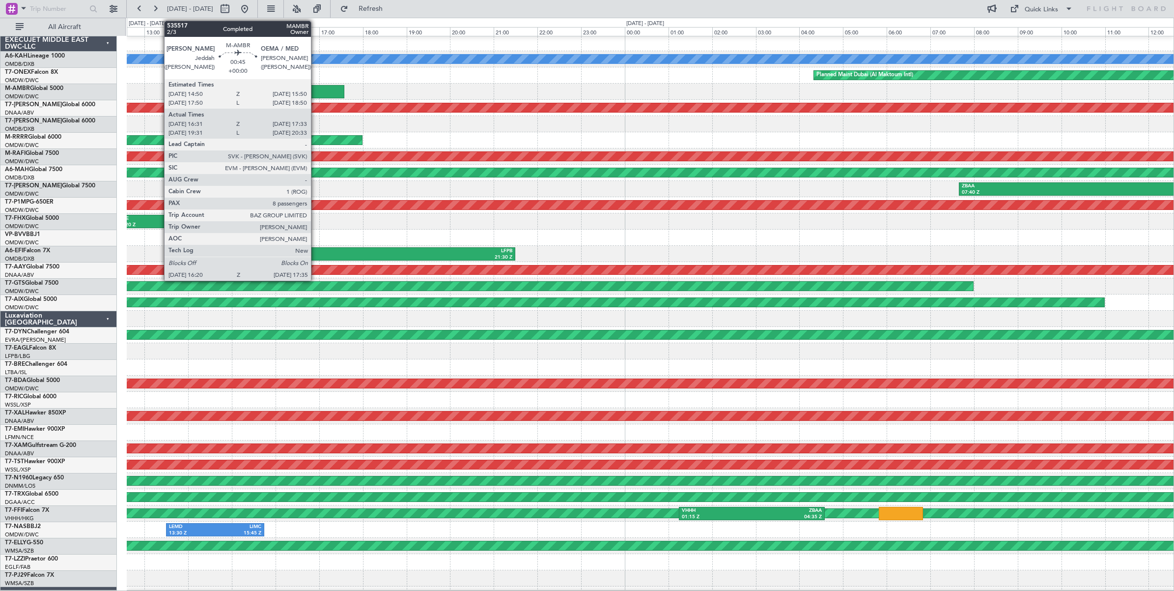
click at [316, 92] on div at bounding box center [317, 91] width 55 height 13
click at [318, 91] on div at bounding box center [317, 91] width 55 height 13
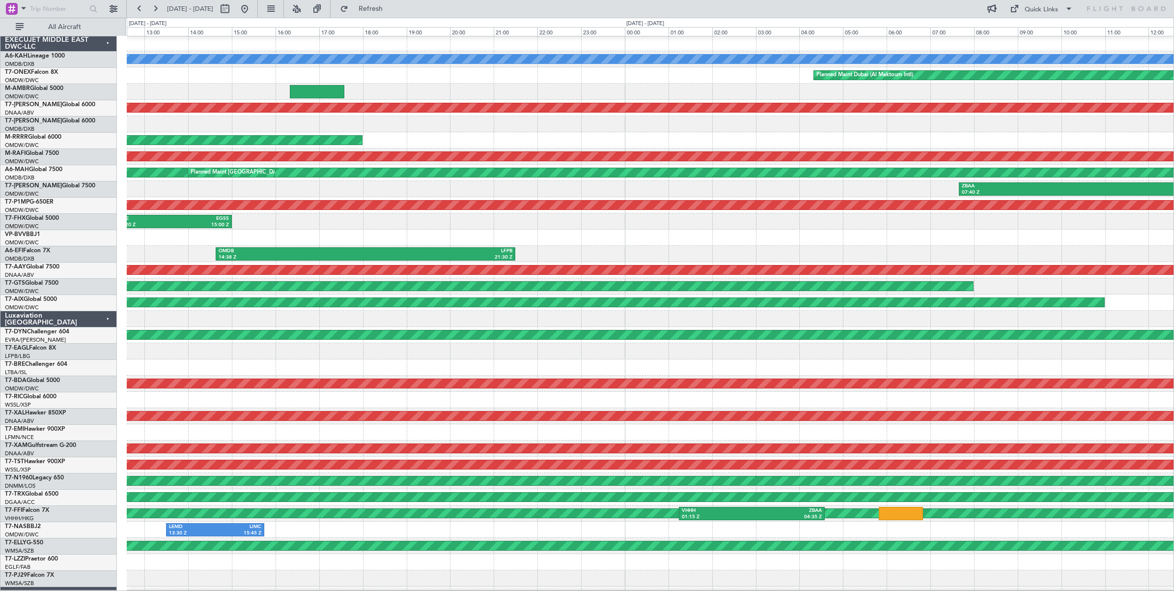
scroll to position [0, 0]
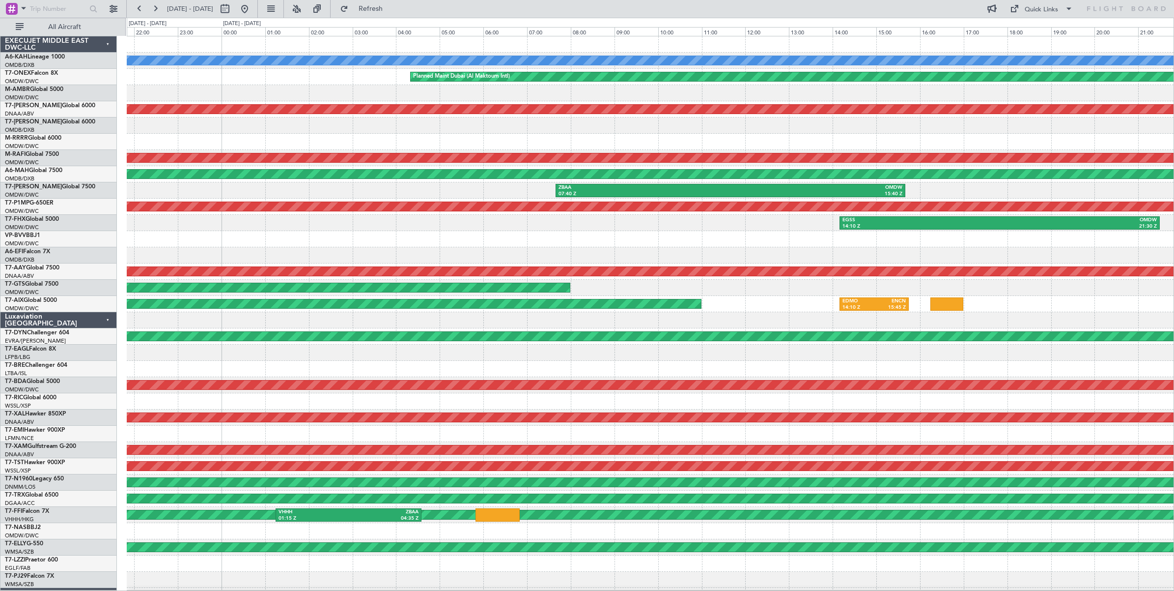
click at [278, 100] on div at bounding box center [650, 93] width 1047 height 16
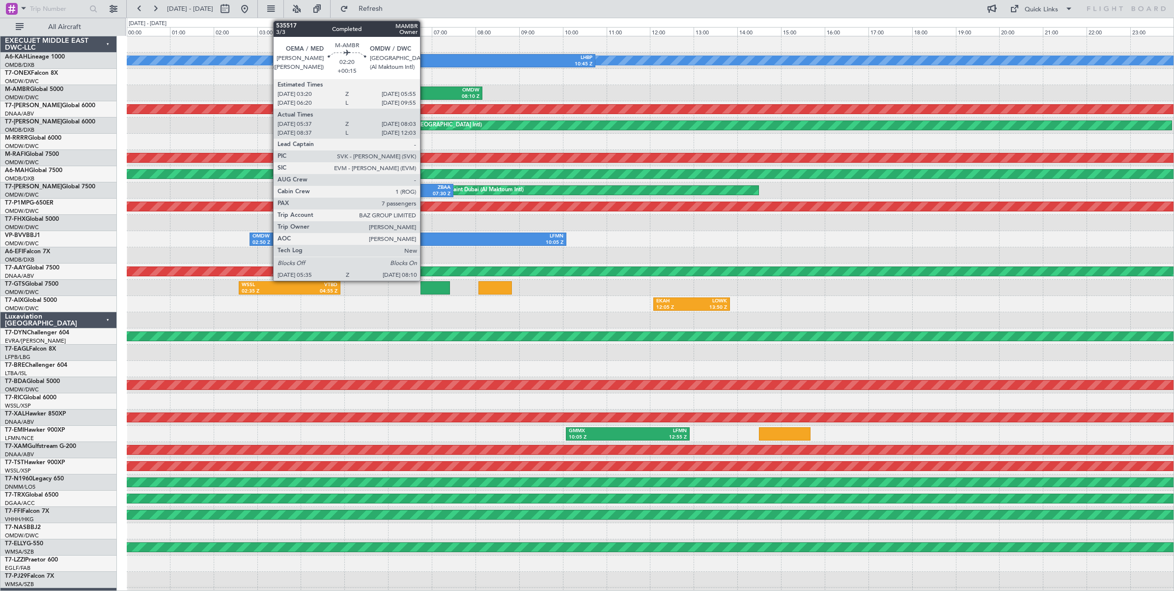
click at [425, 92] on div "OEMA" at bounding box center [399, 90] width 54 height 7
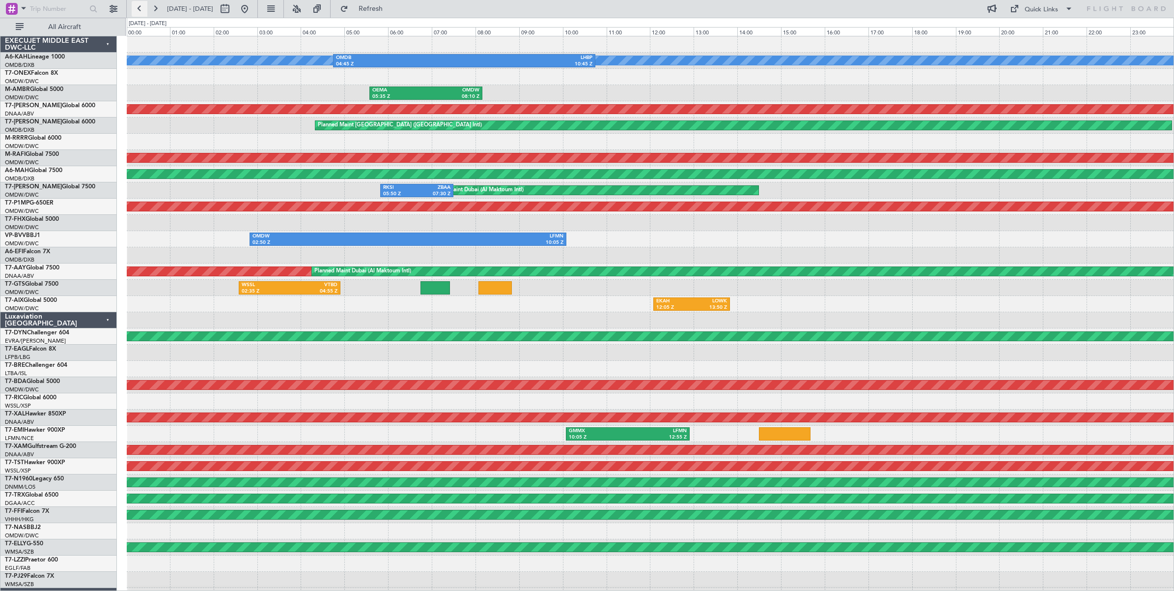
click at [136, 11] on button at bounding box center [140, 9] width 16 height 16
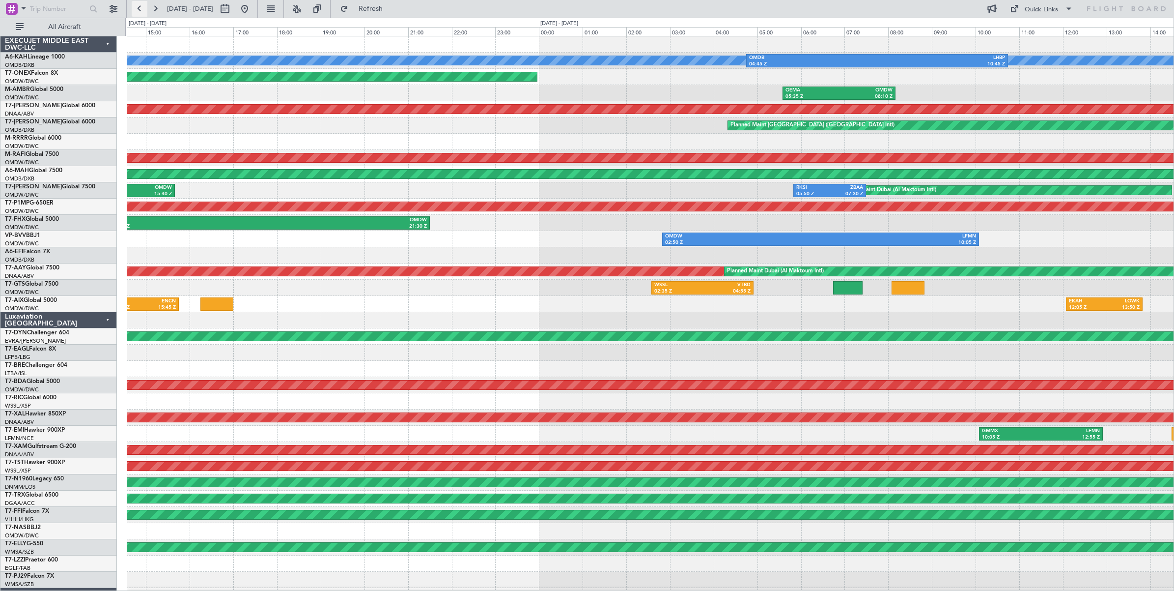
click at [138, 10] on button at bounding box center [140, 9] width 16 height 16
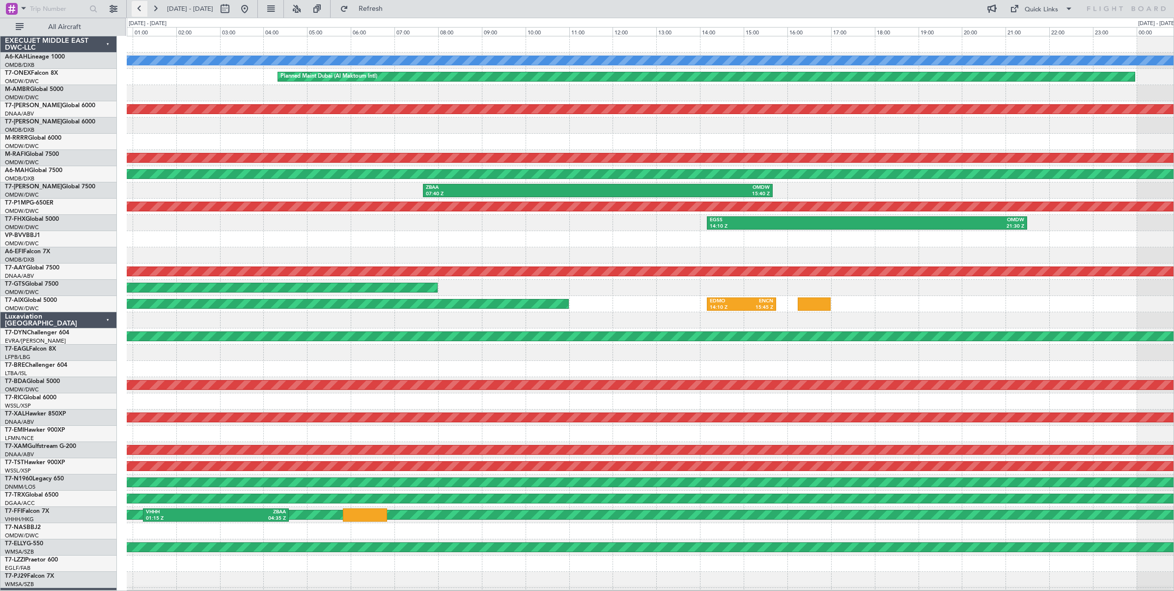
click at [138, 10] on button at bounding box center [140, 9] width 16 height 16
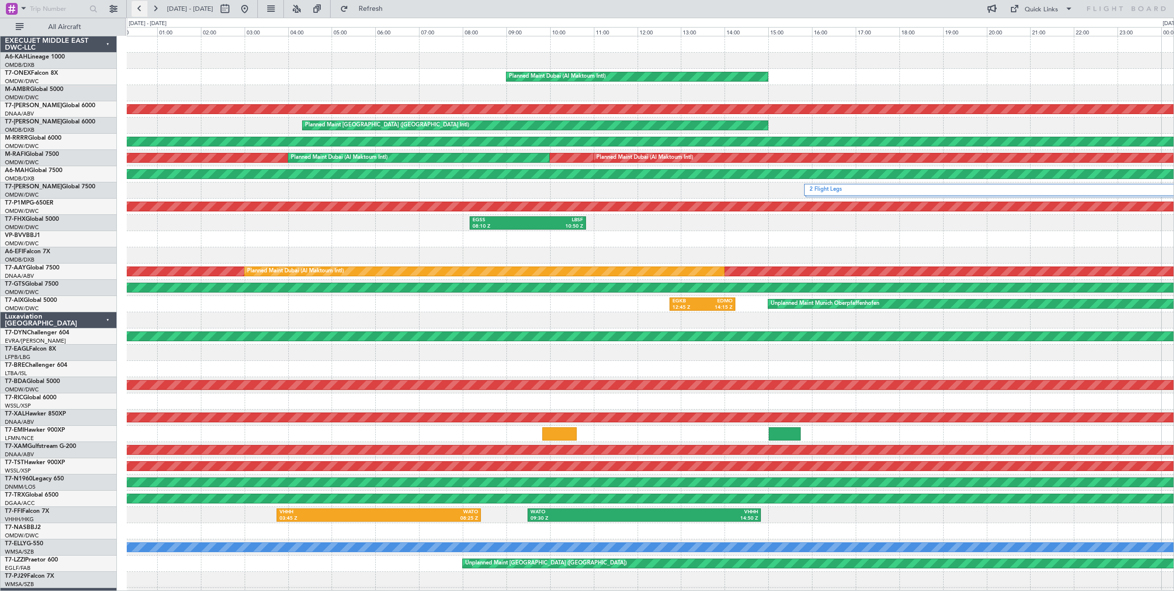
click at [138, 10] on button at bounding box center [140, 9] width 16 height 16
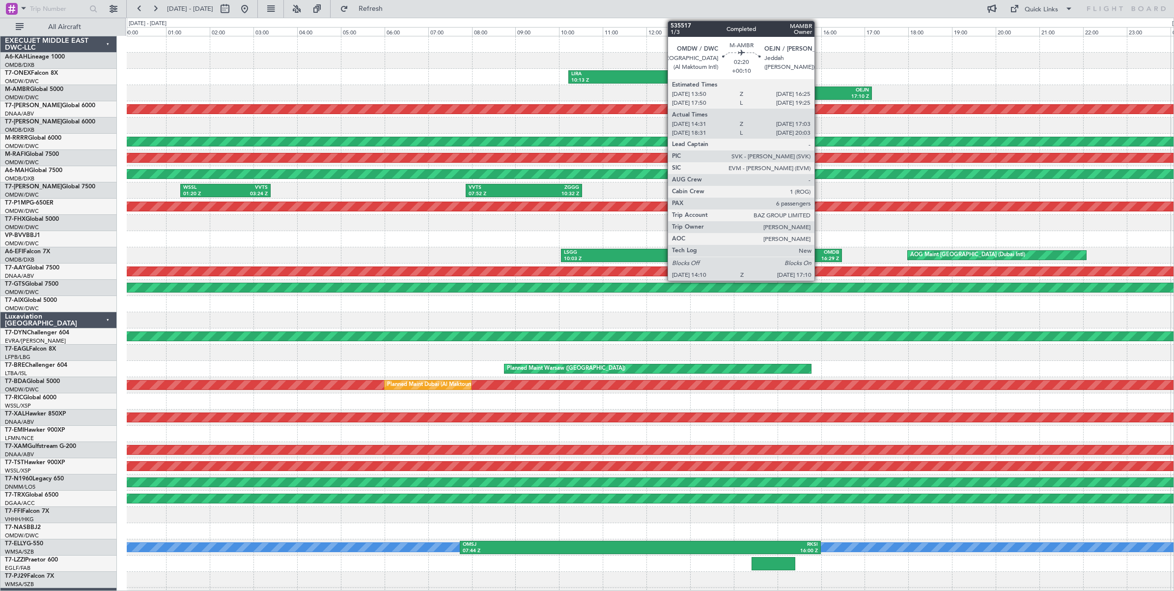
click at [820, 92] on div "OEJN" at bounding box center [837, 90] width 63 height 7
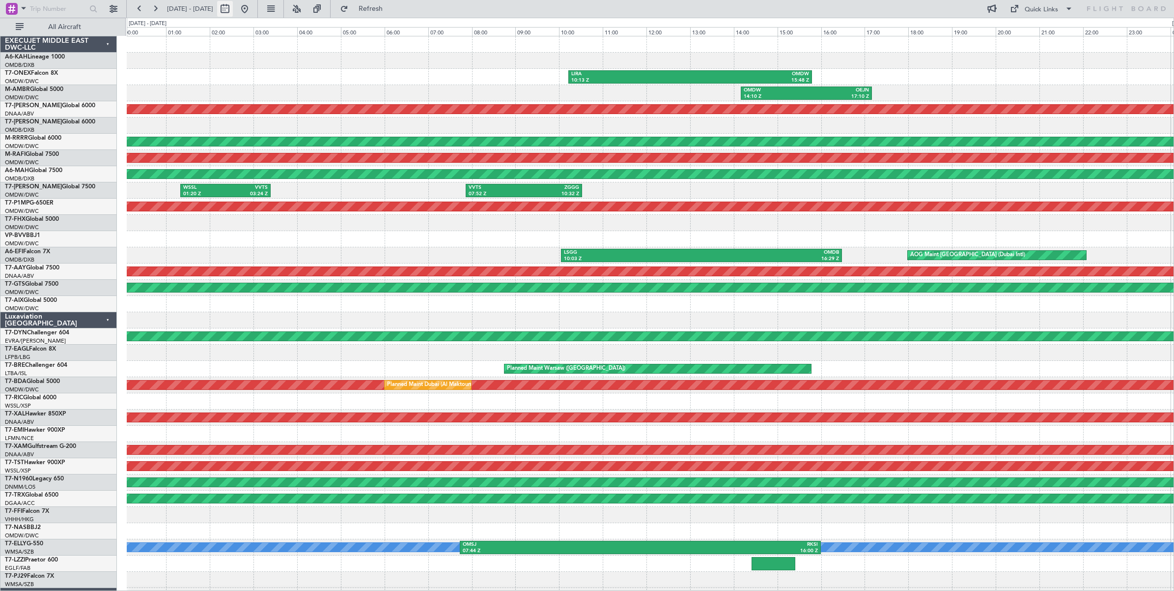
click at [233, 11] on button at bounding box center [225, 9] width 16 height 16
select select "8"
select select "2025"
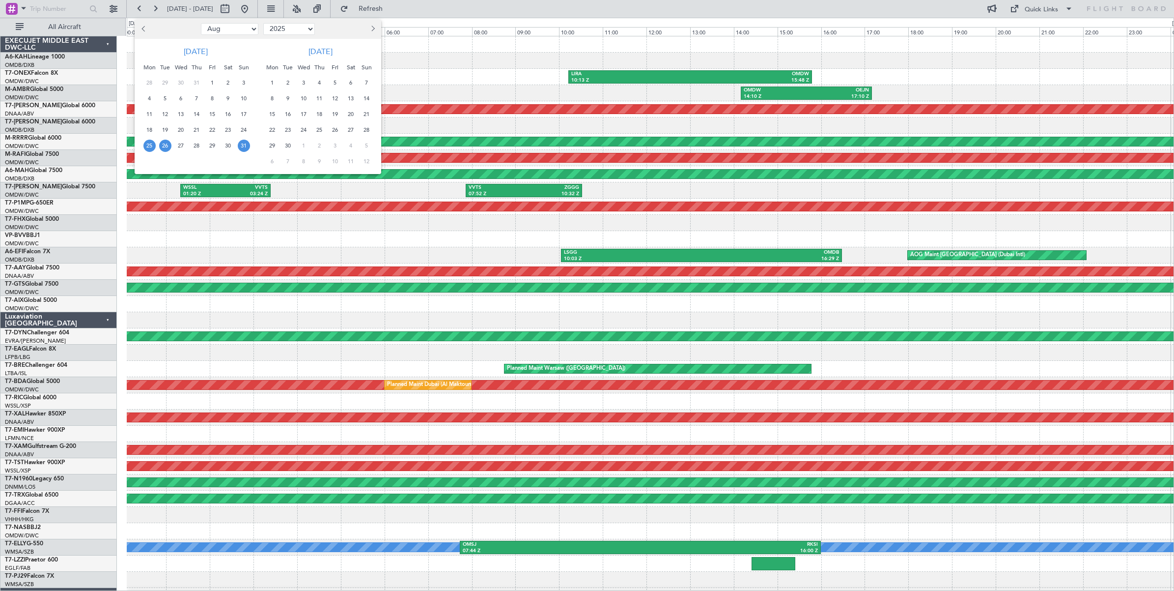
click at [243, 146] on span "31" at bounding box center [244, 146] width 12 height 12
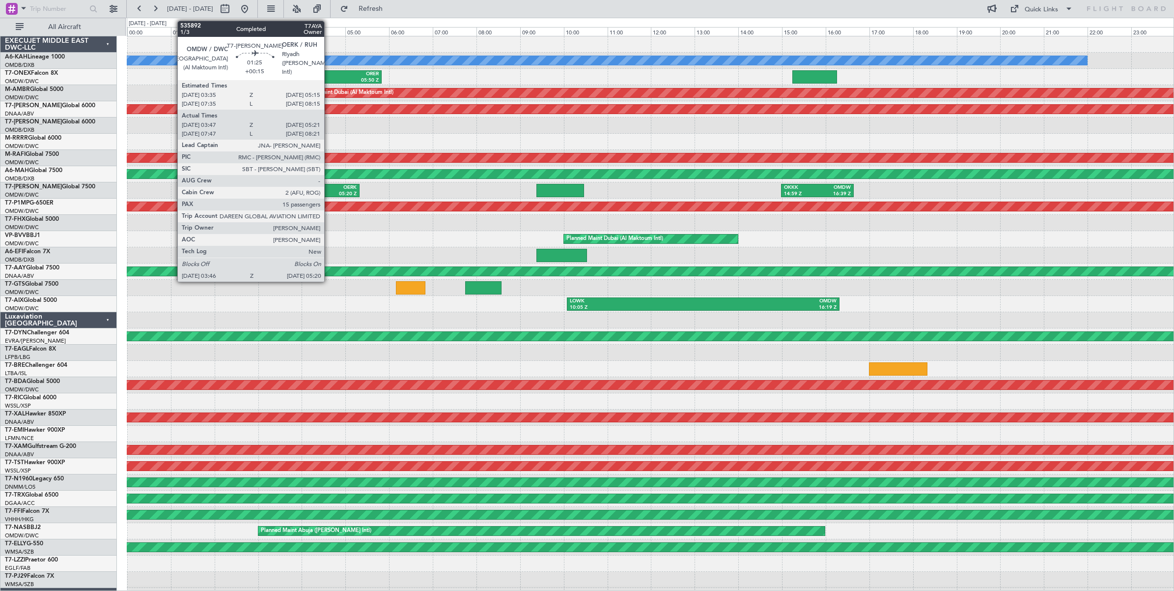
click at [329, 189] on div "OERK" at bounding box center [341, 187] width 31 height 7
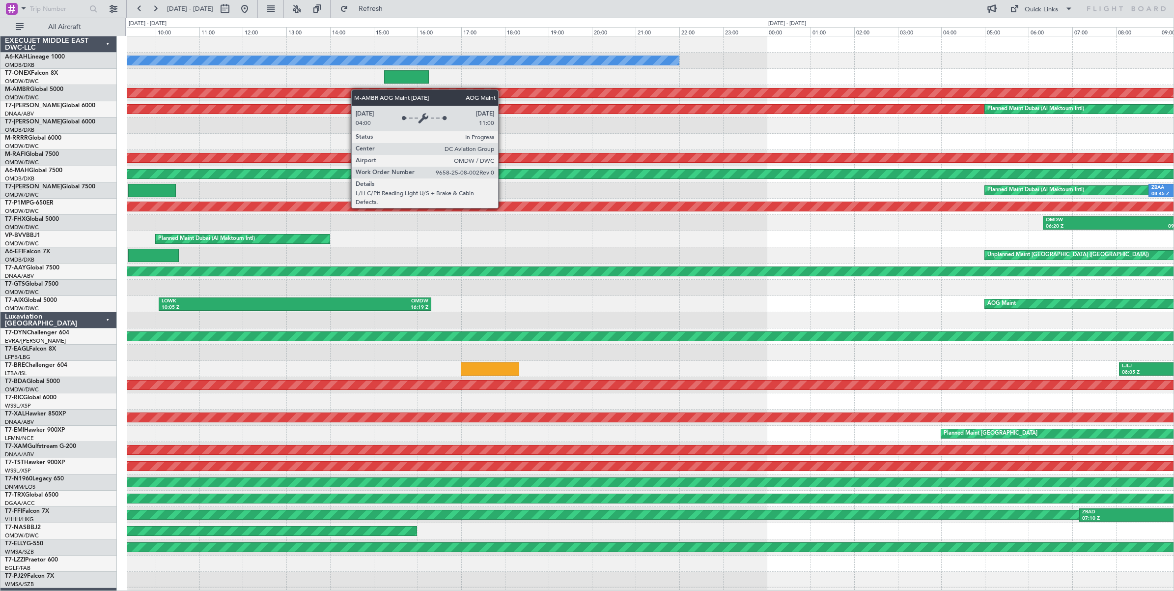
click at [313, 87] on div "No Crew OMDW 03:26 Z ORER 05:50 Z ORBI 13:24 Z OMDW 15:40 Z AOG Maint [GEOGRAPH…" at bounding box center [650, 328] width 1047 height 584
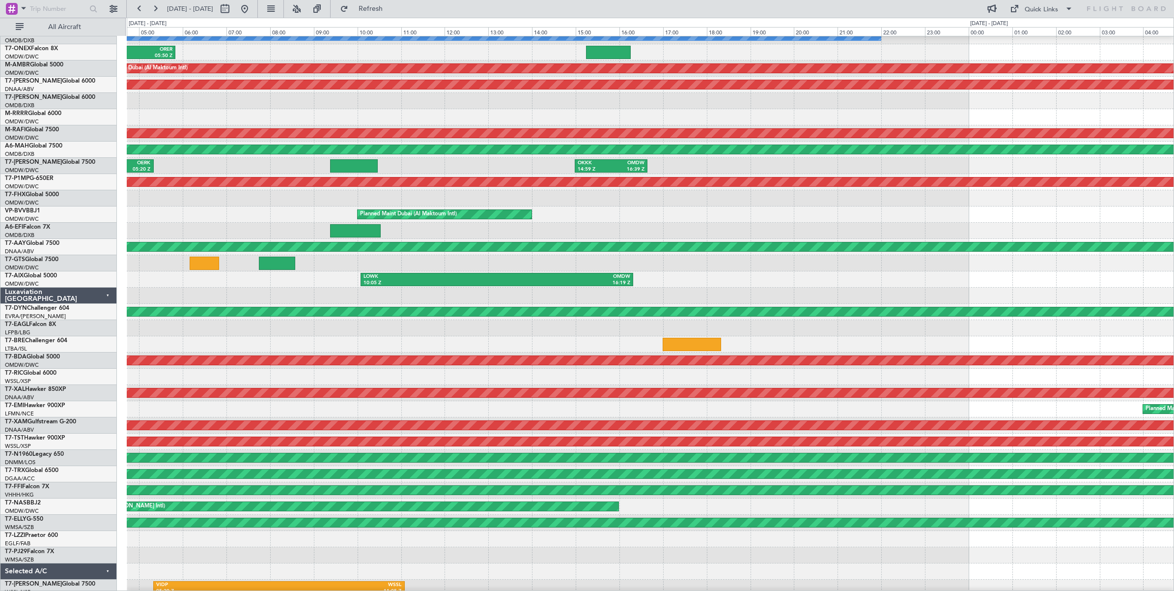
scroll to position [29, 0]
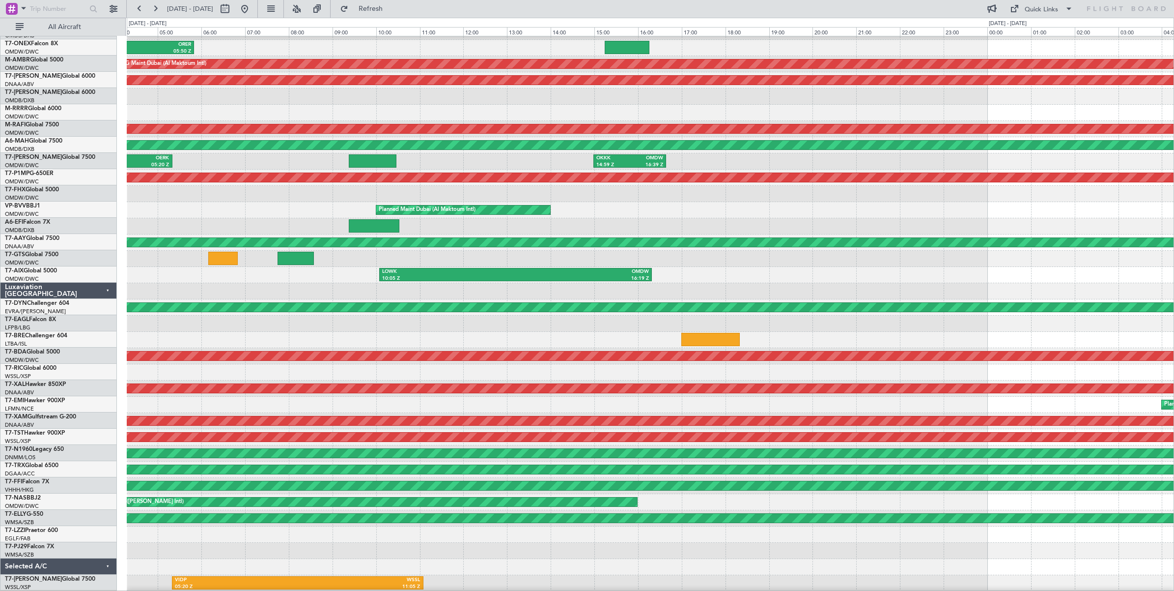
click at [490, 159] on div "OKKK 14:59 Z OMDW 16:39 Z OMDW 03:46 Z OERK 05:20 Z Planned Maint [GEOGRAPHIC_D…" at bounding box center [650, 161] width 1047 height 16
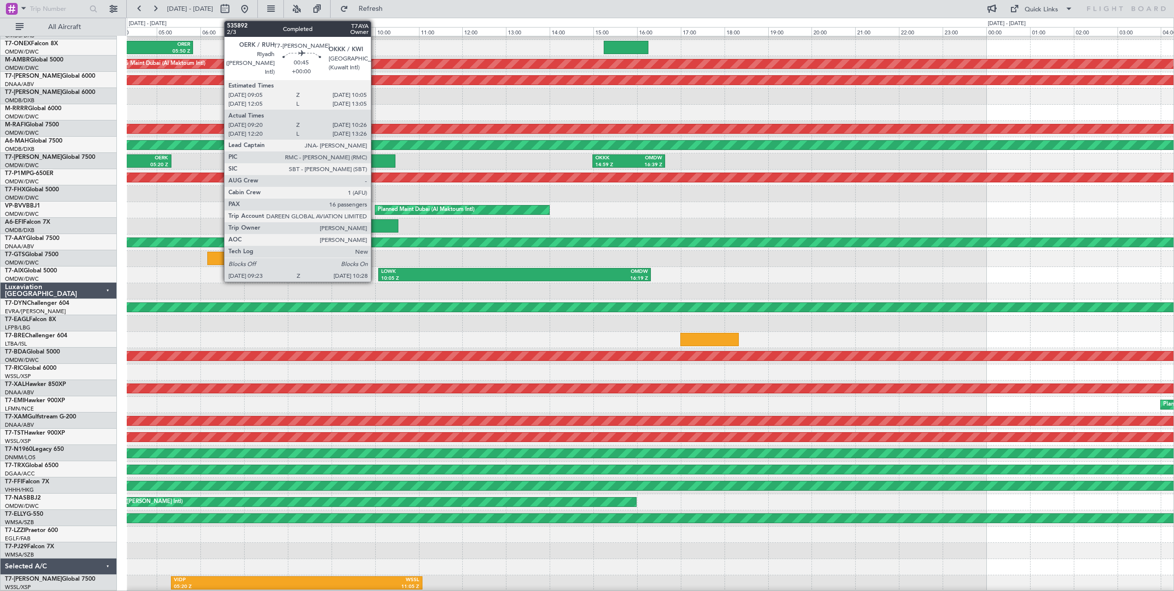
click at [376, 162] on div at bounding box center [372, 160] width 48 height 13
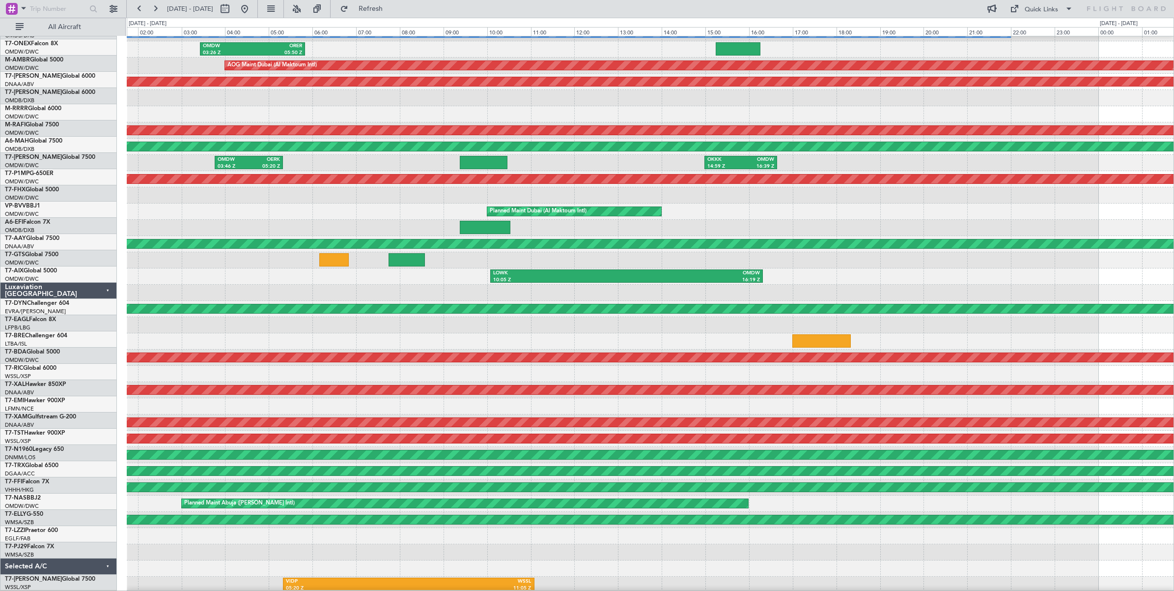
scroll to position [28, 0]
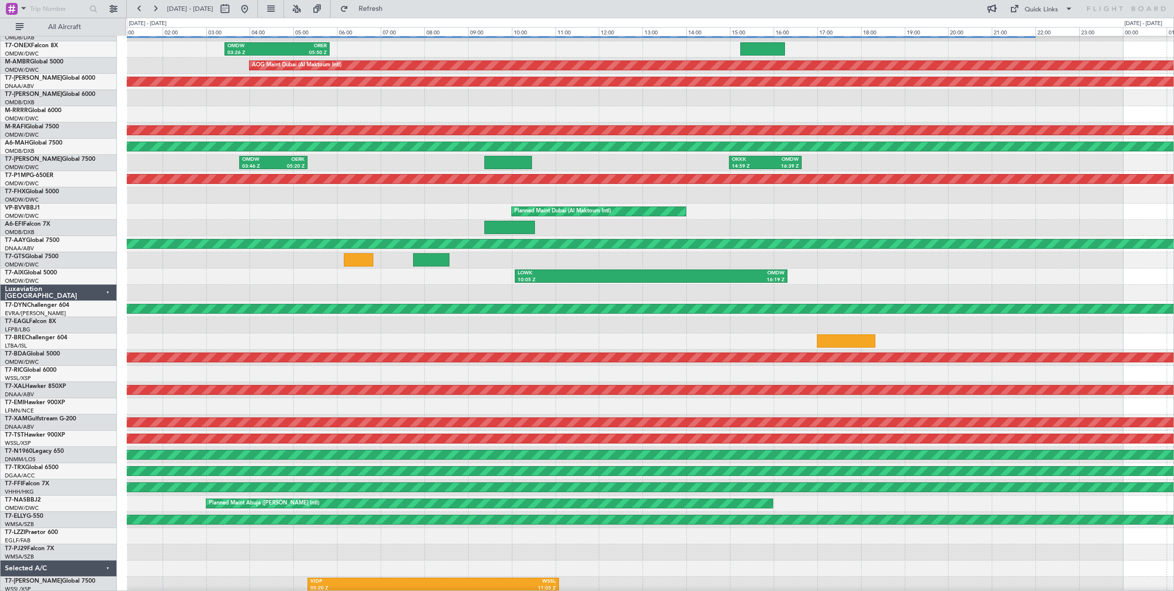
click at [350, 164] on div "OKKK 14:59 Z OMDW 16:39 Z OMDW 03:46 Z OERK 05:20 Z Planned Maint [GEOGRAPHIC_D…" at bounding box center [650, 163] width 1047 height 16
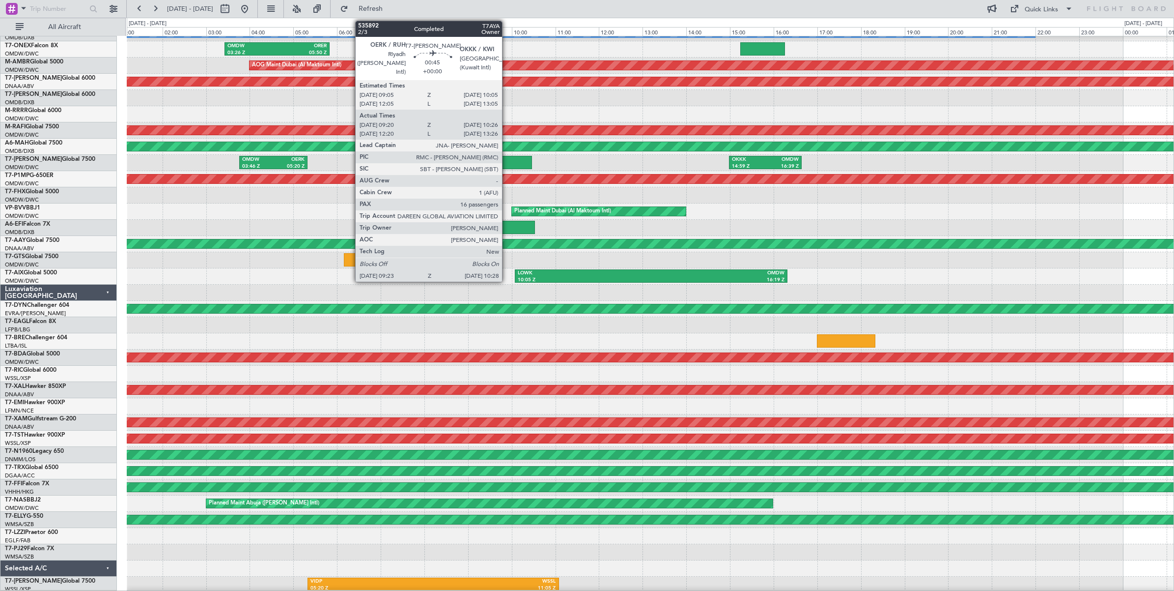
click at [507, 161] on div at bounding box center [508, 162] width 48 height 13
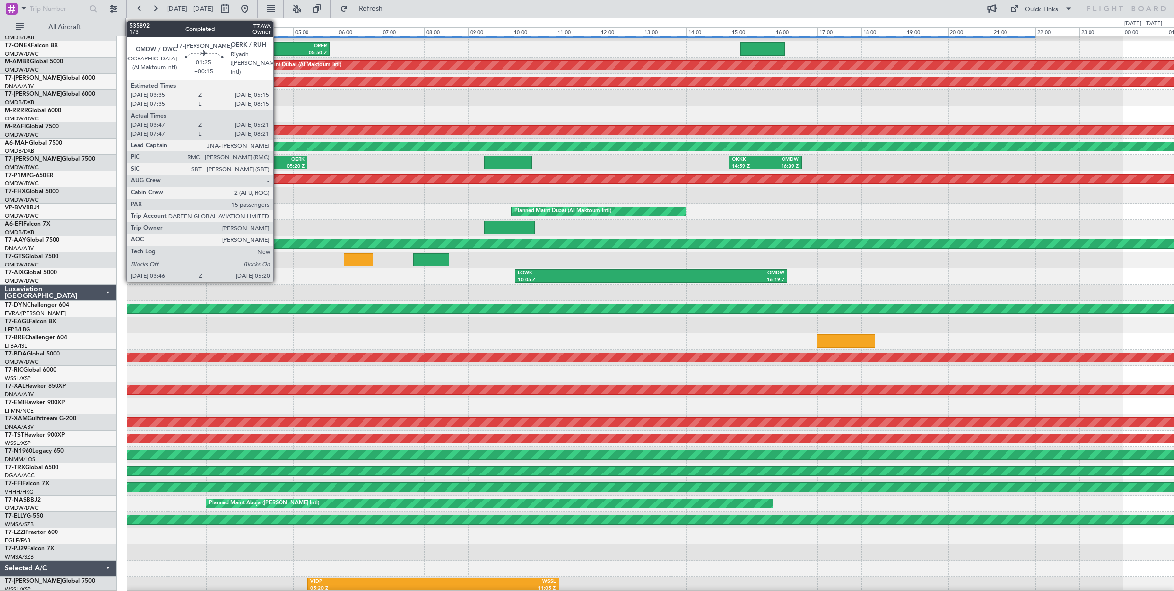
click at [278, 162] on div "OERK" at bounding box center [289, 159] width 31 height 7
click at [281, 165] on div "05:20 Z" at bounding box center [289, 166] width 31 height 7
